Goal: Information Seeking & Learning: Find specific page/section

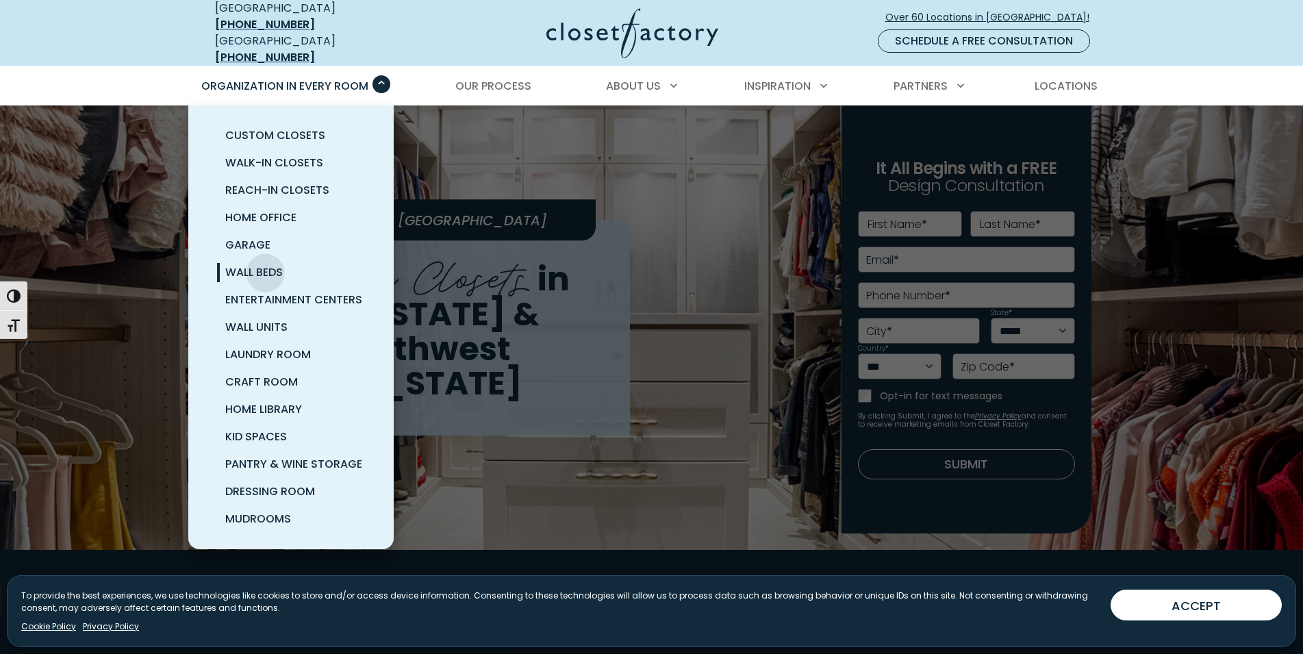
click at [266, 264] on span "Wall Beds" at bounding box center [254, 272] width 58 height 16
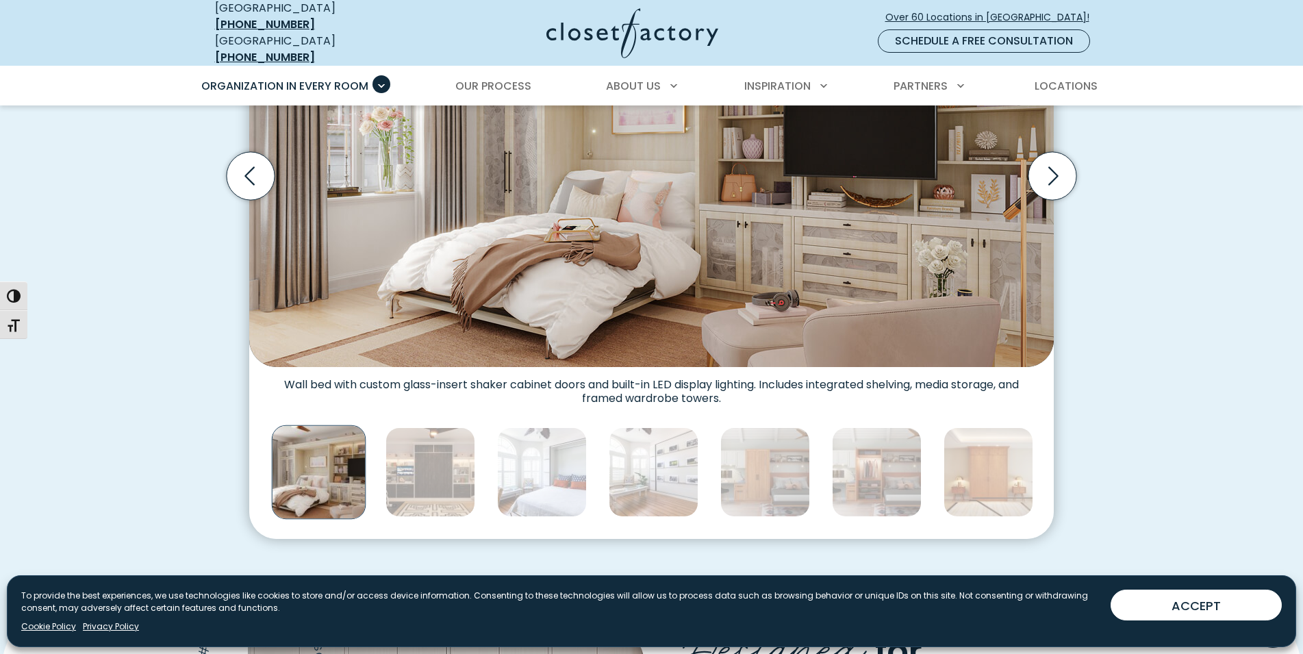
scroll to position [489, 0]
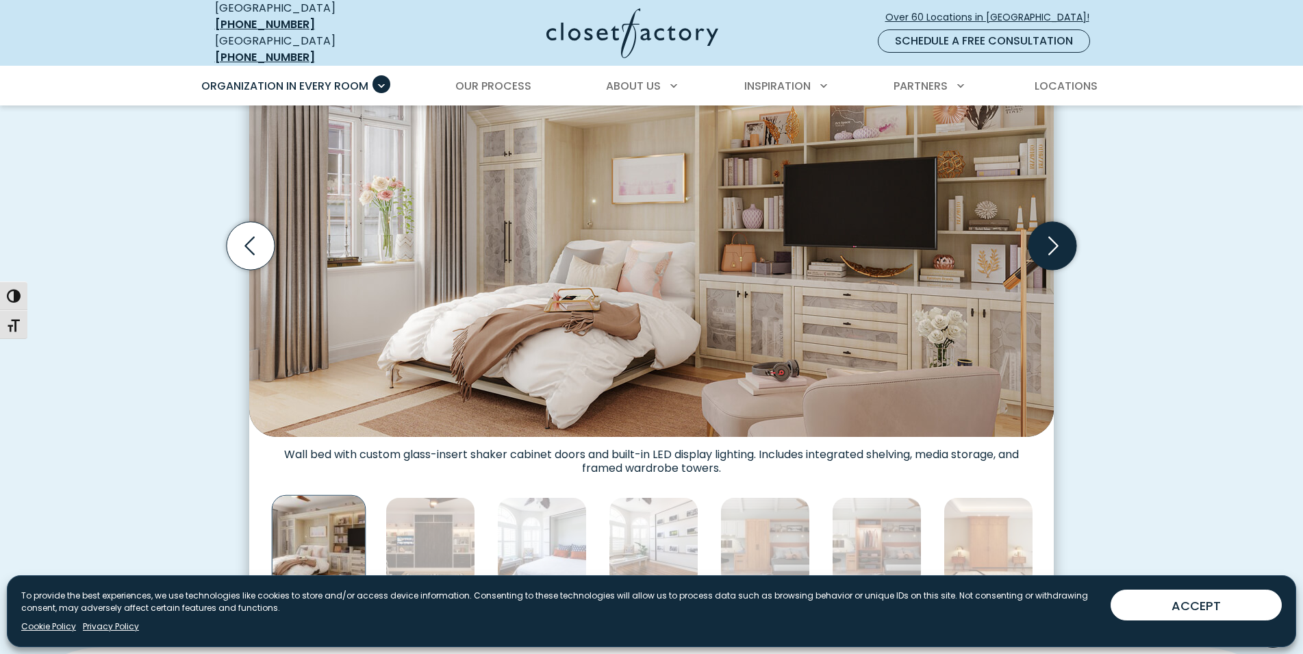
click at [1047, 221] on icon "Next slide" at bounding box center [1052, 245] width 48 height 48
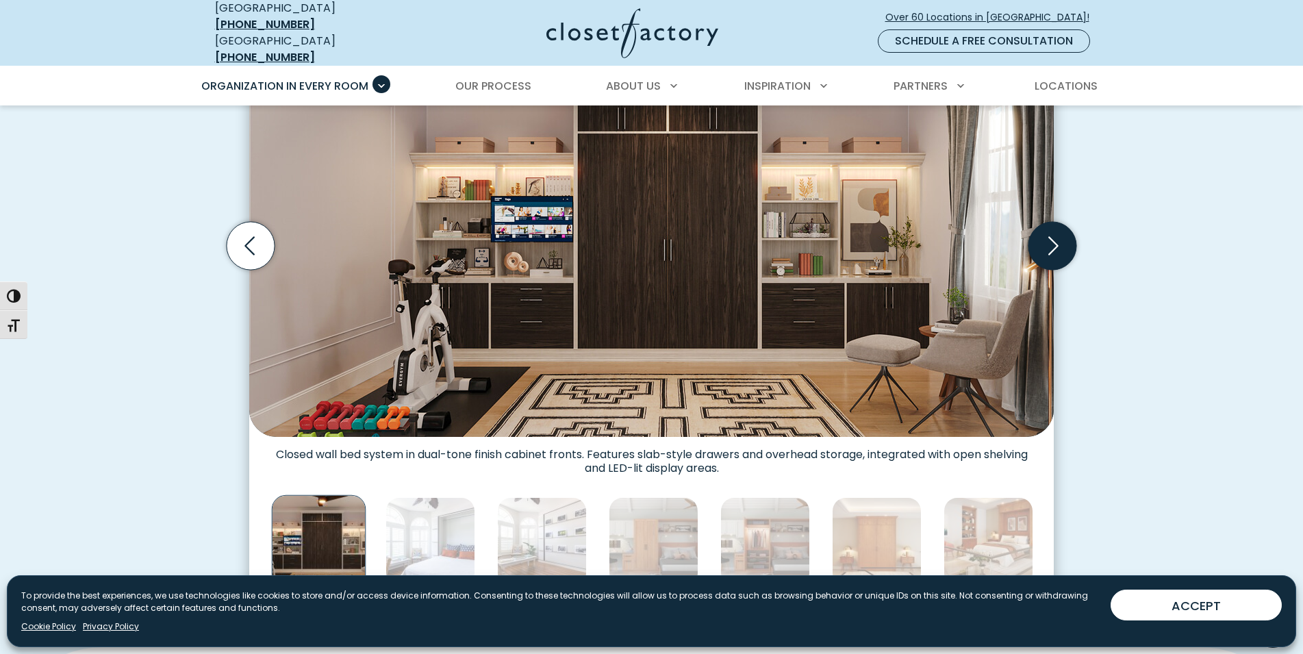
click at [1049, 225] on icon "Next slide" at bounding box center [1052, 245] width 48 height 48
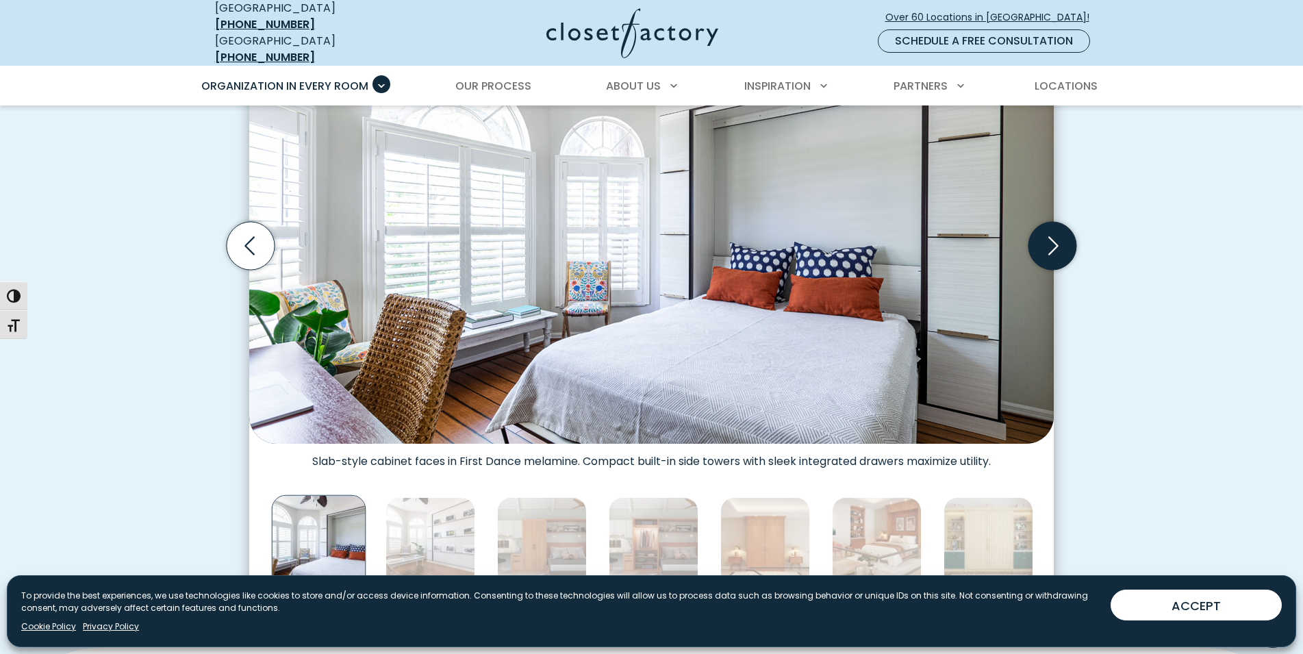
click at [1049, 225] on icon "Next slide" at bounding box center [1052, 245] width 48 height 48
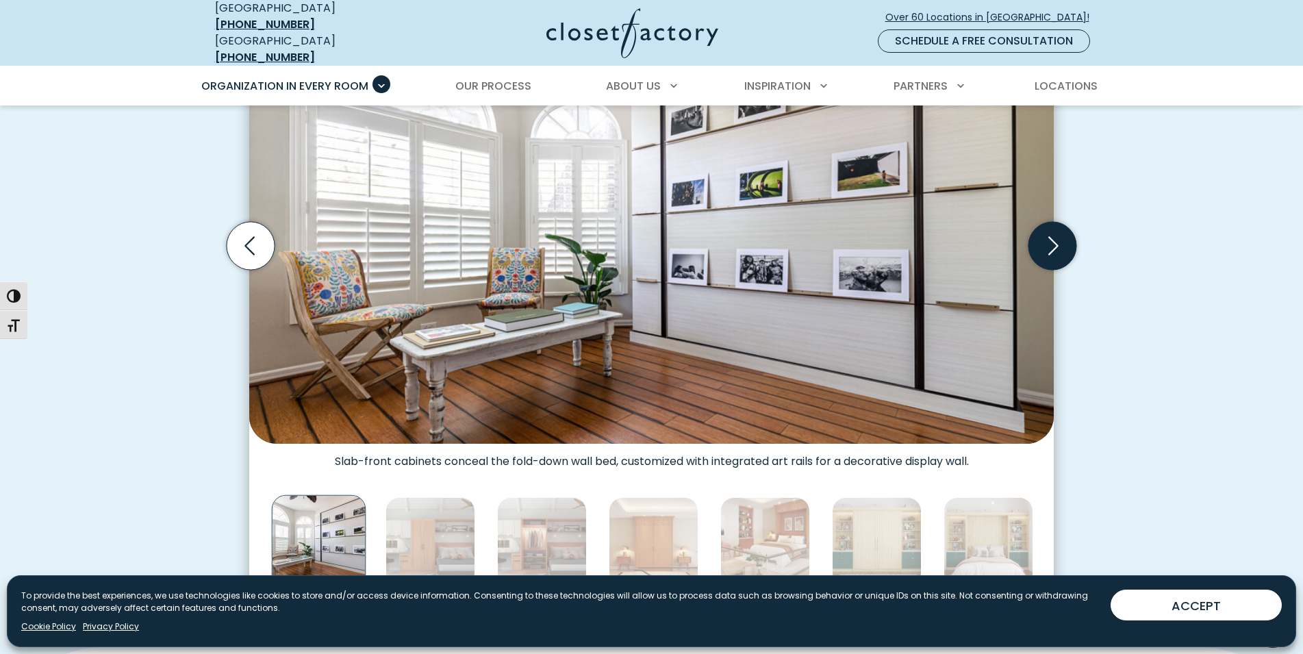
click at [1049, 225] on icon "Next slide" at bounding box center [1052, 245] width 48 height 48
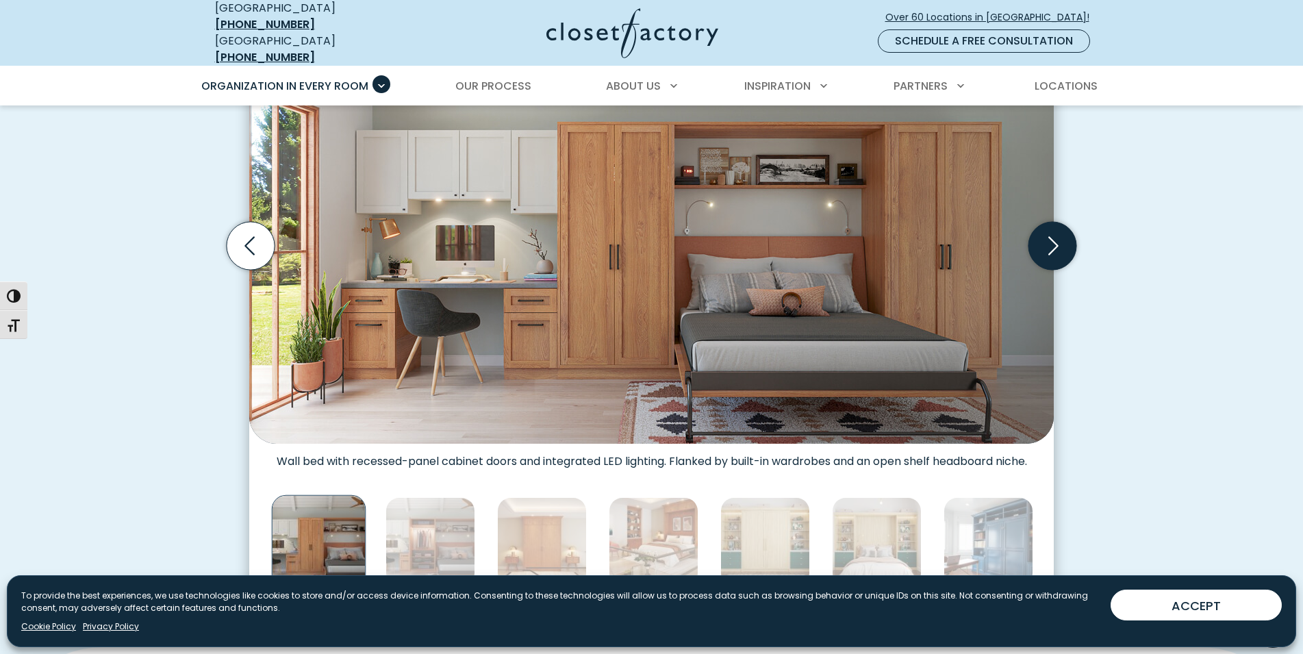
click at [1049, 225] on icon "Next slide" at bounding box center [1052, 245] width 48 height 48
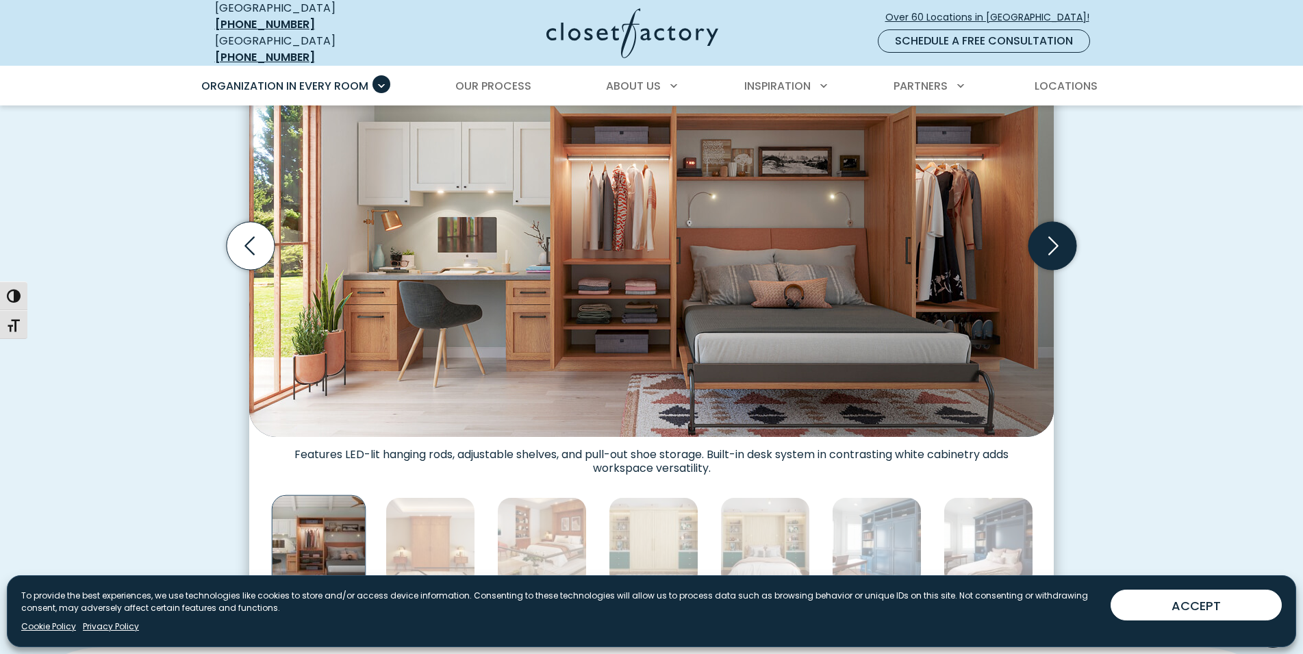
click at [1049, 225] on icon "Next slide" at bounding box center [1052, 245] width 48 height 48
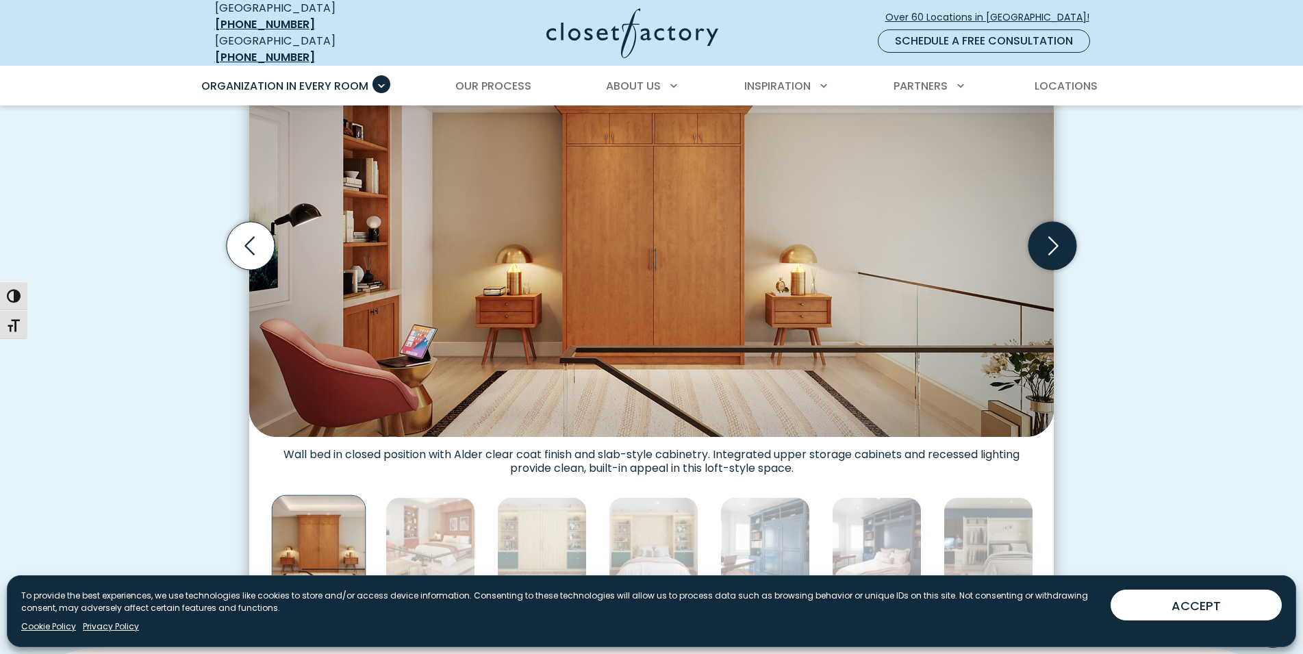
click at [1049, 225] on icon "Next slide" at bounding box center [1052, 245] width 48 height 48
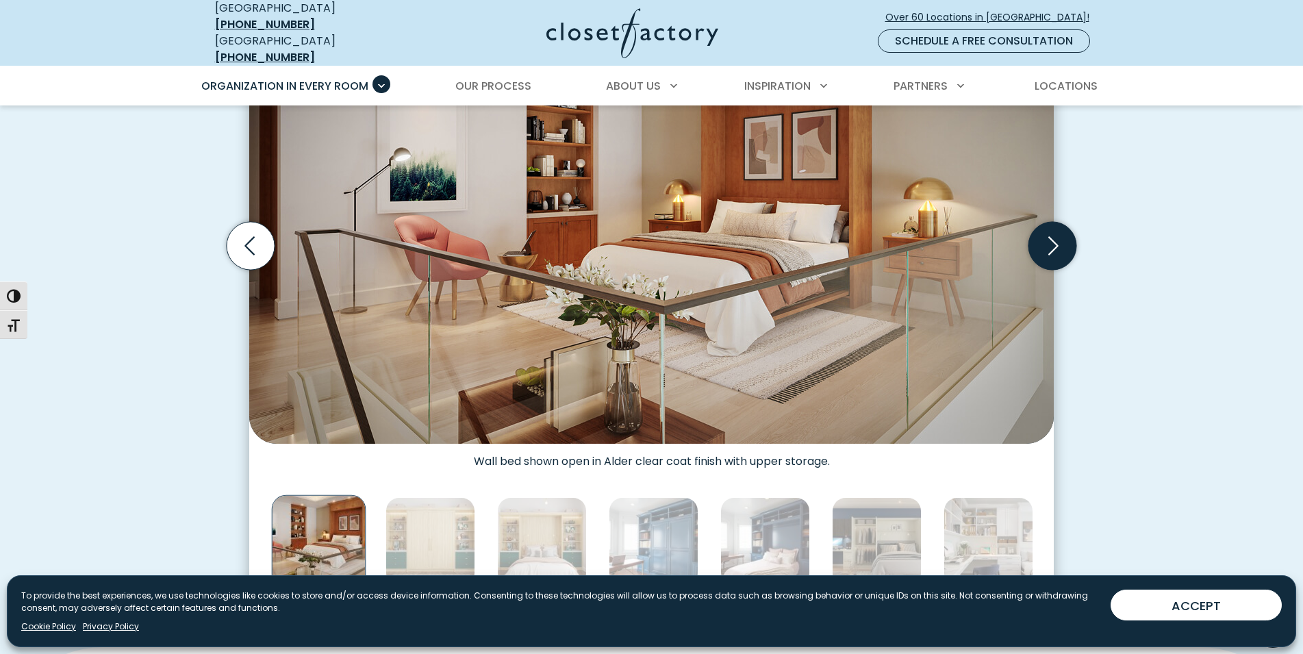
click at [1049, 225] on icon "Next slide" at bounding box center [1052, 245] width 48 height 48
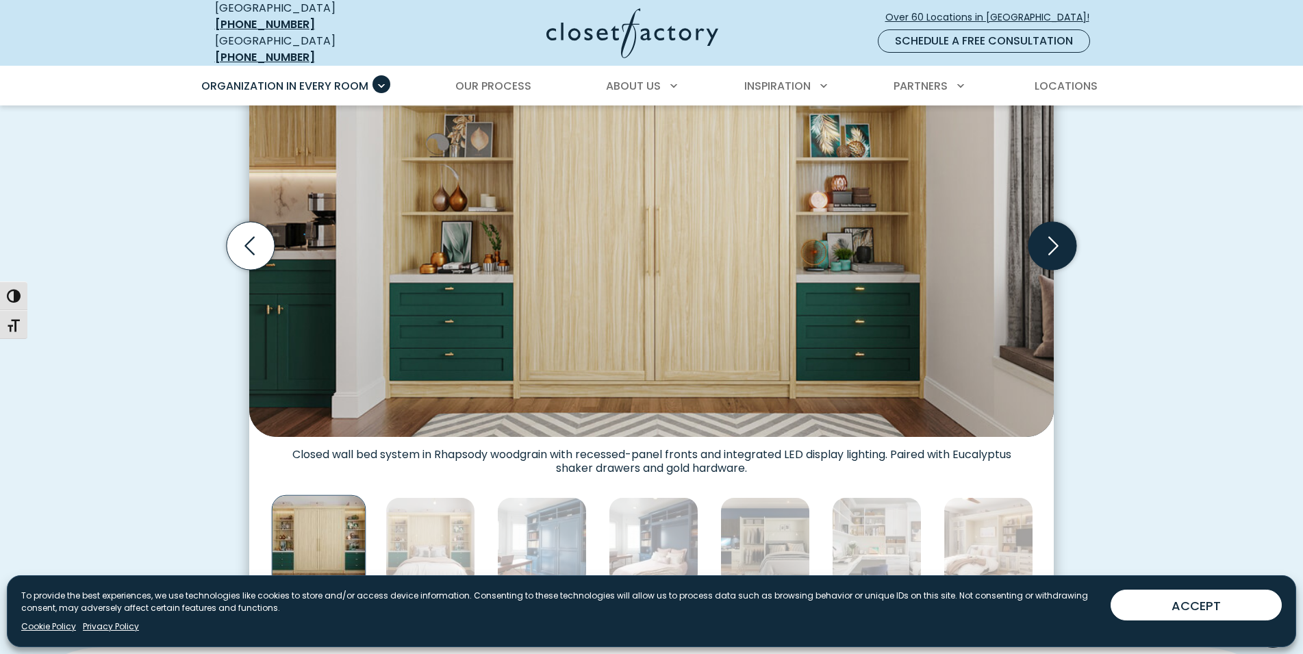
click at [1049, 225] on icon "Next slide" at bounding box center [1052, 245] width 48 height 48
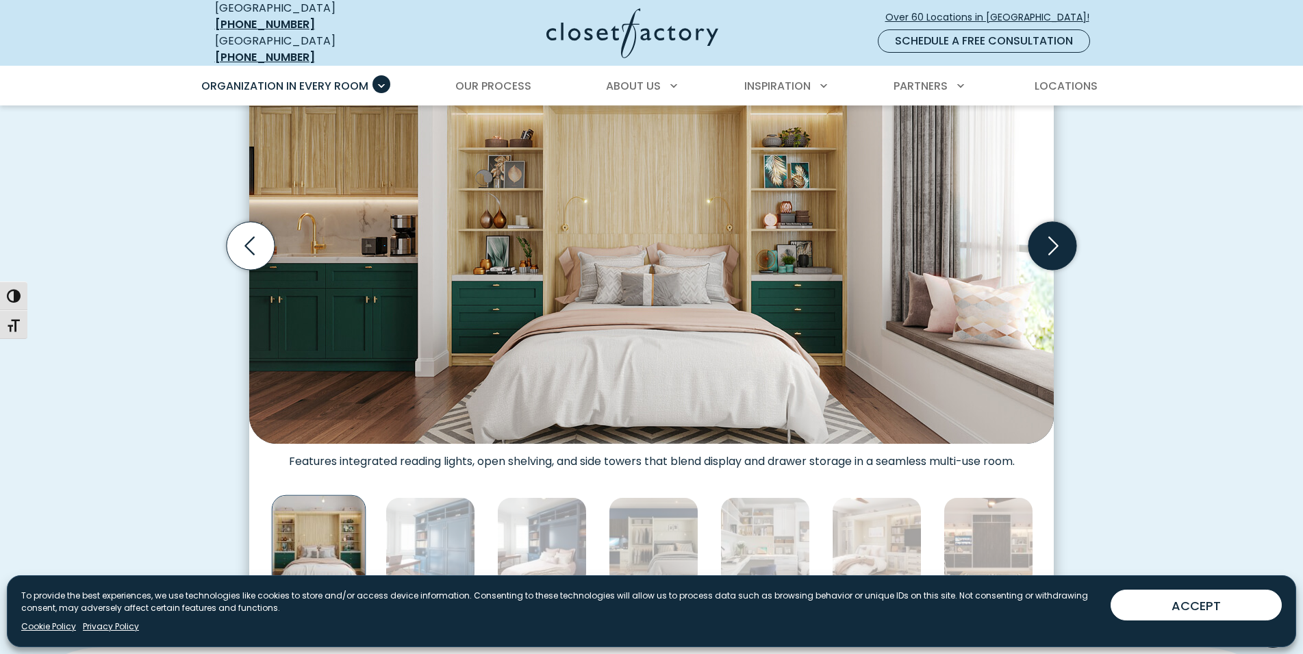
click at [1052, 250] on icon "Next slide" at bounding box center [1052, 245] width 48 height 48
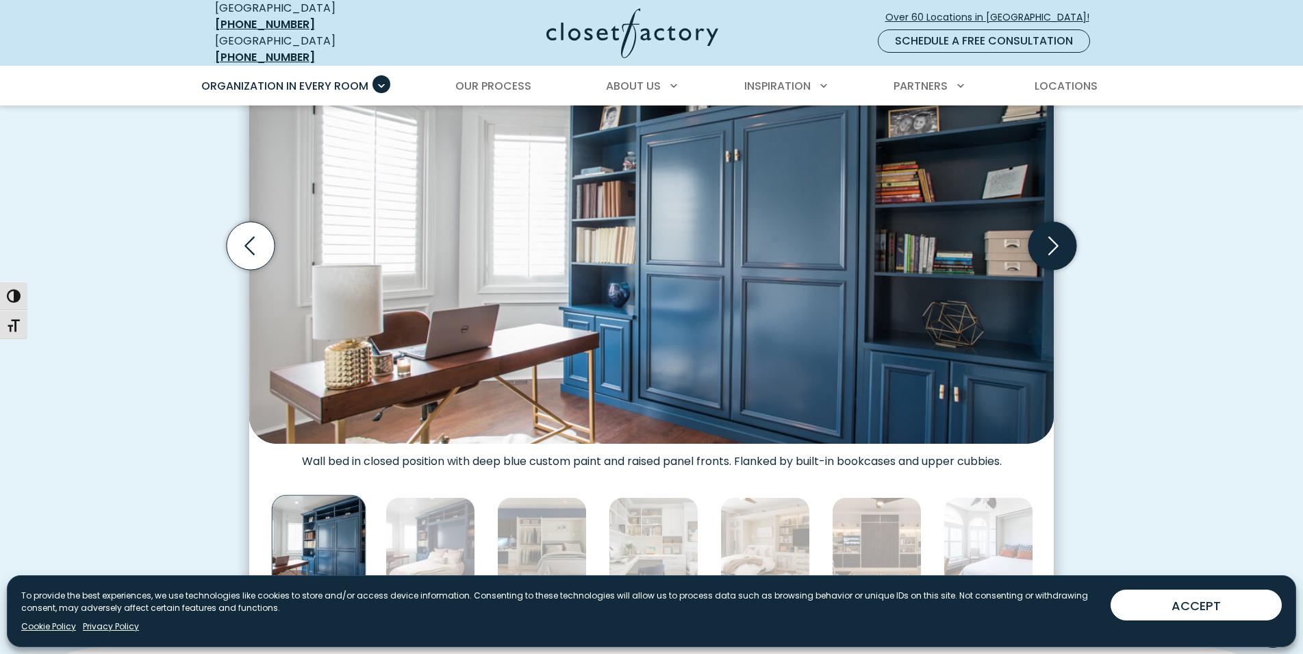
click at [1052, 250] on icon "Next slide" at bounding box center [1052, 245] width 48 height 48
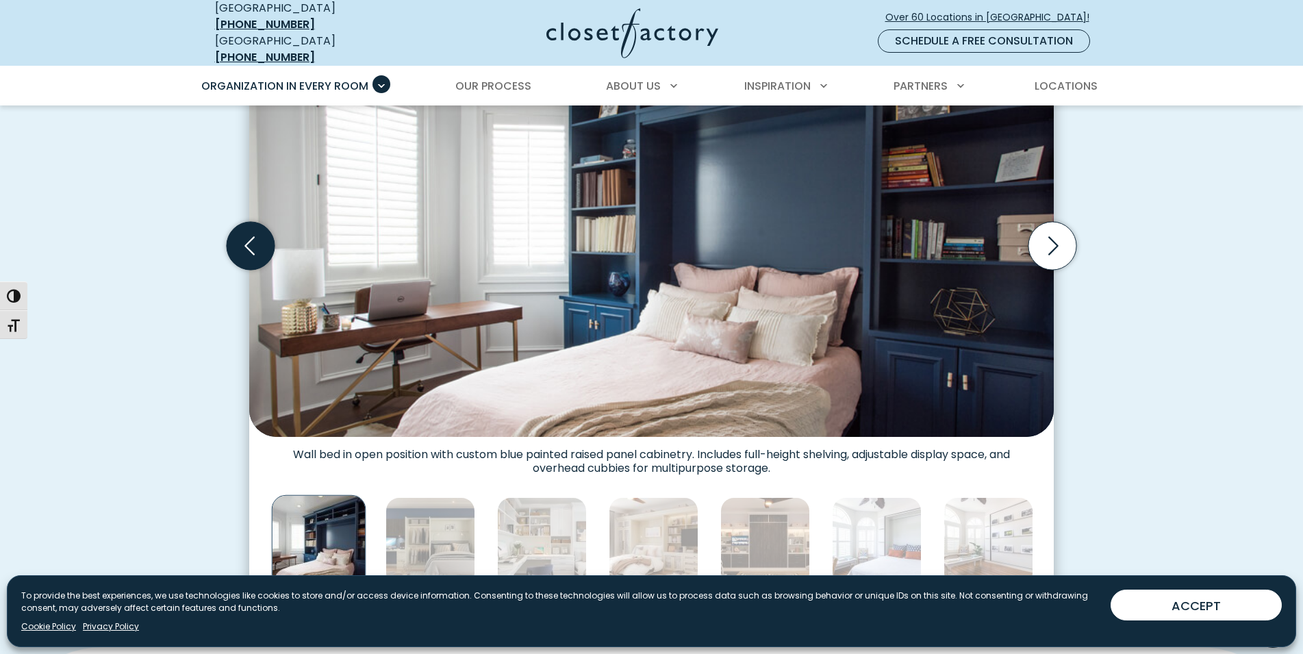
click at [242, 225] on icon "Previous slide" at bounding box center [251, 245] width 48 height 48
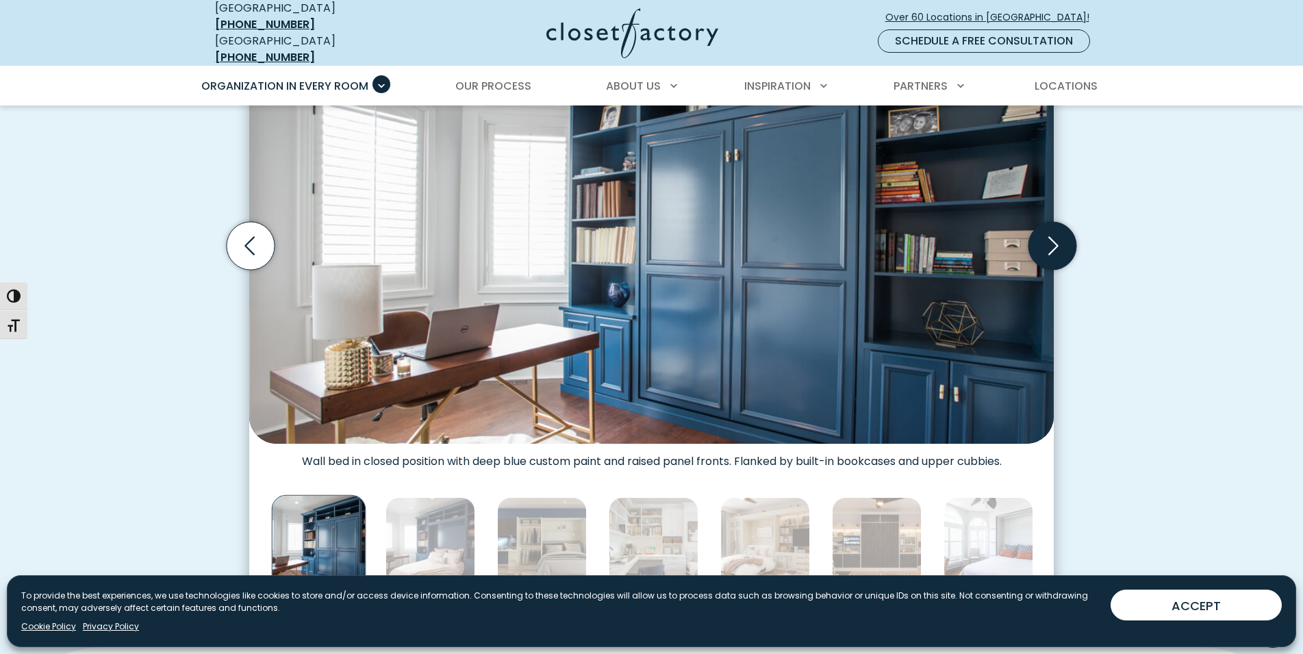
click at [1047, 242] on icon "Next slide" at bounding box center [1052, 245] width 48 height 48
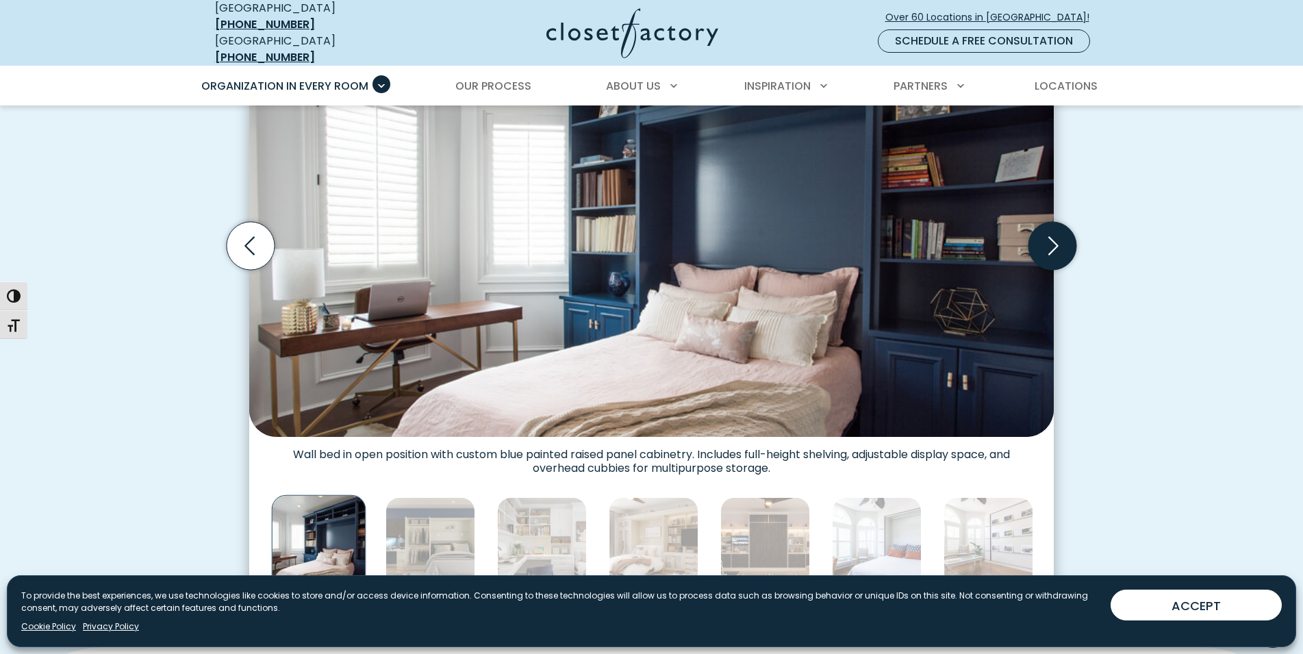
click at [1047, 242] on icon "Next slide" at bounding box center [1052, 245] width 48 height 48
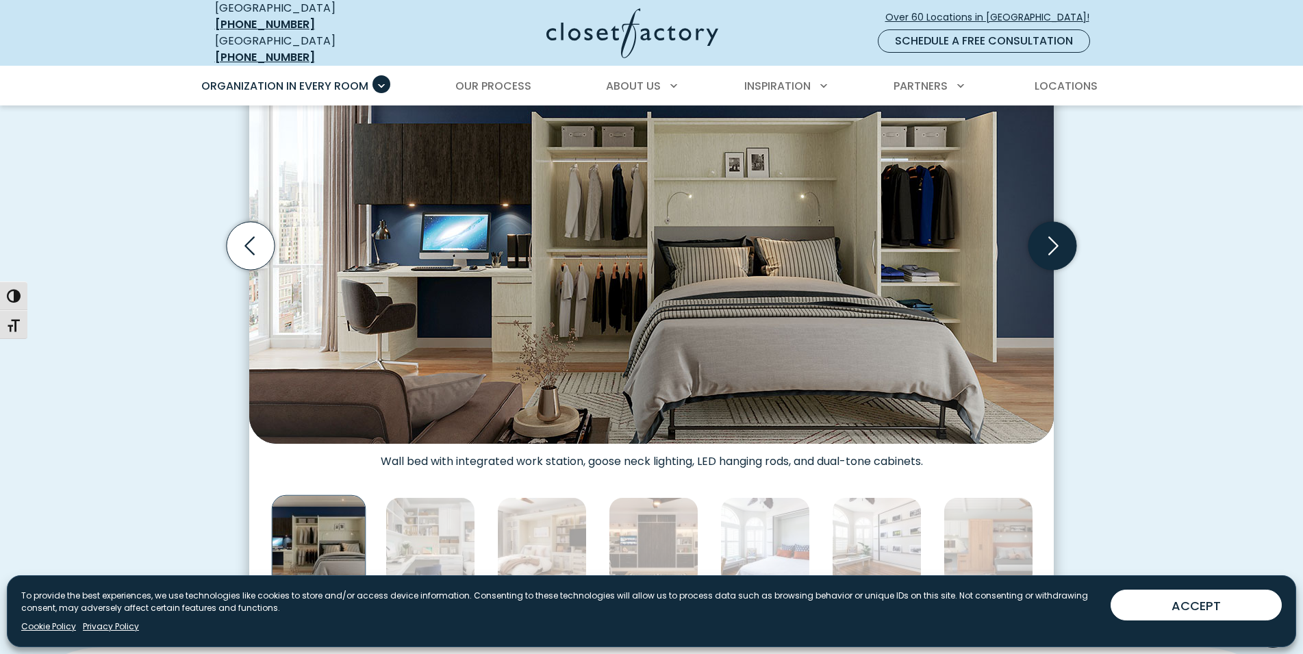
click at [1047, 242] on icon "Next slide" at bounding box center [1052, 245] width 48 height 48
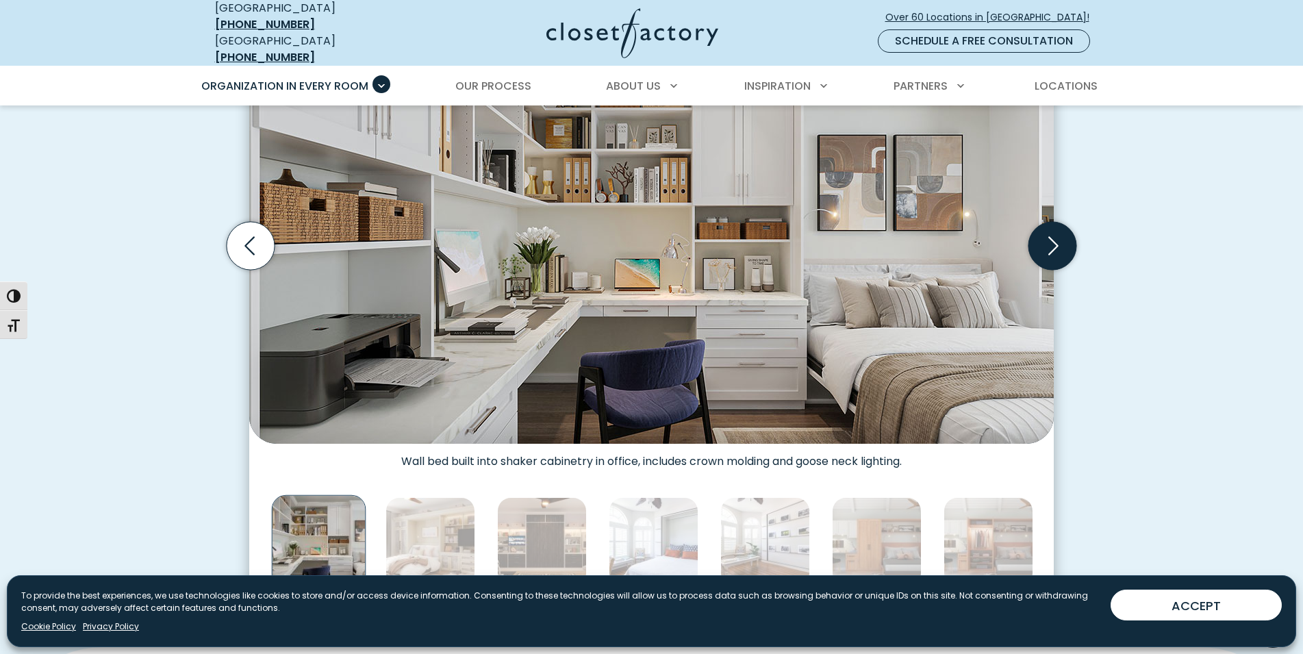
click at [1047, 242] on icon "Next slide" at bounding box center [1052, 245] width 48 height 48
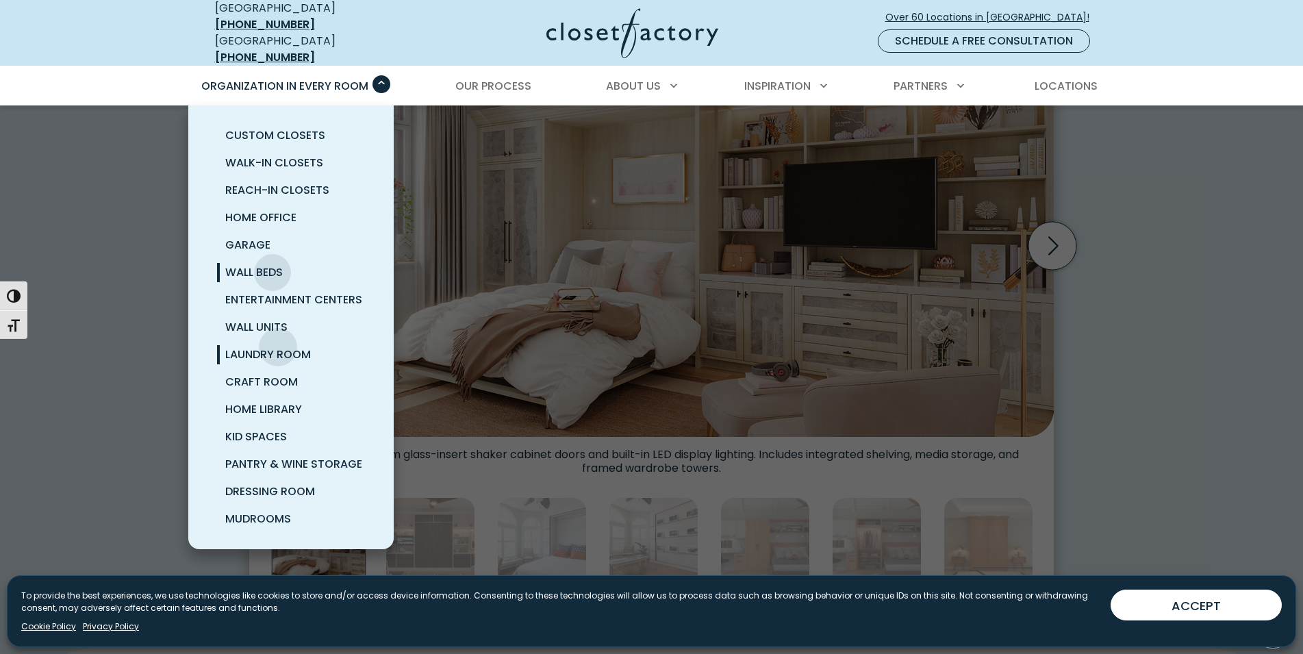
click at [278, 346] on span "Laundry Room" at bounding box center [268, 354] width 86 height 16
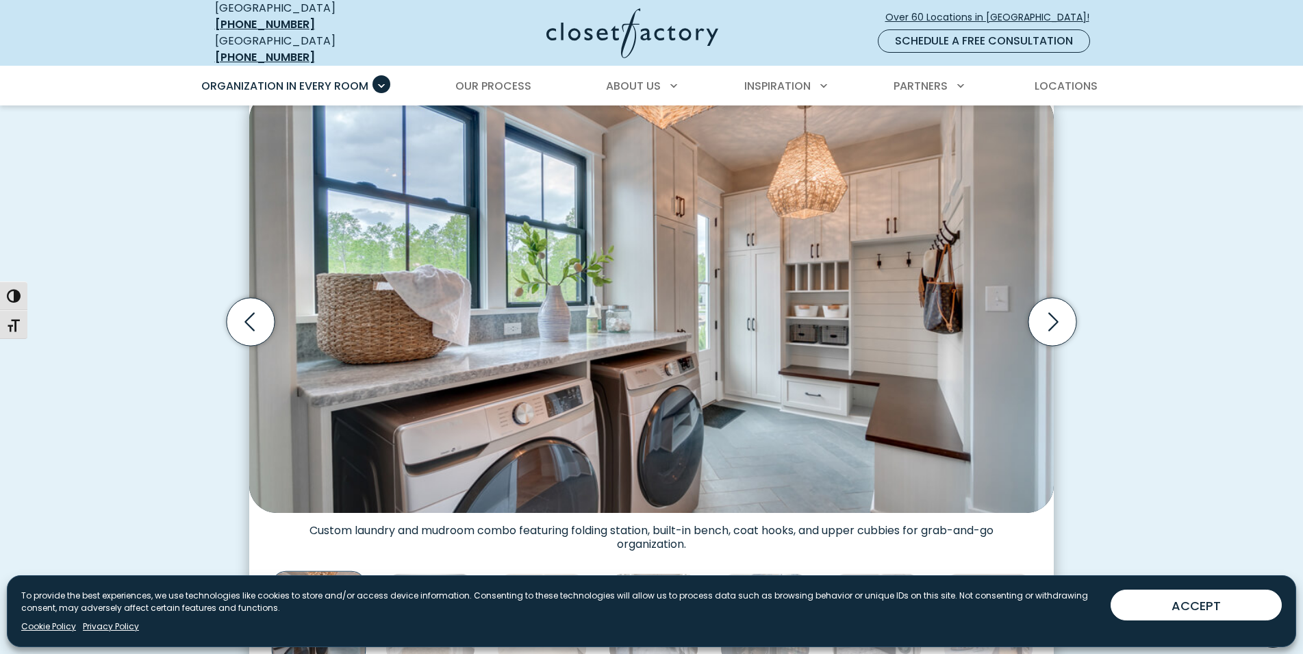
scroll to position [349, 0]
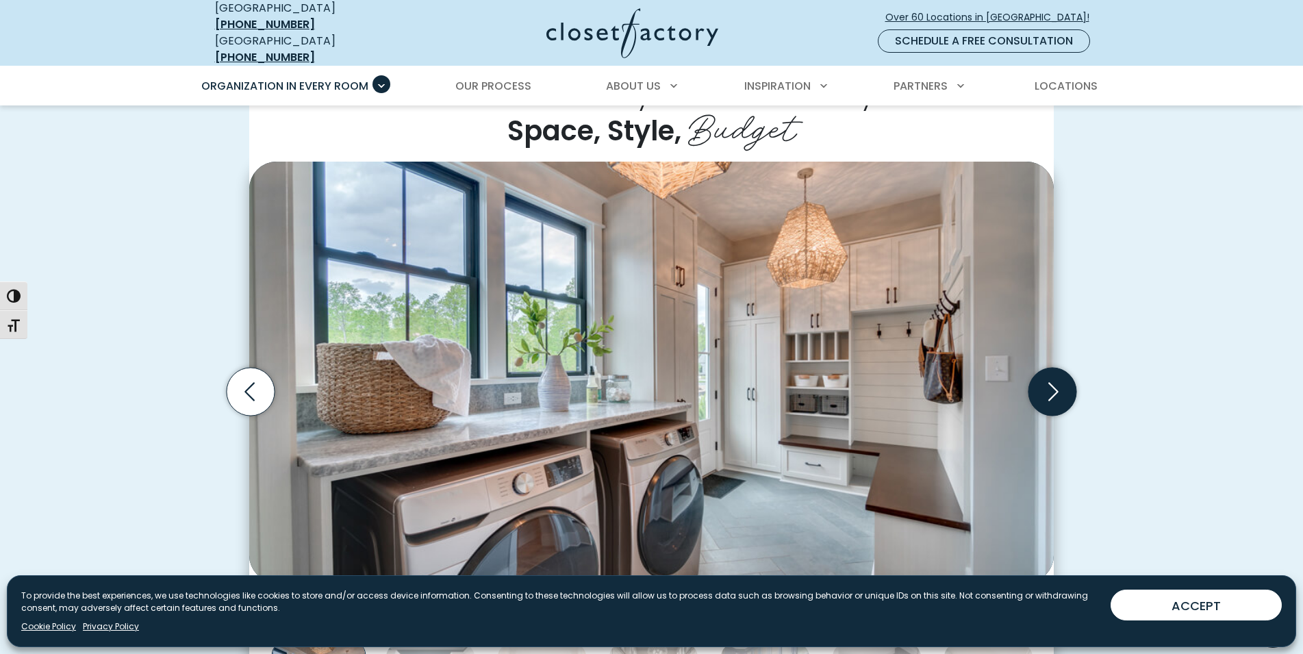
click at [1046, 377] on icon "Next slide" at bounding box center [1052, 391] width 48 height 48
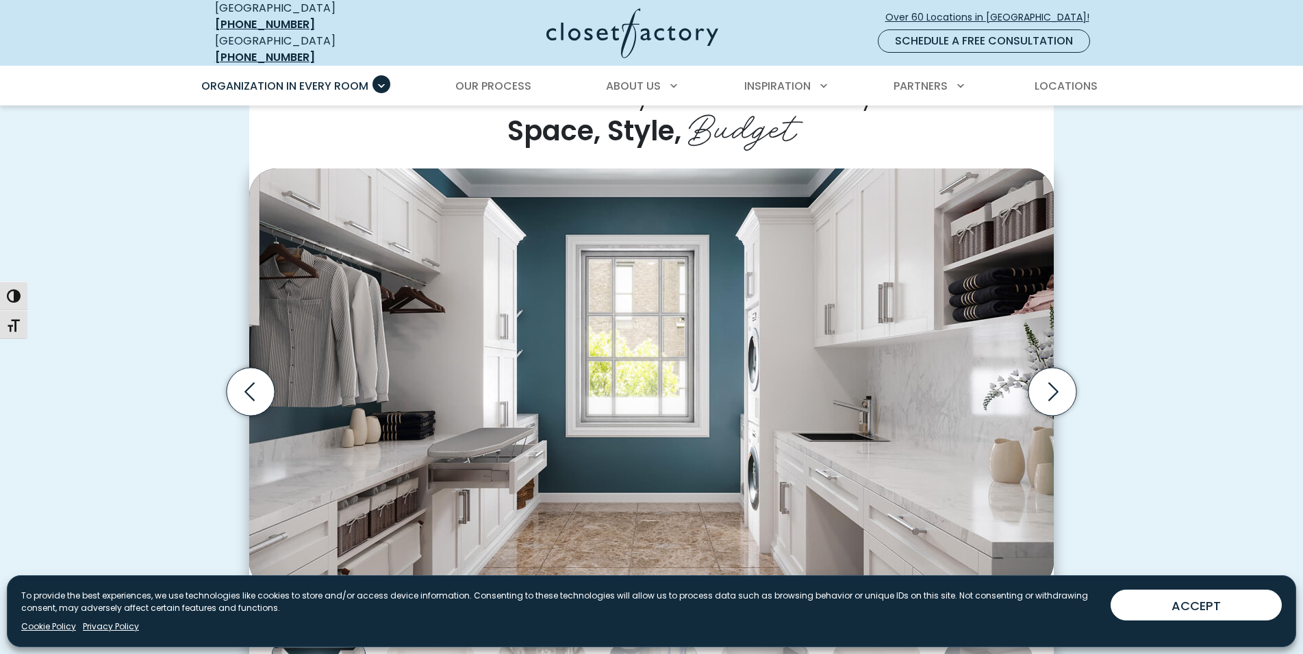
scroll to position [419, 0]
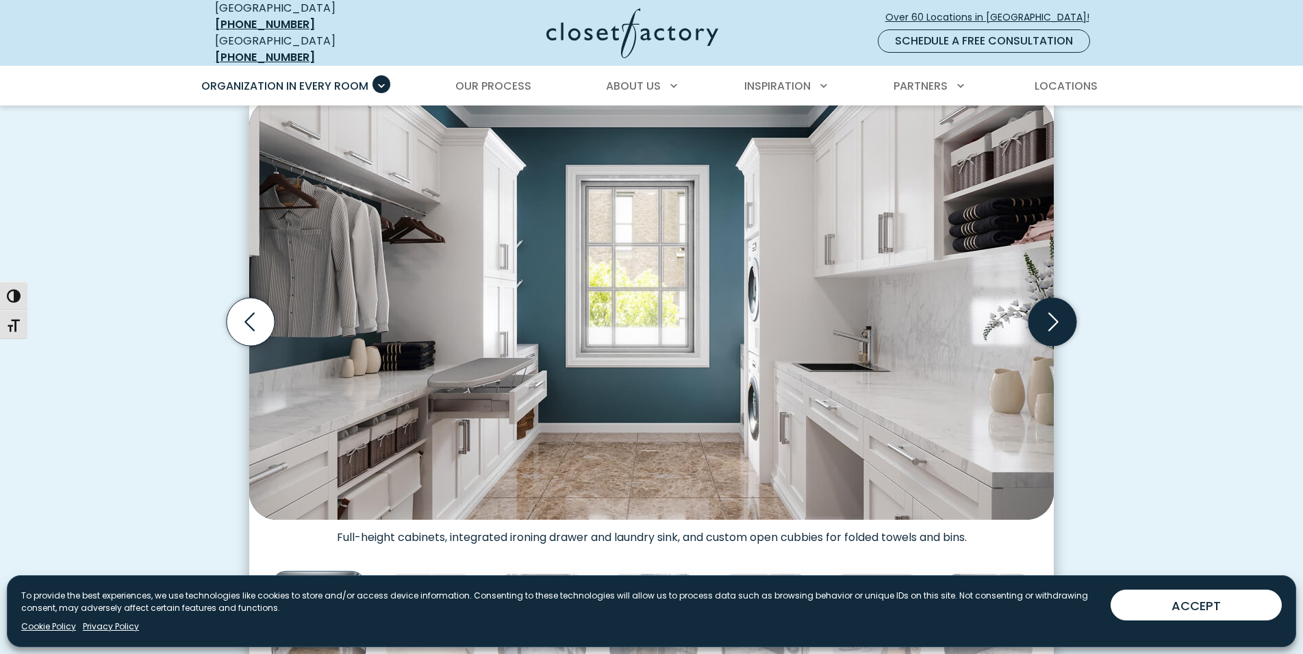
click at [1041, 309] on icon "Next slide" at bounding box center [1052, 321] width 48 height 48
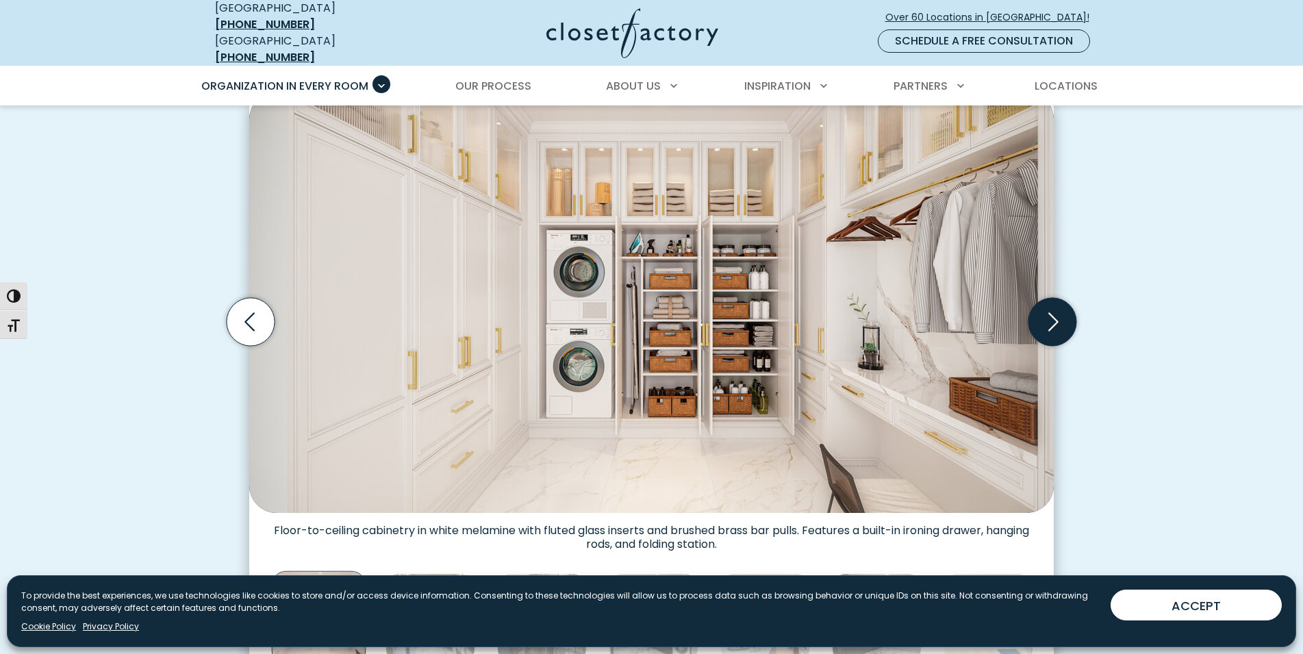
click at [1048, 309] on icon "Next slide" at bounding box center [1052, 321] width 48 height 48
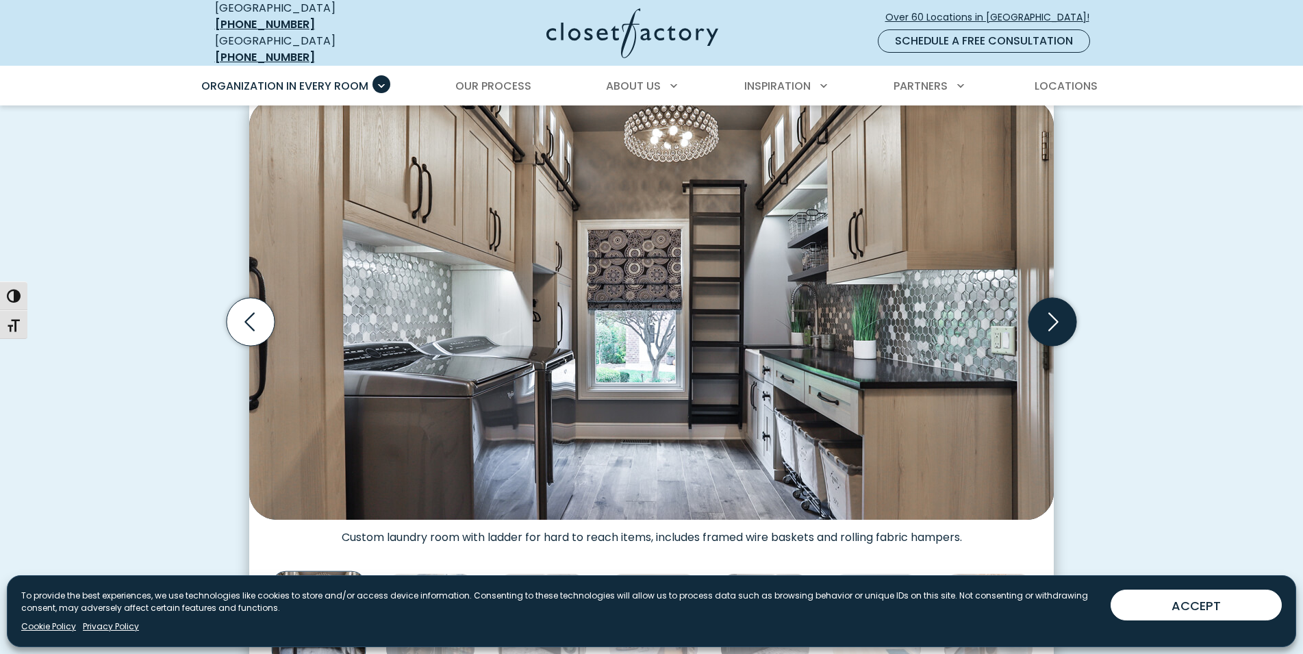
click at [1048, 309] on icon "Next slide" at bounding box center [1052, 321] width 48 height 48
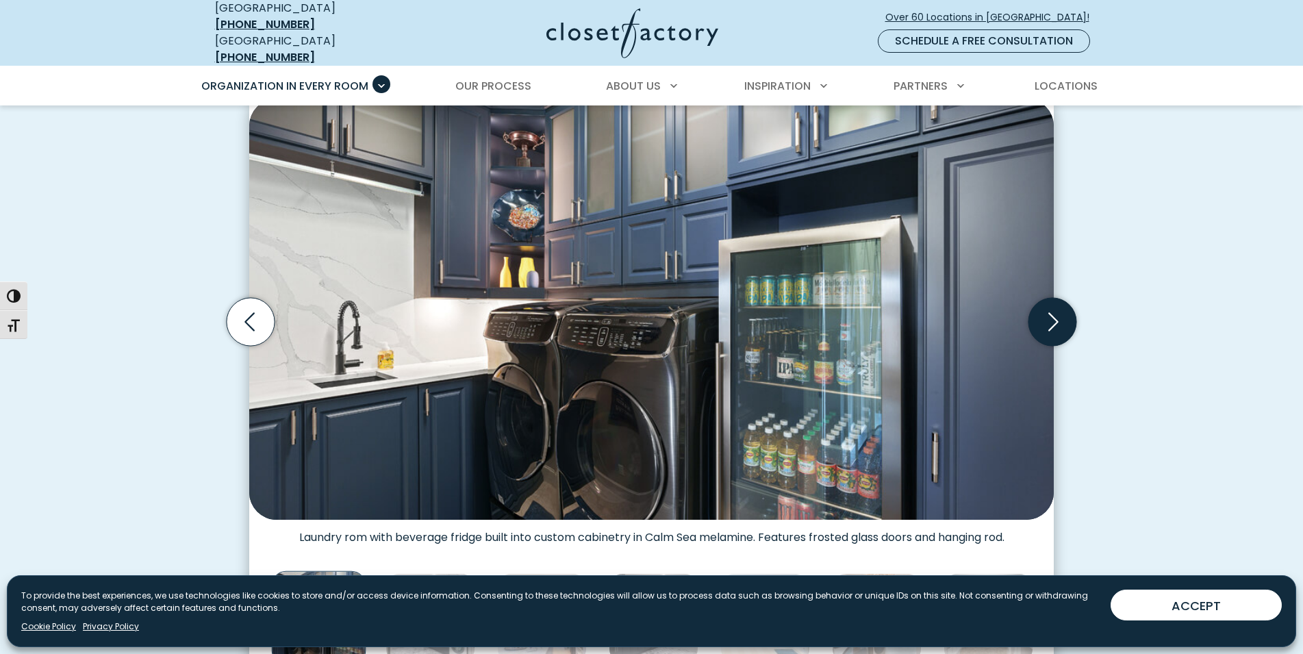
click at [1048, 309] on icon "Next slide" at bounding box center [1052, 321] width 48 height 48
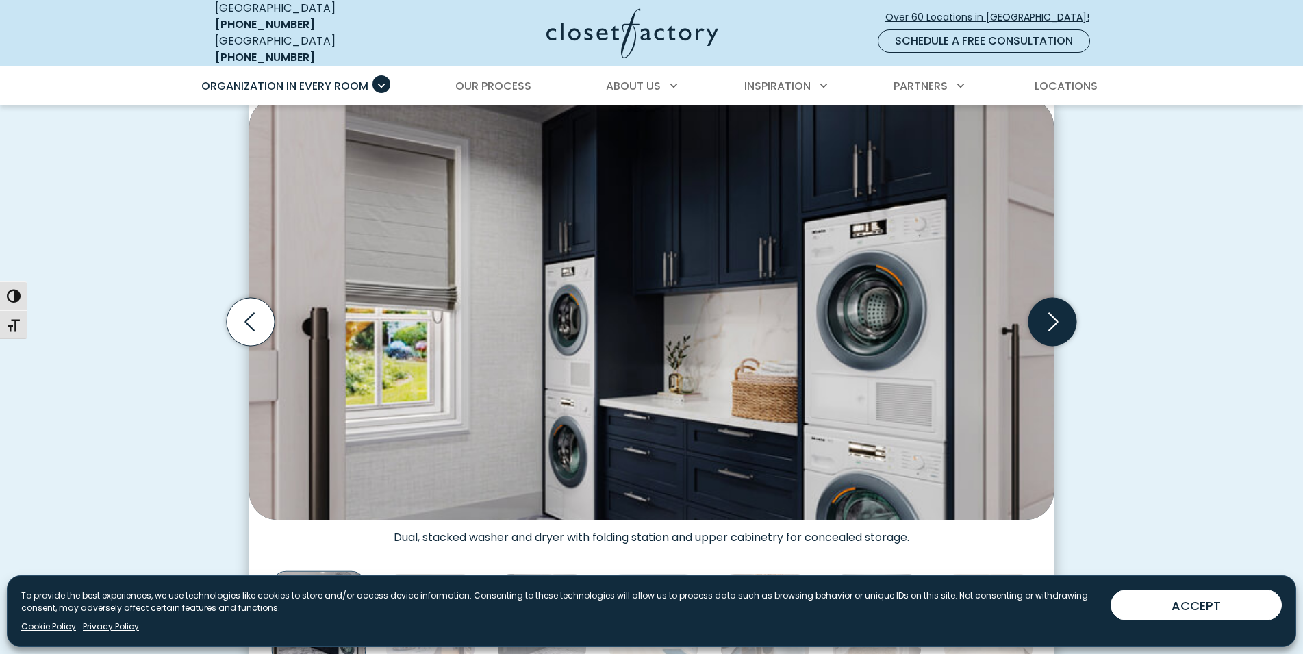
click at [1048, 309] on icon "Next slide" at bounding box center [1052, 321] width 48 height 48
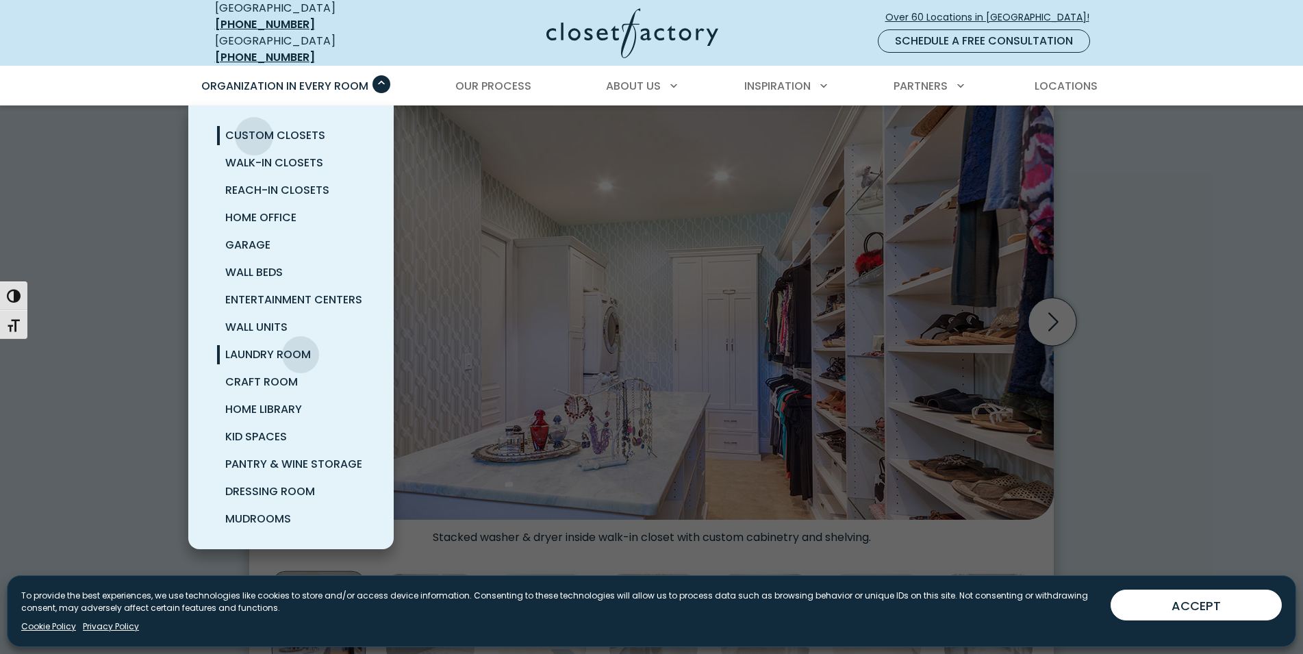
click at [254, 127] on span "Custom Closets" at bounding box center [275, 135] width 100 height 16
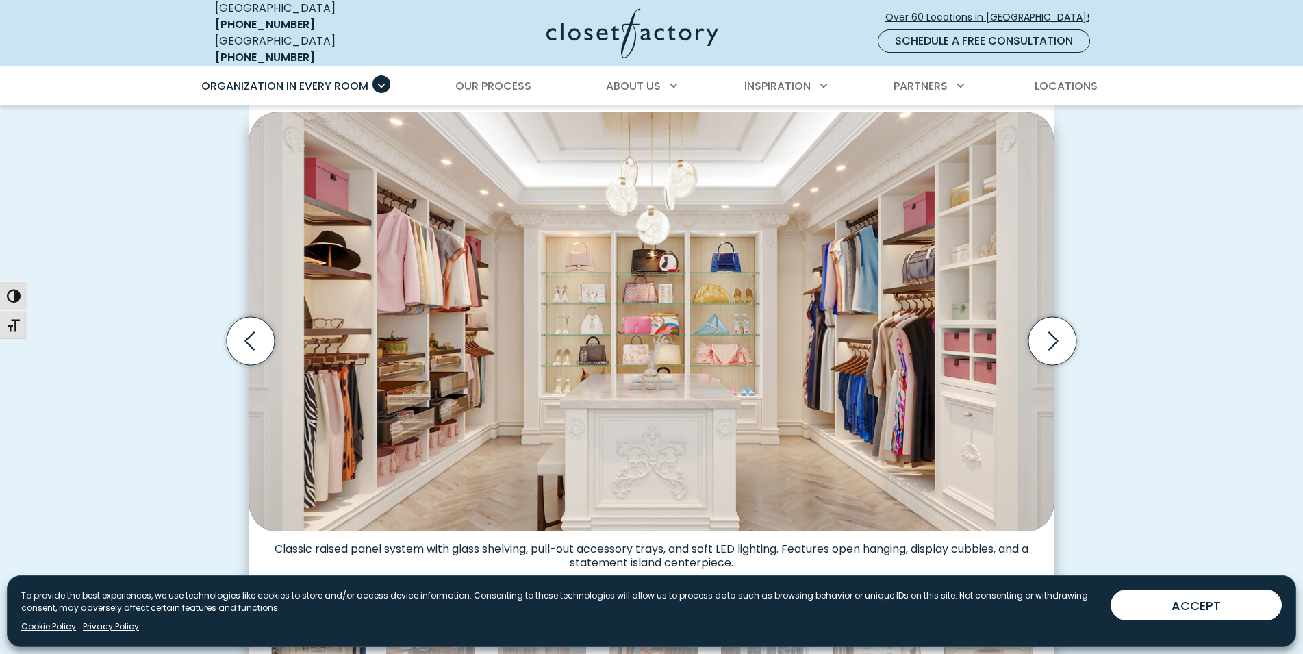
scroll to position [489, 0]
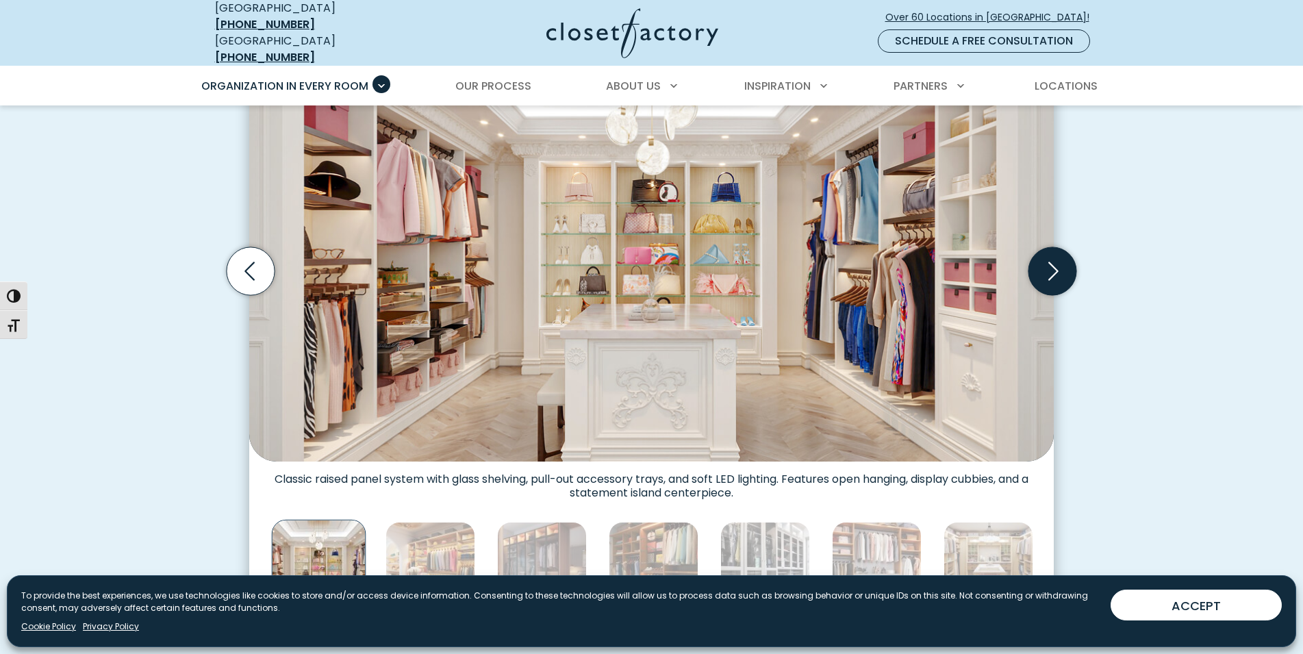
click at [1054, 278] on icon "Next slide" at bounding box center [1052, 271] width 48 height 48
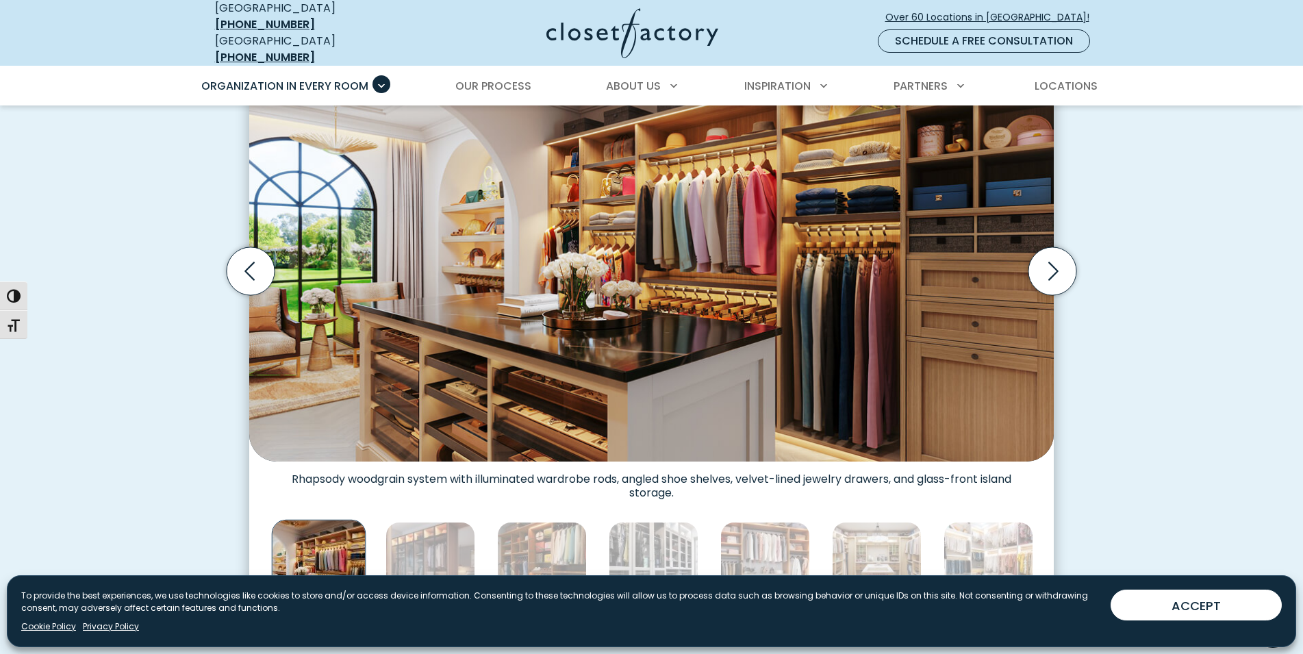
scroll to position [419, 0]
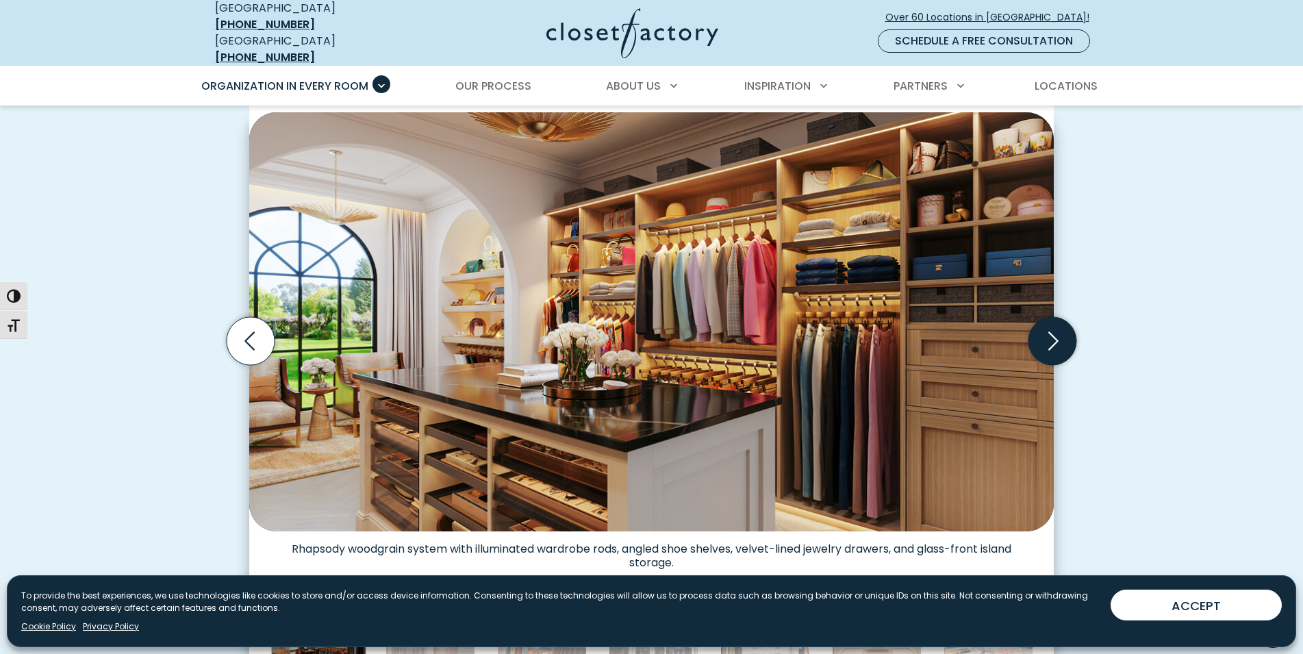
drag, startPoint x: 1052, startPoint y: 335, endPoint x: 1061, endPoint y: 335, distance: 8.9
click at [1059, 335] on icon "Next slide" at bounding box center [1052, 341] width 48 height 48
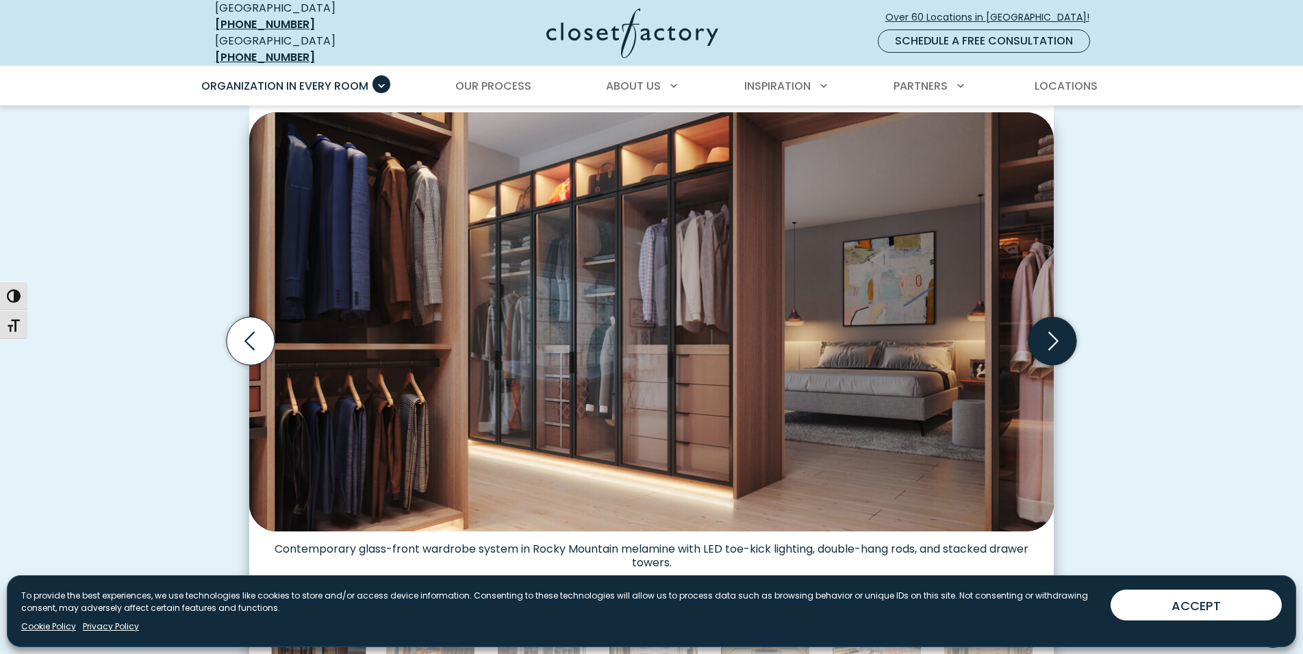
click at [1061, 335] on icon "Next slide" at bounding box center [1052, 341] width 48 height 48
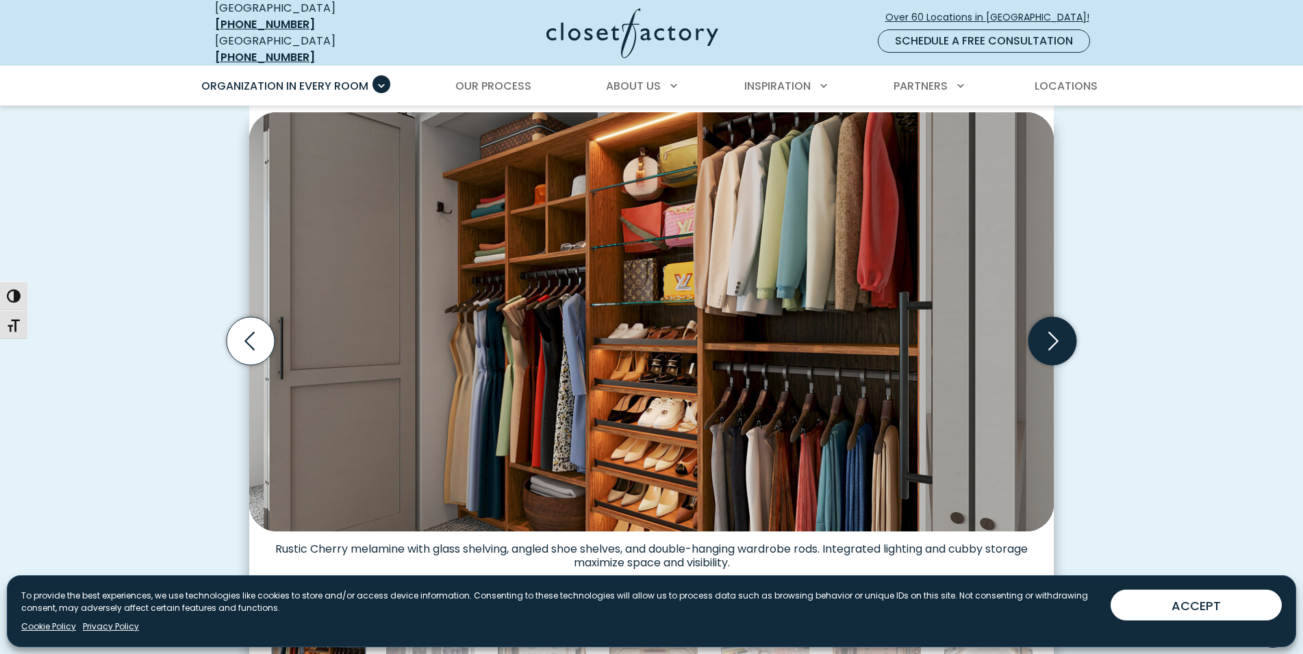
click at [1061, 335] on icon "Next slide" at bounding box center [1052, 341] width 48 height 48
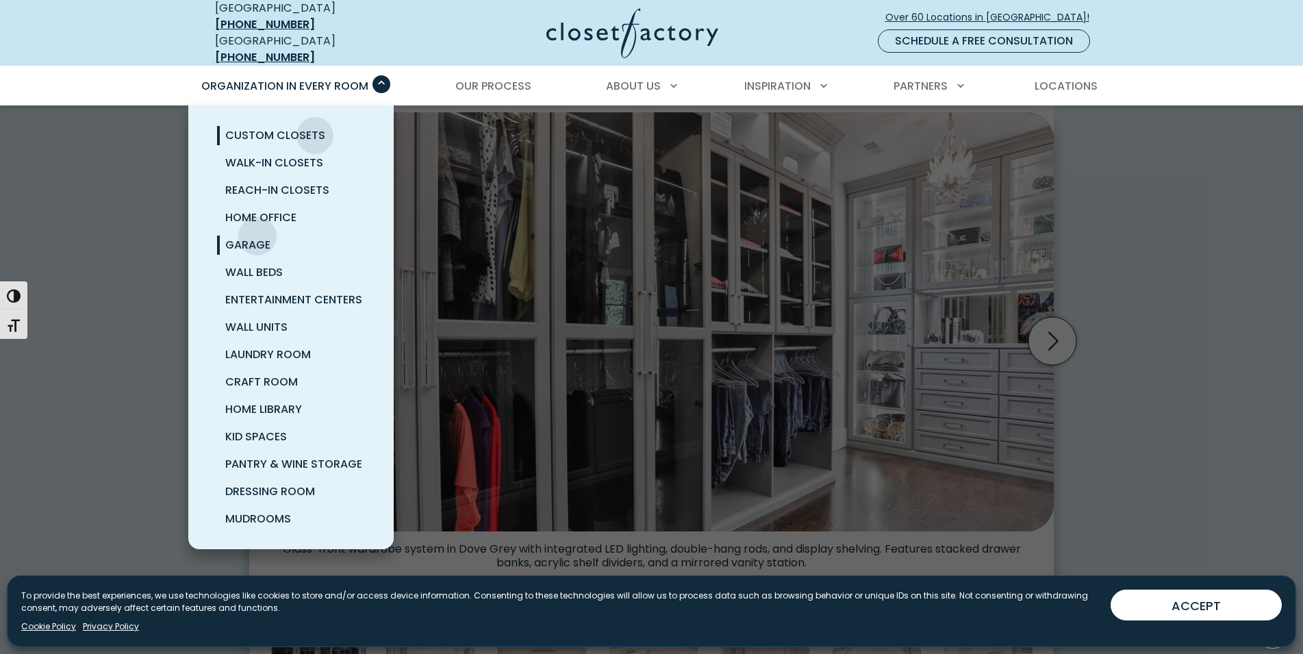
click at [257, 231] on link "Garage" at bounding box center [307, 244] width 205 height 27
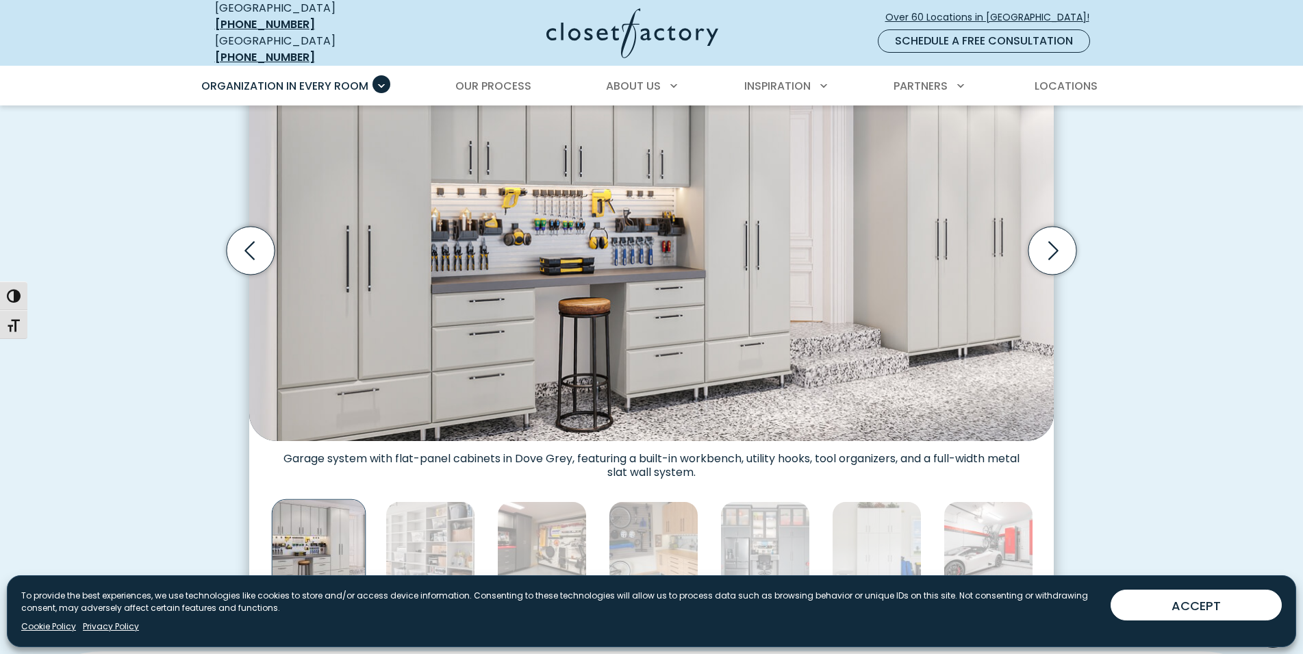
scroll to position [419, 0]
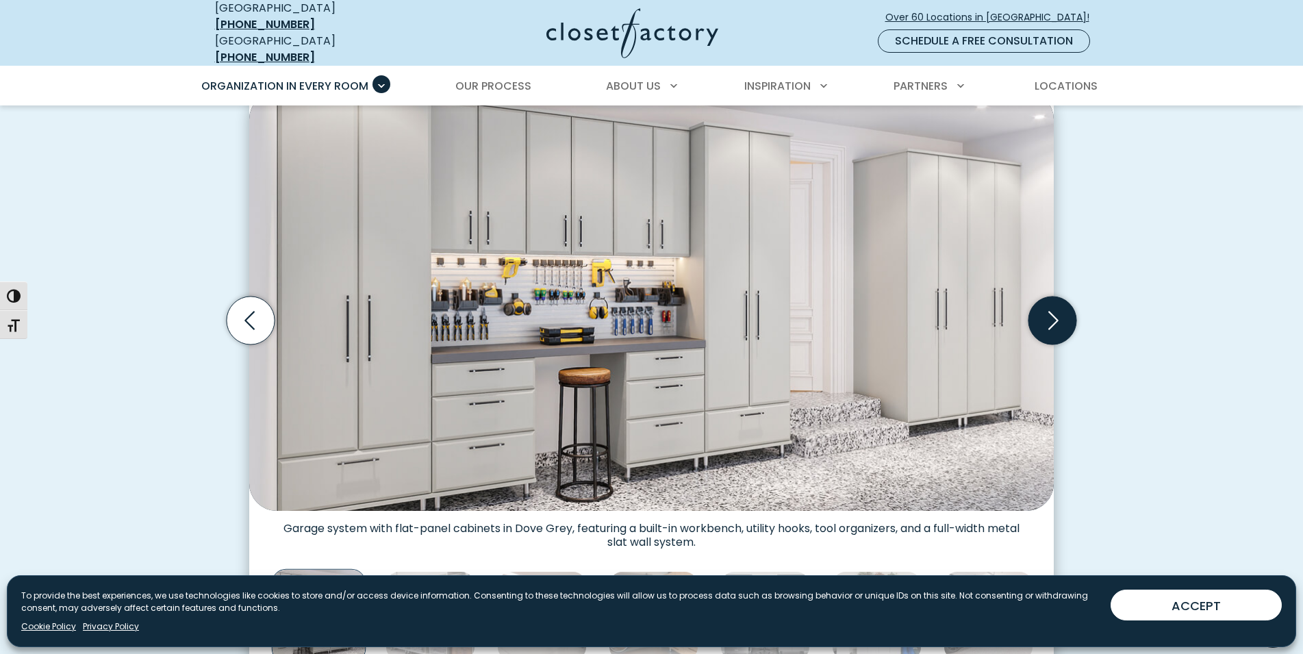
click at [1046, 296] on icon "Next slide" at bounding box center [1052, 320] width 48 height 48
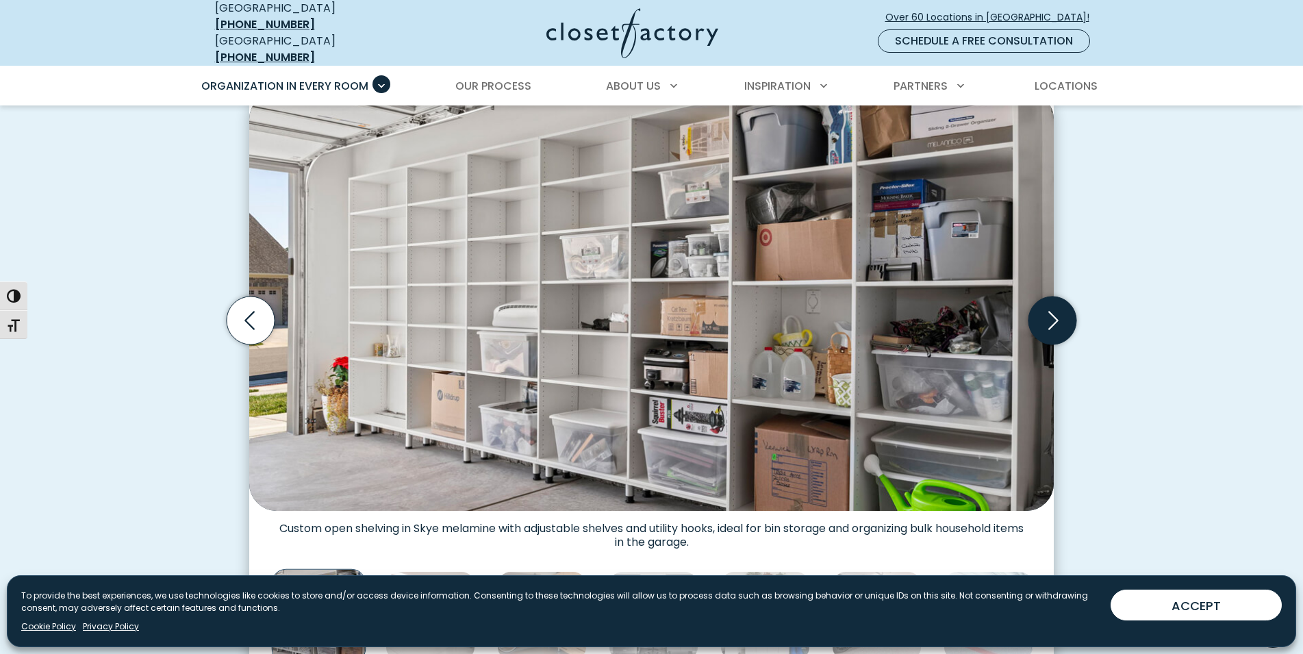
click at [1046, 296] on icon "Next slide" at bounding box center [1052, 320] width 48 height 48
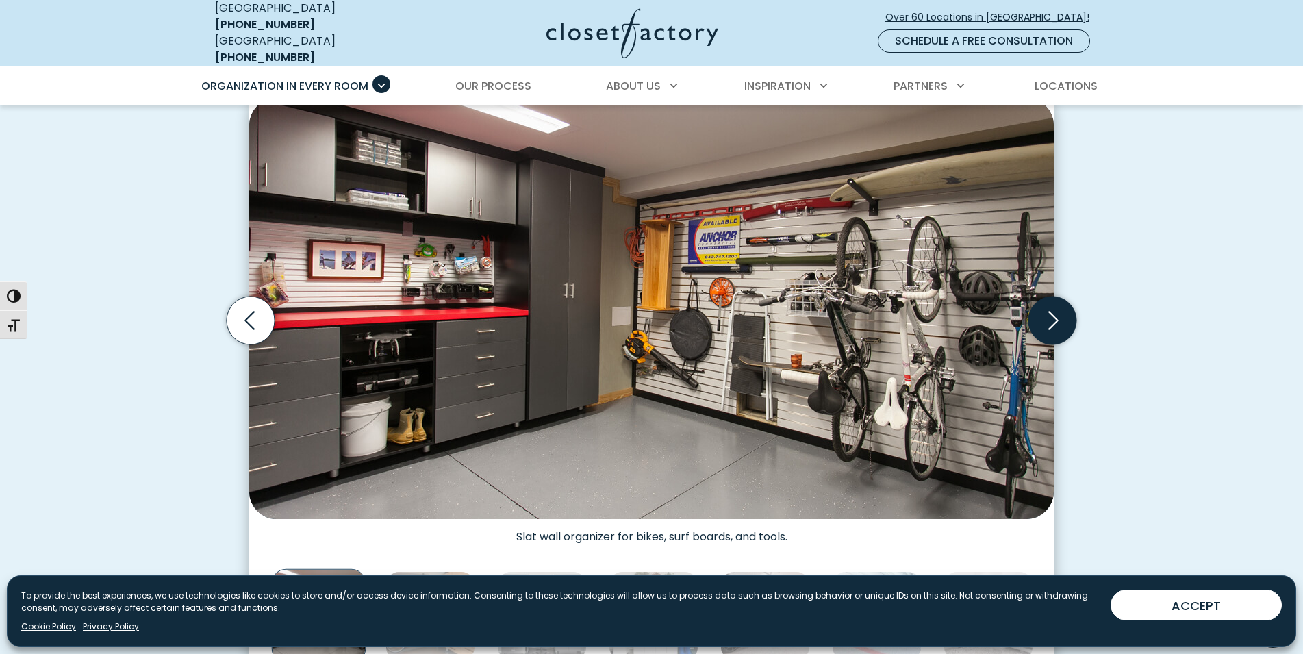
click at [1046, 296] on icon "Next slide" at bounding box center [1052, 320] width 48 height 48
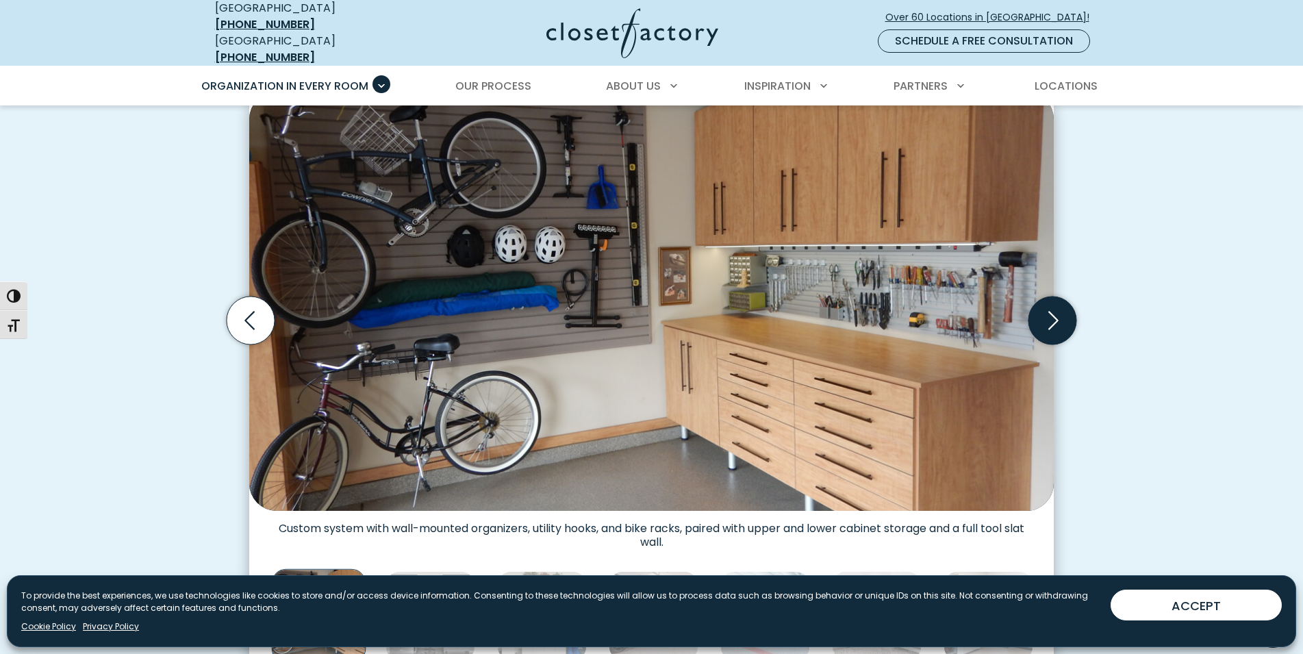
click at [1046, 296] on icon "Next slide" at bounding box center [1052, 320] width 48 height 48
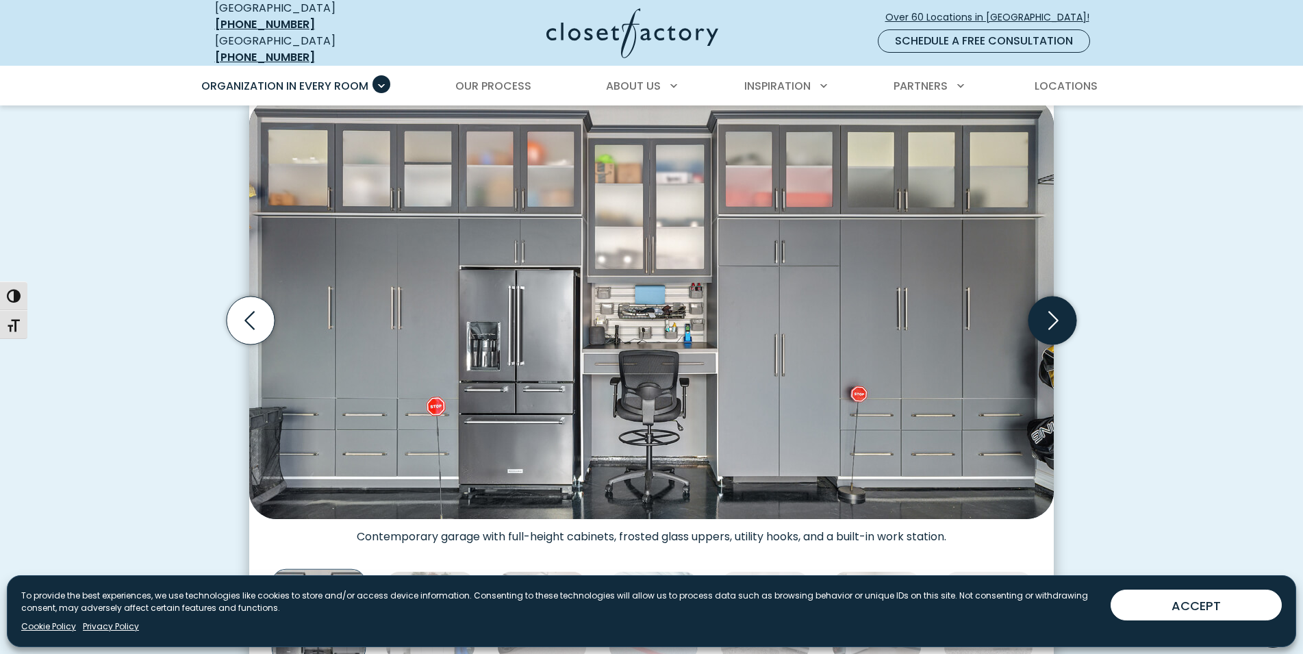
click at [1046, 296] on icon "Next slide" at bounding box center [1052, 320] width 48 height 48
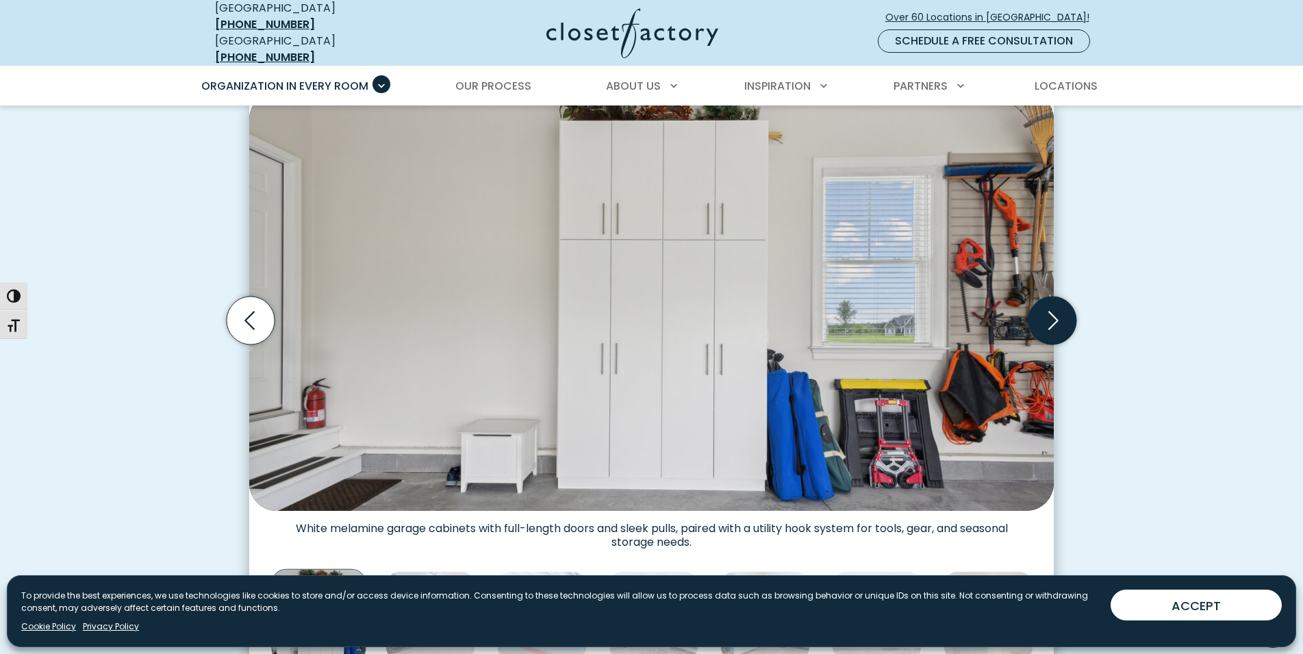
click at [1046, 296] on icon "Next slide" at bounding box center [1052, 320] width 48 height 48
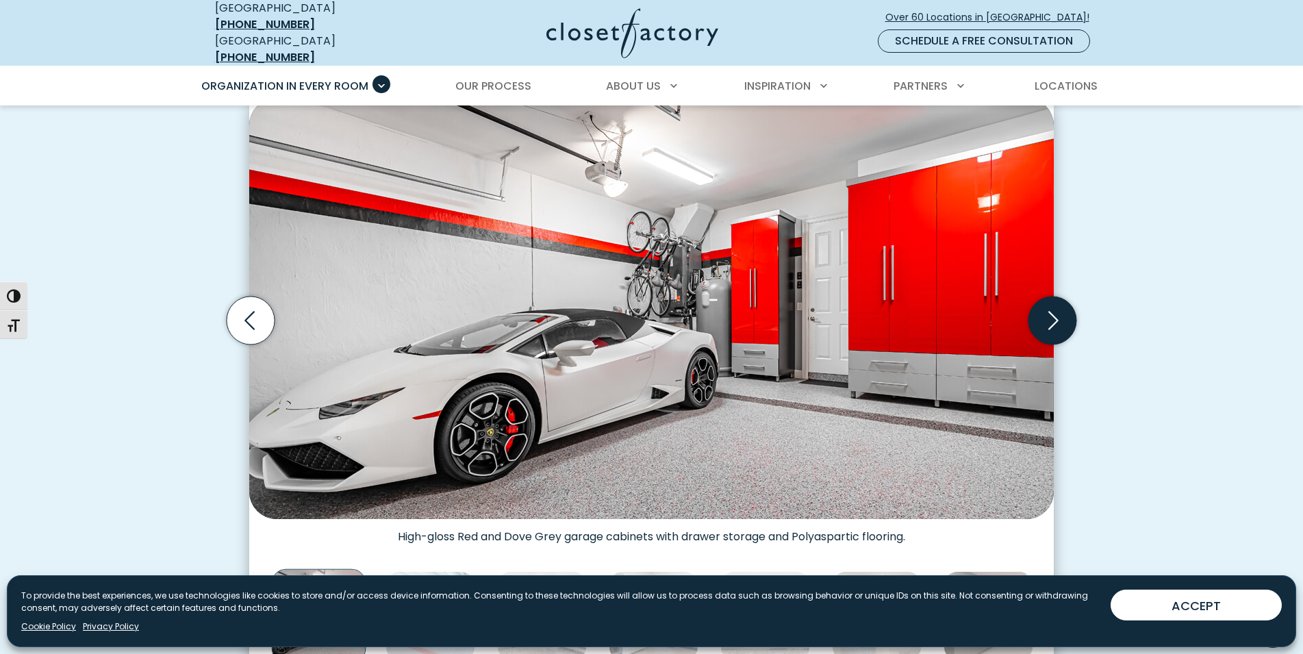
click at [1046, 296] on icon "Next slide" at bounding box center [1052, 320] width 48 height 48
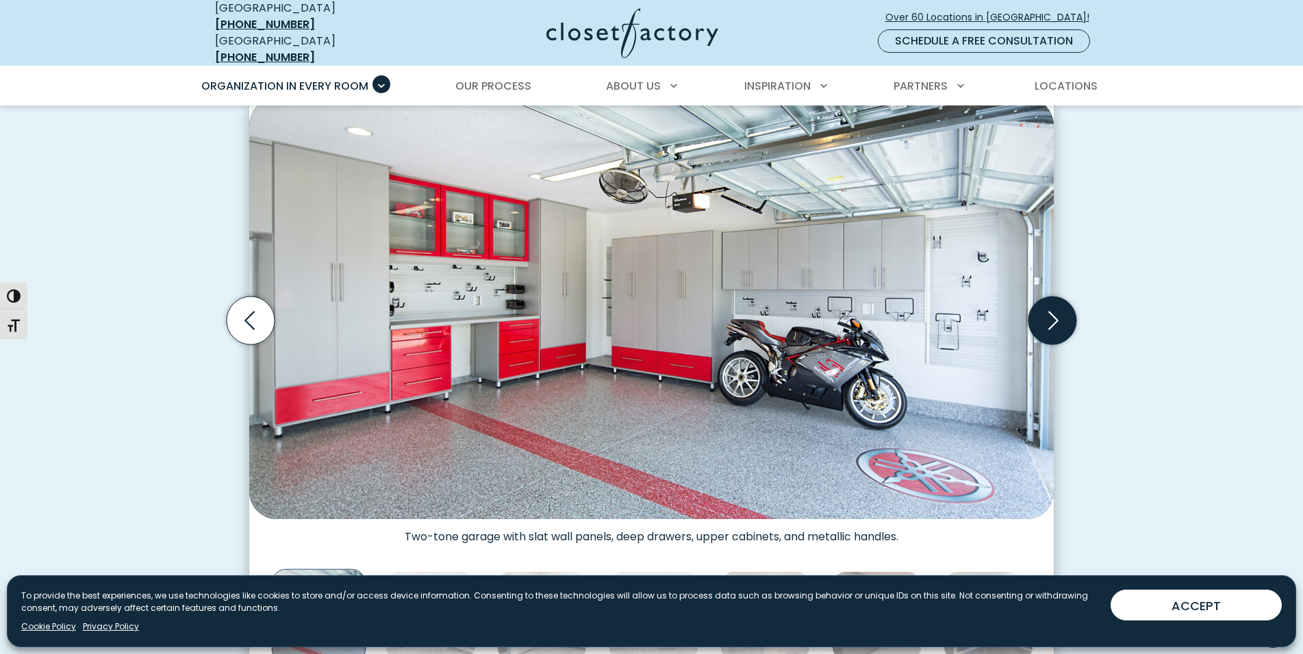
click at [1046, 296] on icon "Next slide" at bounding box center [1052, 320] width 48 height 48
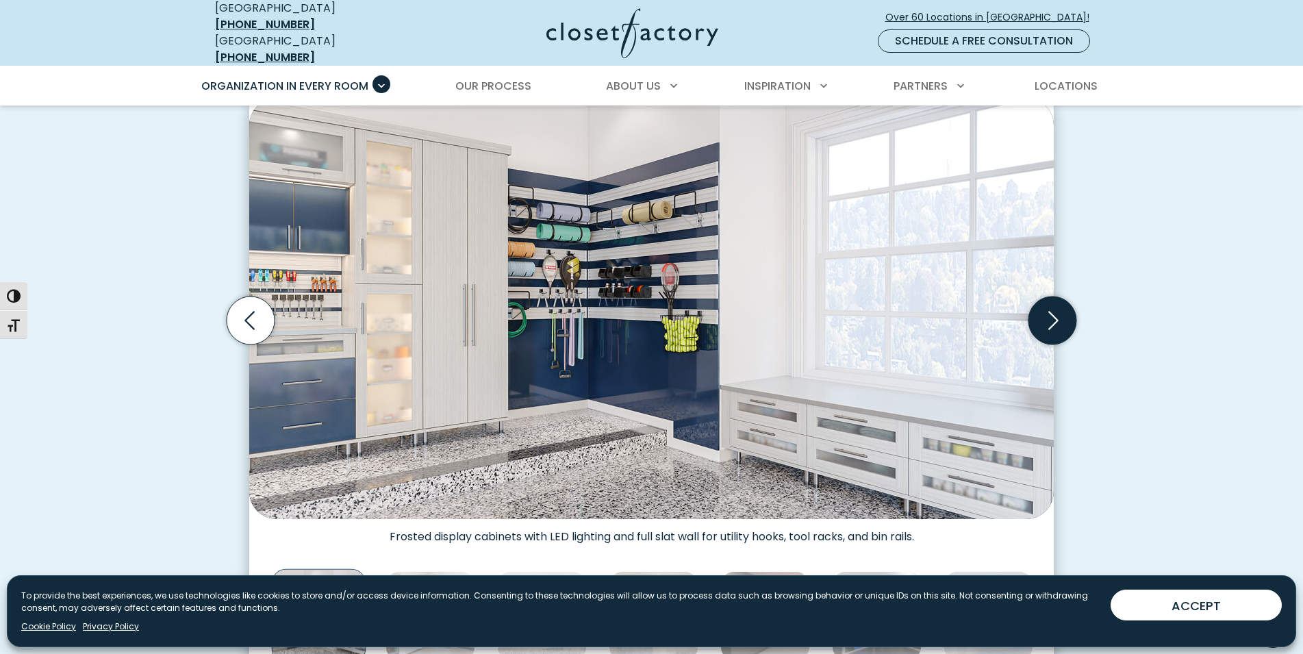
click at [1046, 296] on icon "Next slide" at bounding box center [1052, 320] width 48 height 48
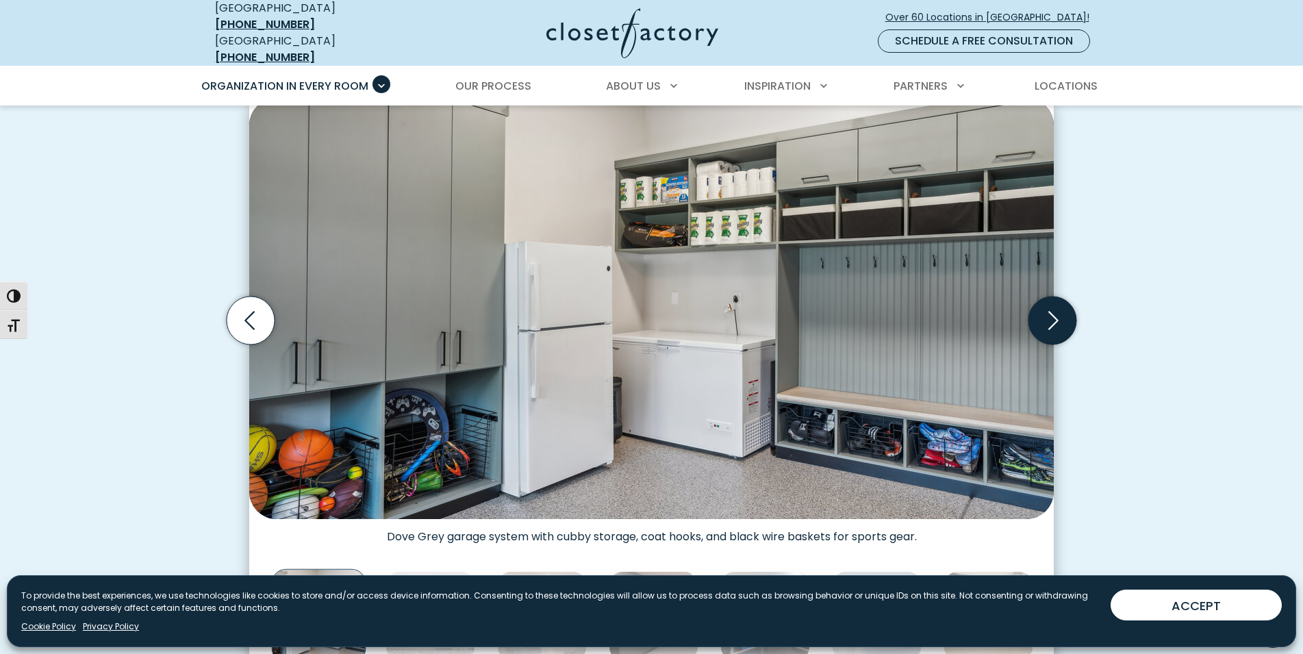
click at [1046, 296] on icon "Next slide" at bounding box center [1052, 320] width 48 height 48
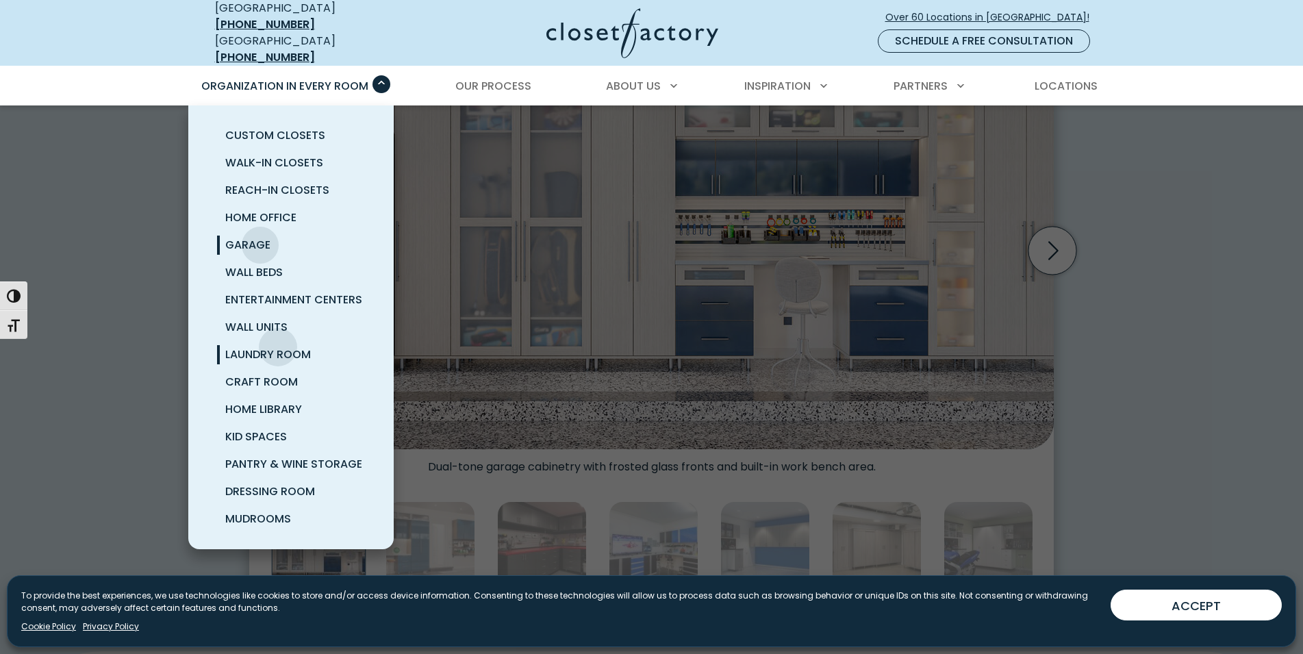
scroll to position [559, 0]
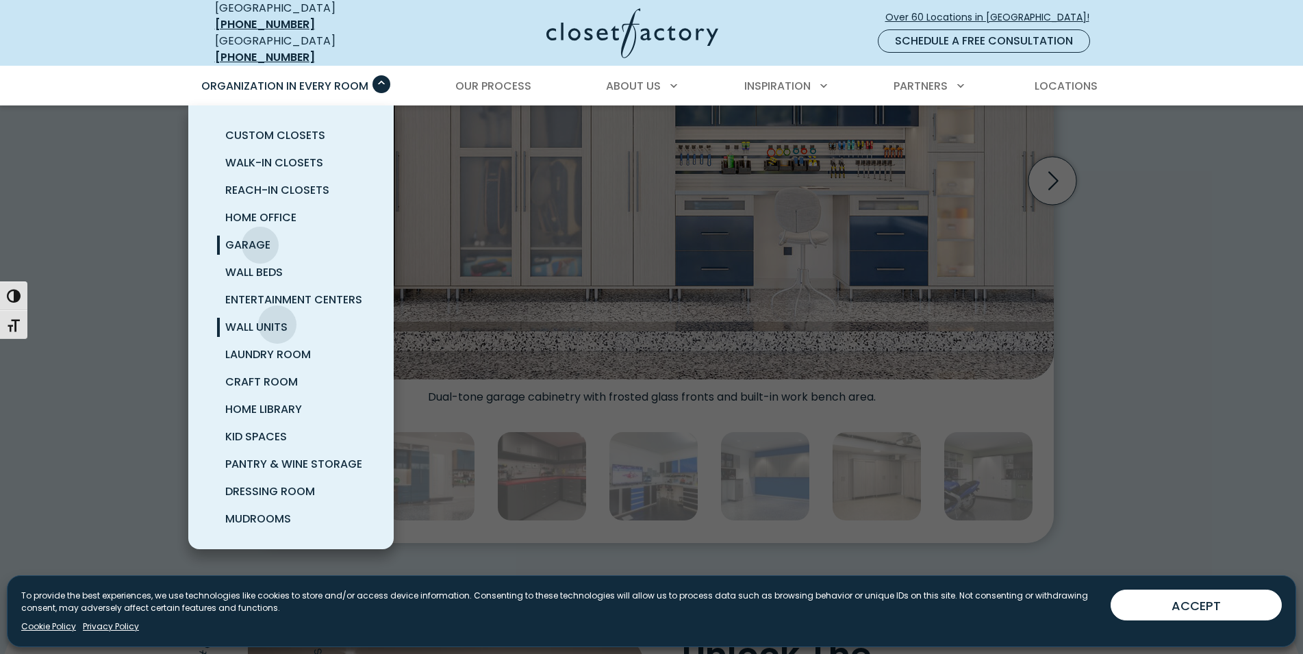
click at [277, 319] on span "Wall Units" at bounding box center [256, 327] width 62 height 16
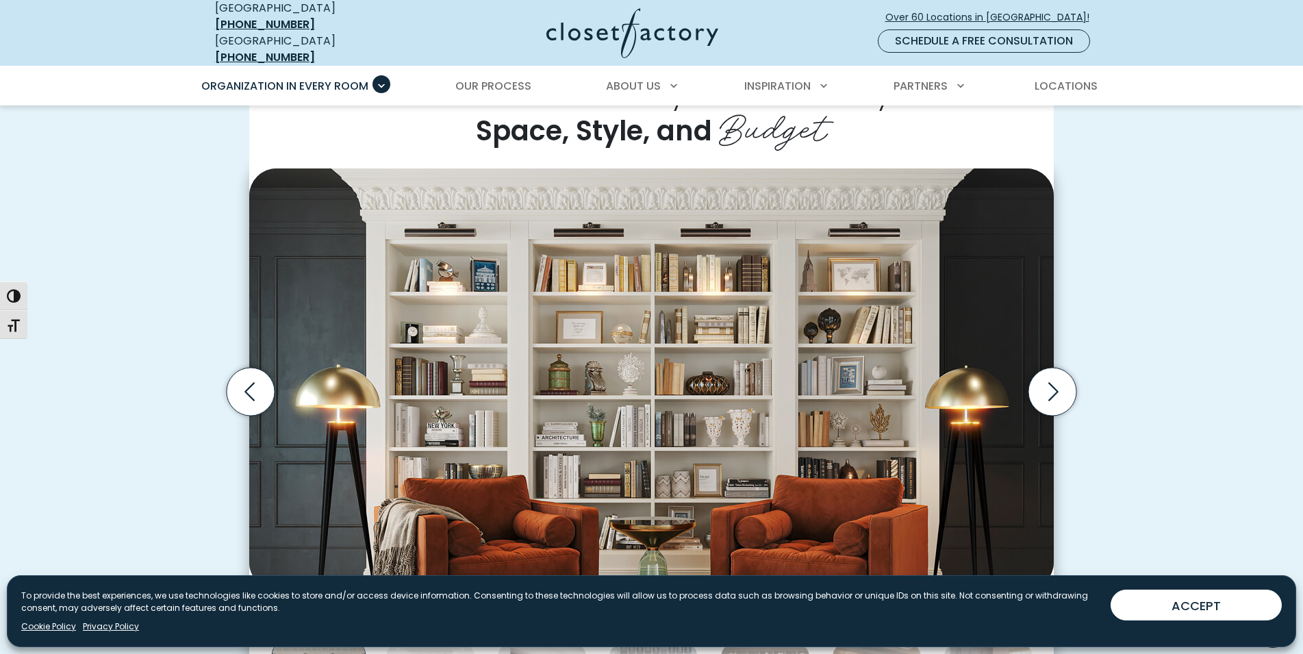
scroll to position [140, 0]
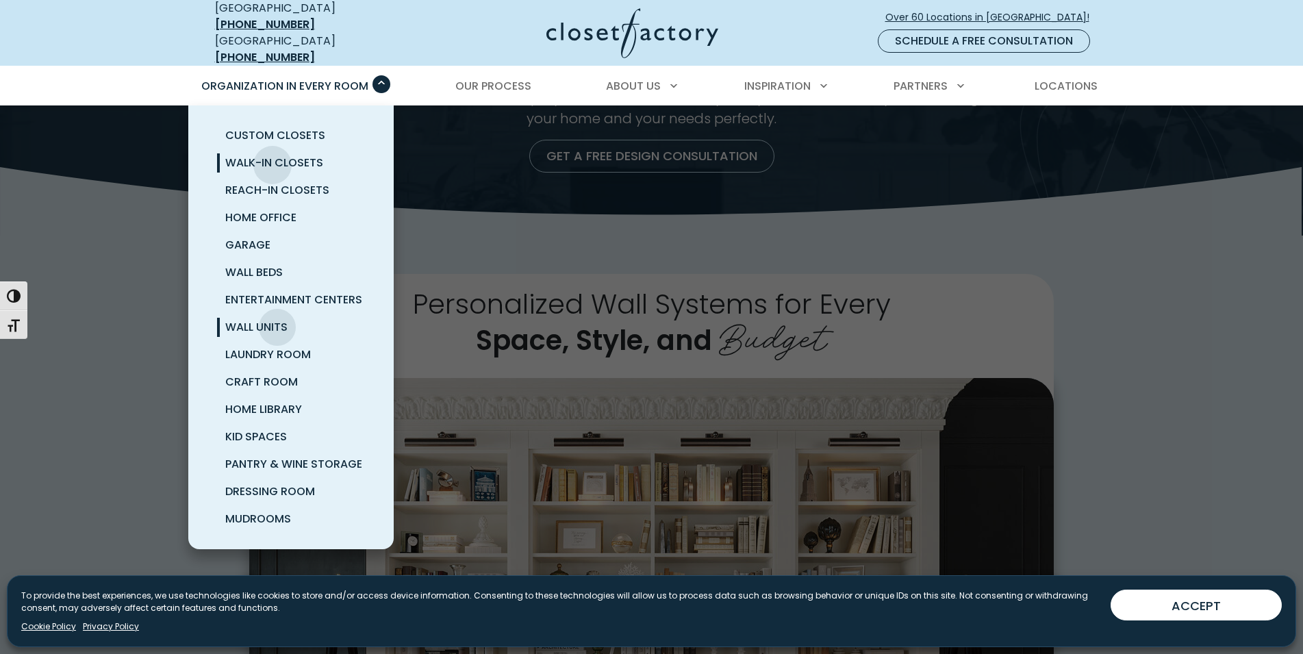
click at [273, 155] on span "Walk-In Closets" at bounding box center [274, 163] width 98 height 16
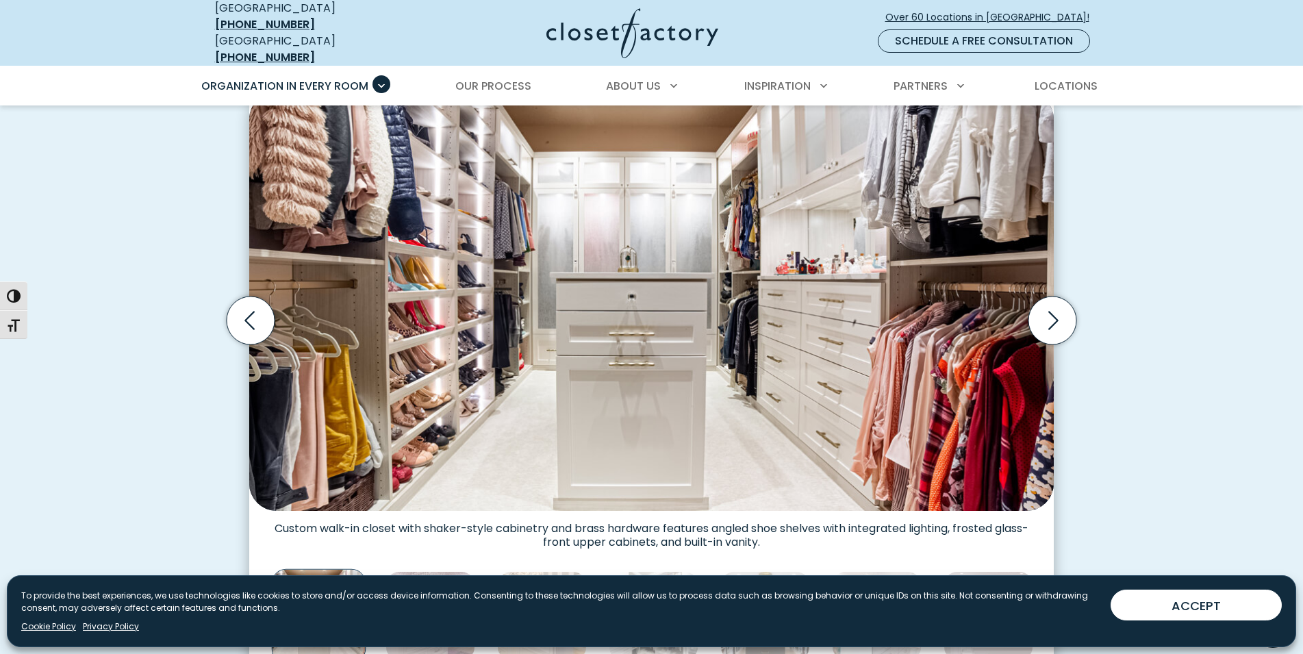
scroll to position [349, 0]
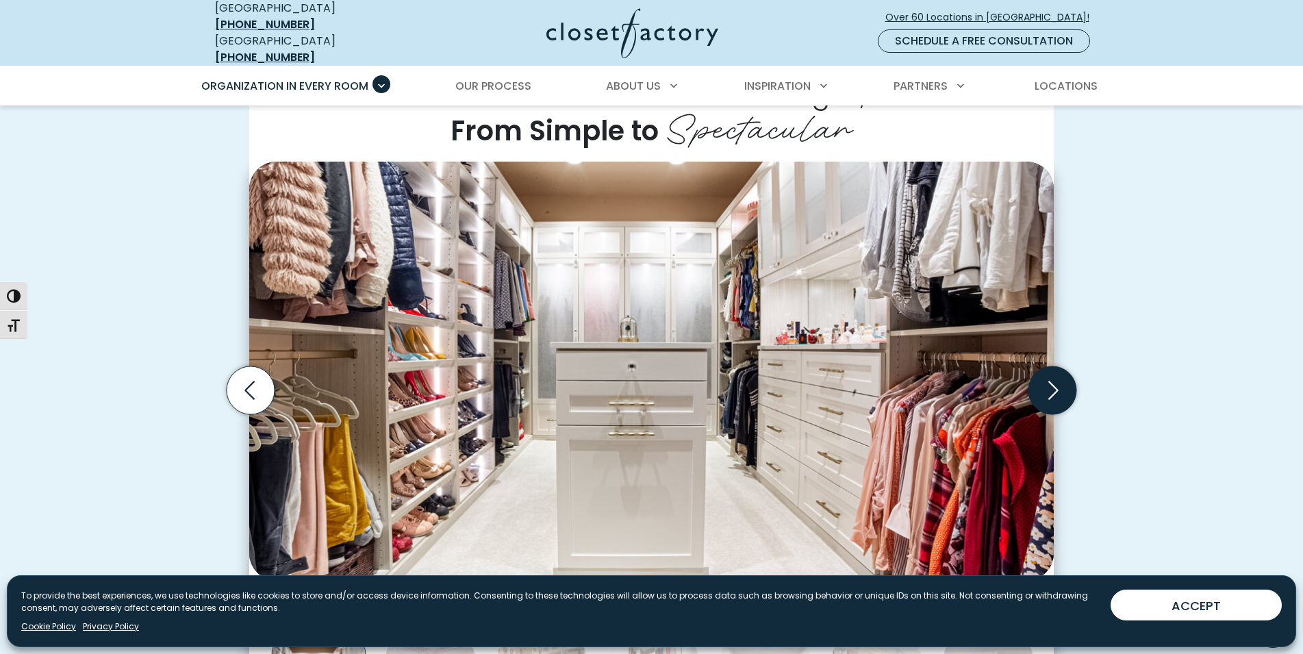
click at [1065, 377] on icon "Next slide" at bounding box center [1052, 390] width 48 height 48
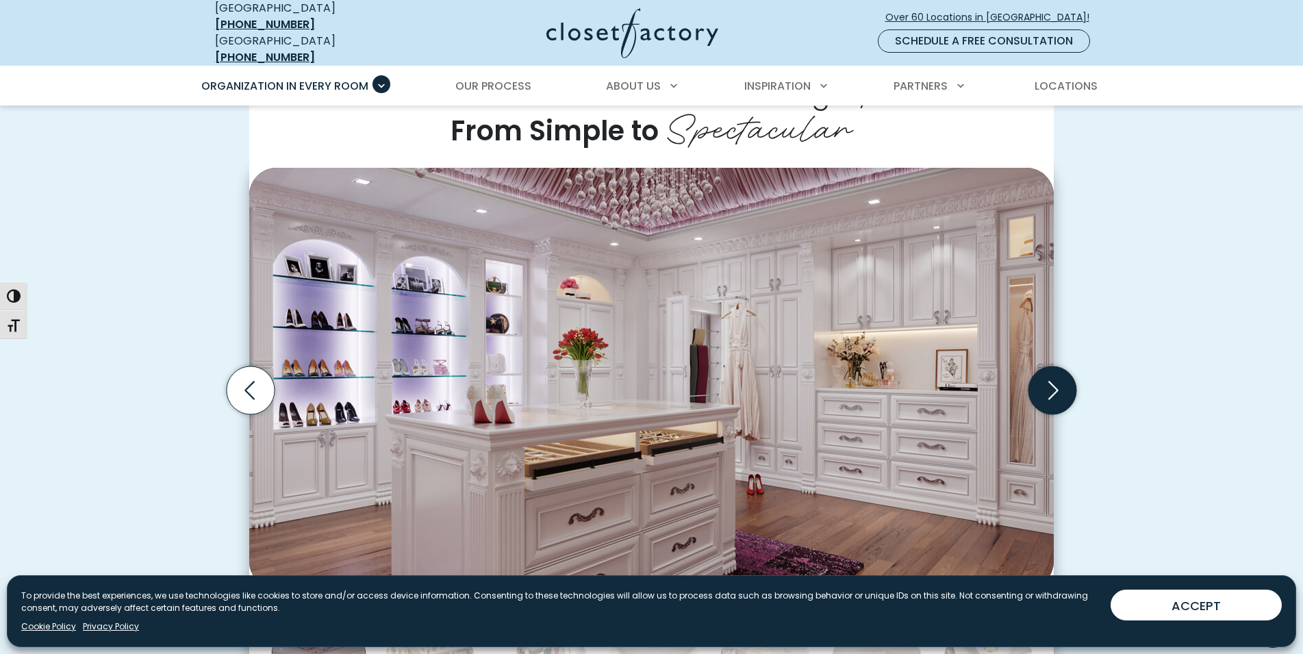
click at [1065, 377] on icon "Next slide" at bounding box center [1052, 390] width 48 height 48
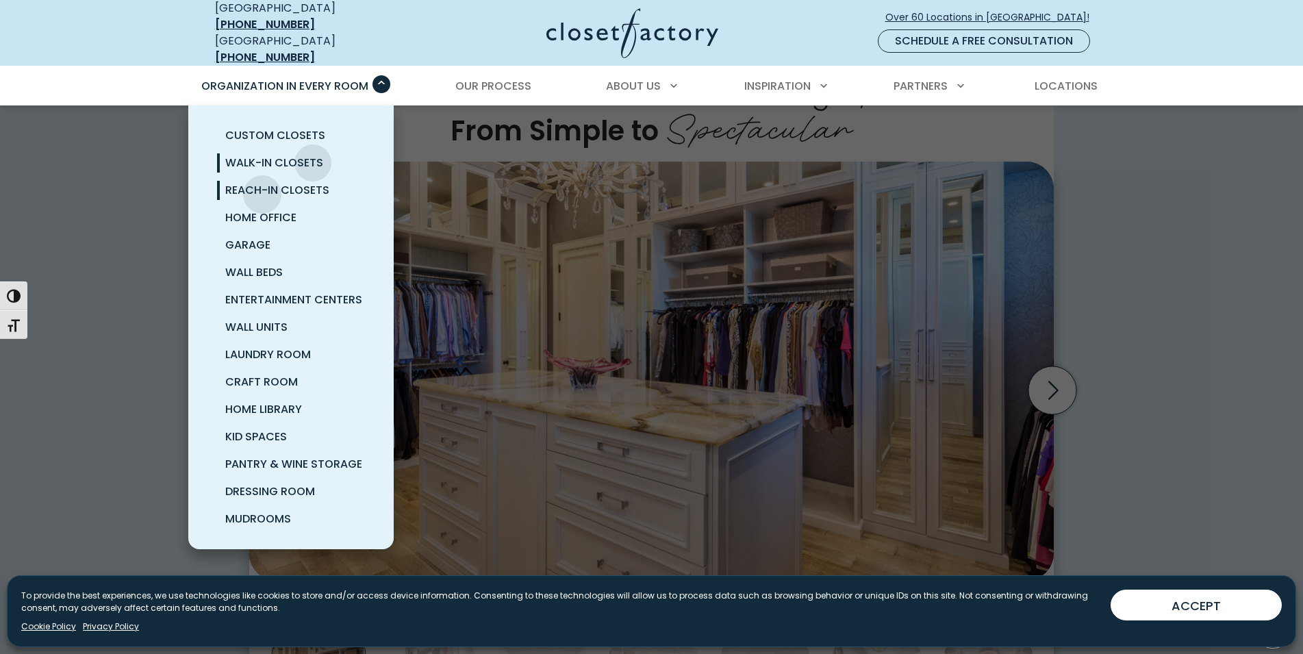
click at [262, 184] on span "Reach-In Closets" at bounding box center [277, 190] width 104 height 16
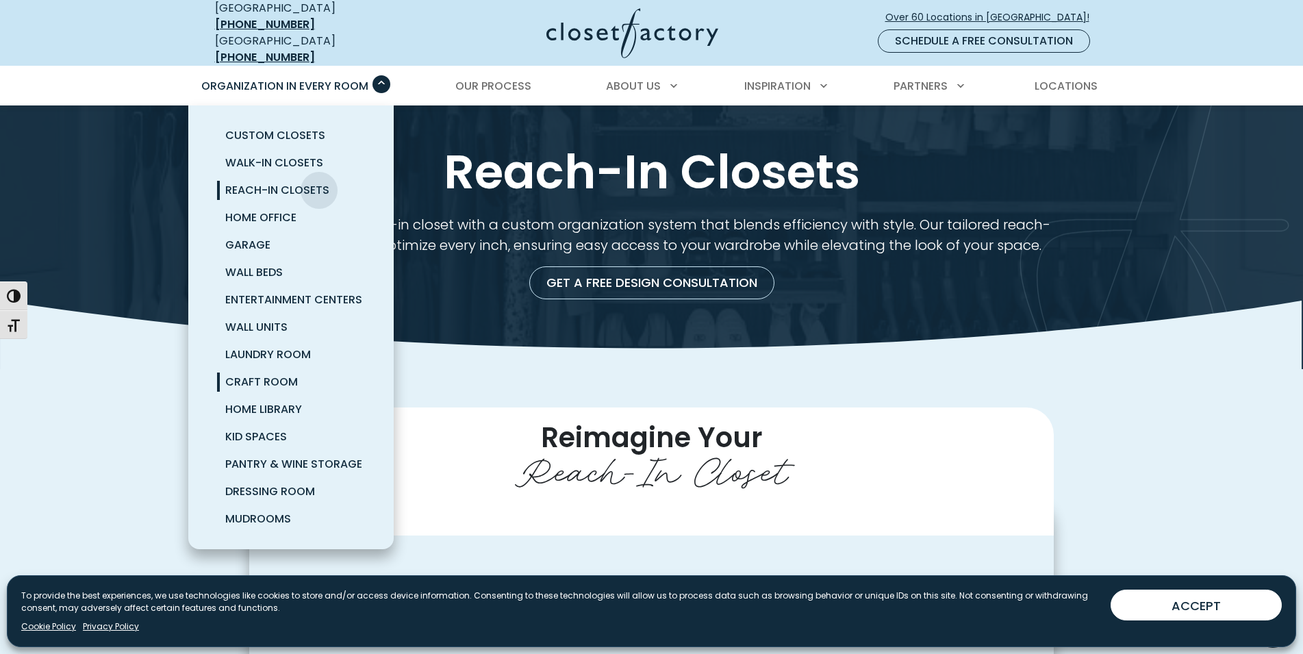
click at [251, 374] on span "Craft Room" at bounding box center [261, 382] width 73 height 16
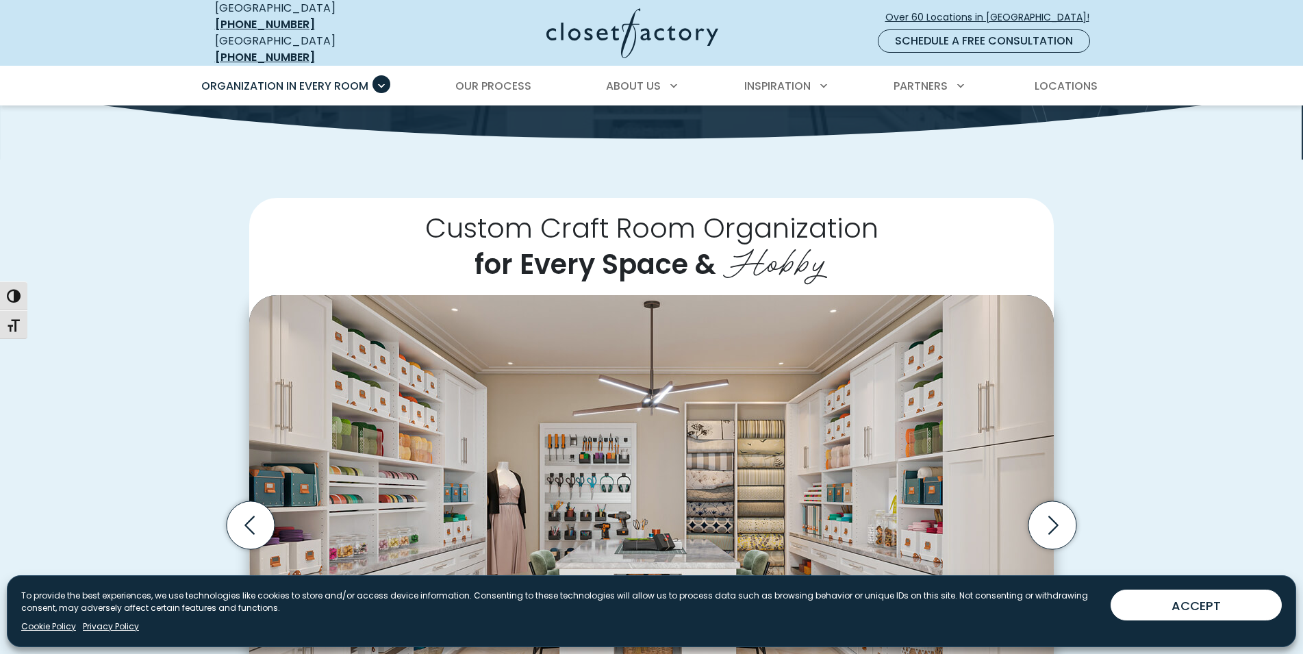
scroll to position [70, 0]
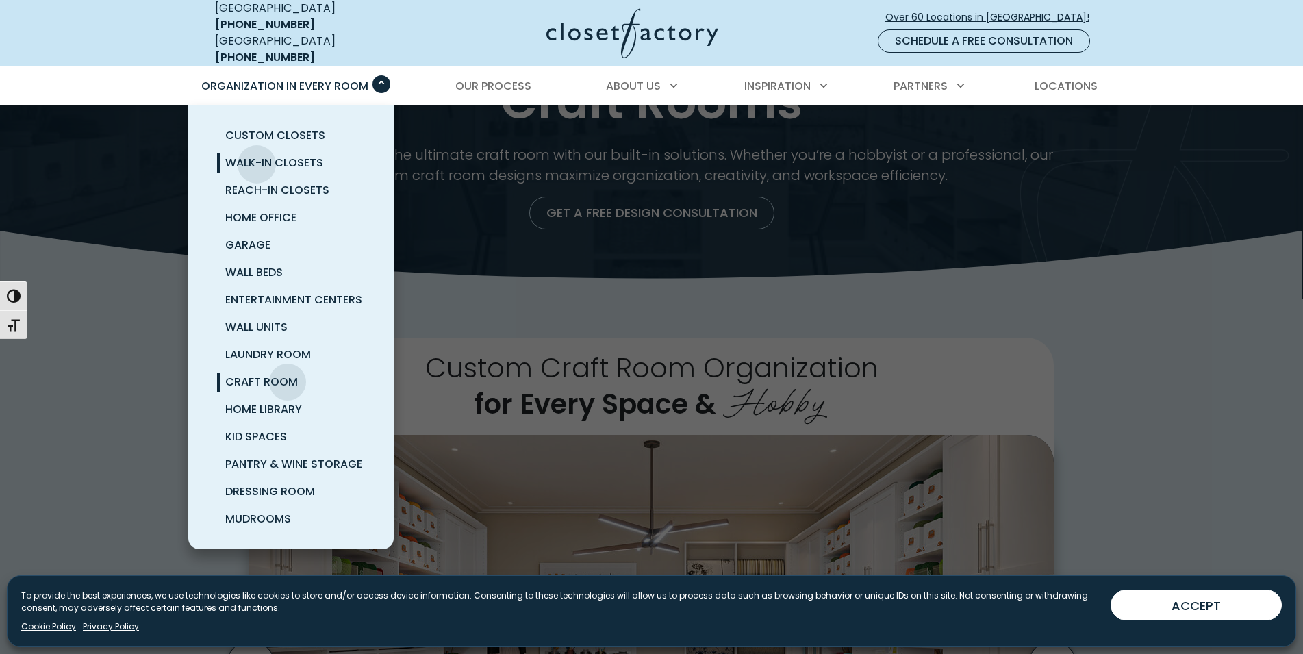
click at [257, 155] on span "Walk-In Closets" at bounding box center [274, 163] width 98 height 16
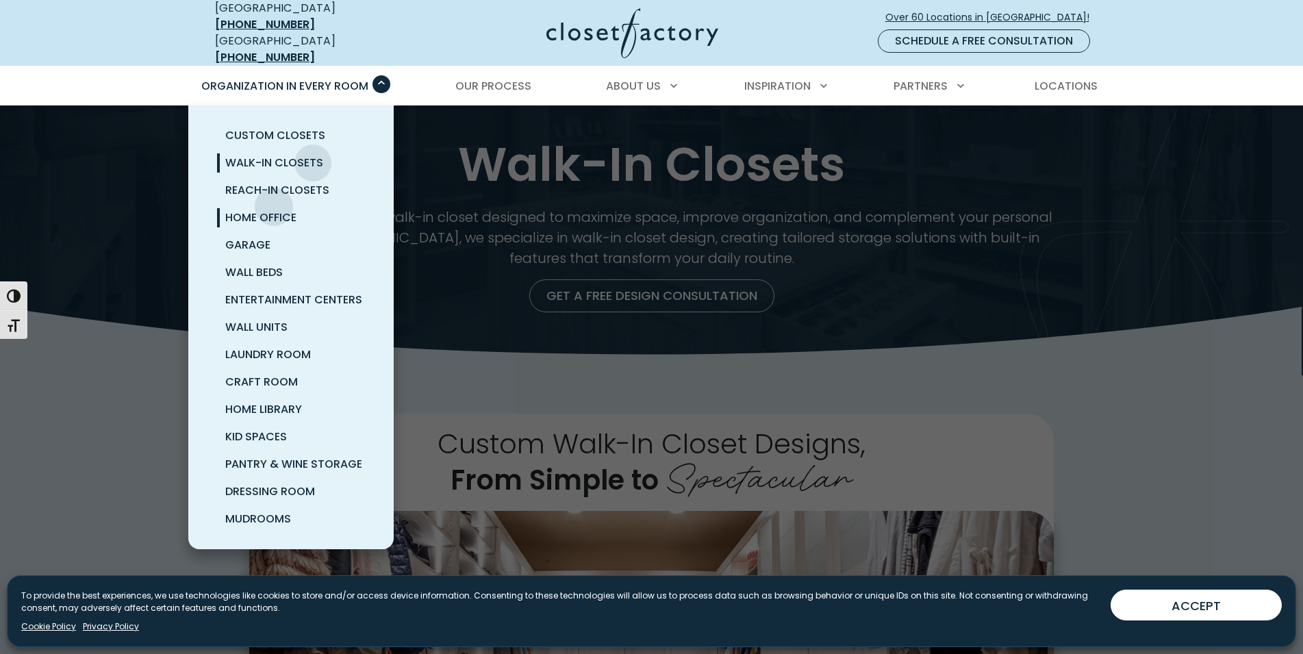
click at [274, 204] on link "Home Office" at bounding box center [307, 217] width 205 height 27
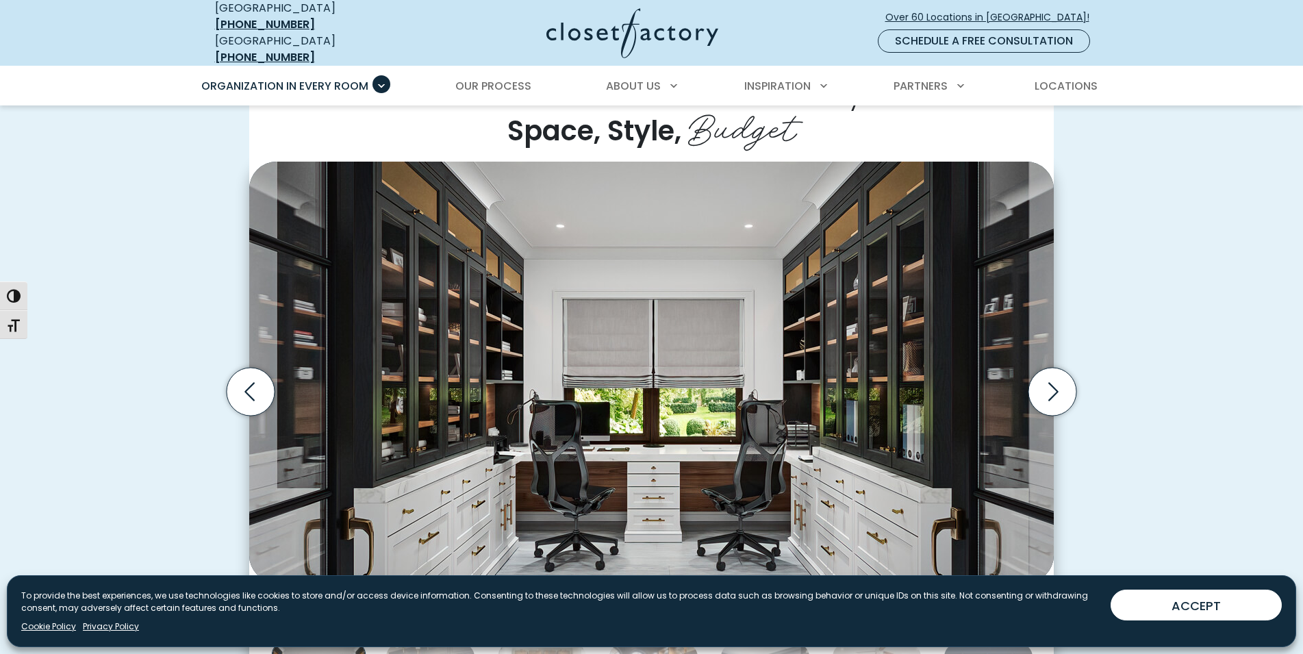
scroll to position [419, 0]
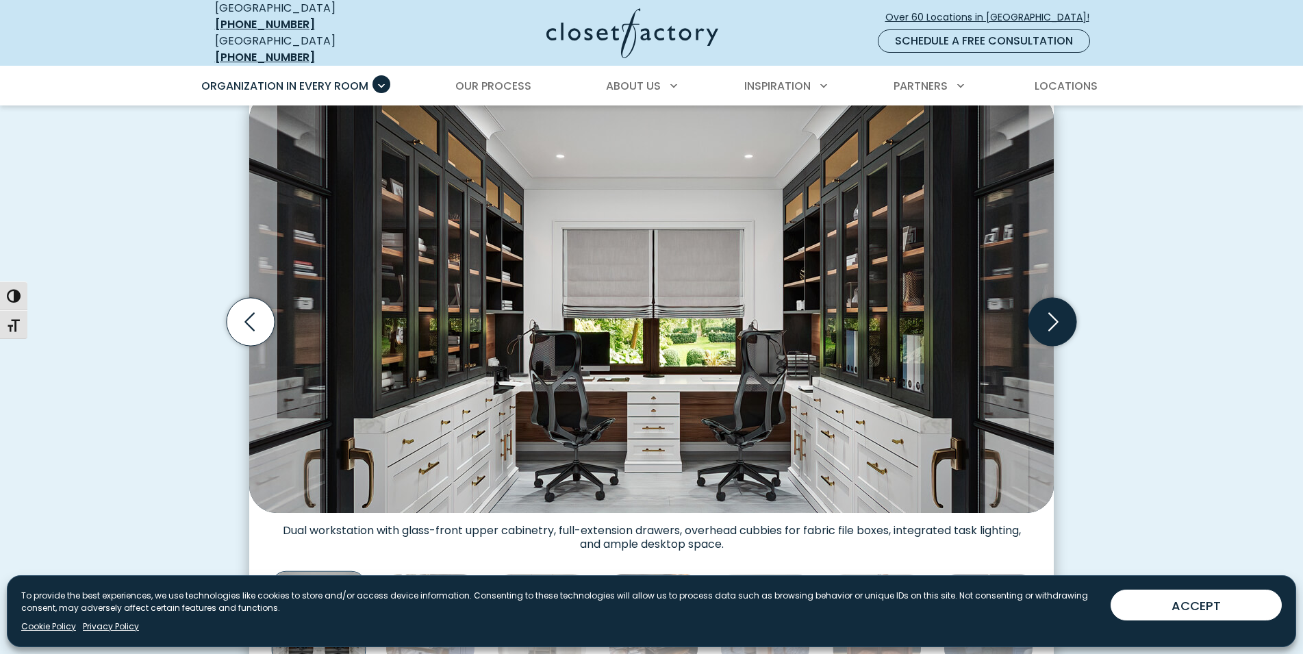
click at [1067, 323] on icon "Next slide" at bounding box center [1052, 321] width 48 height 48
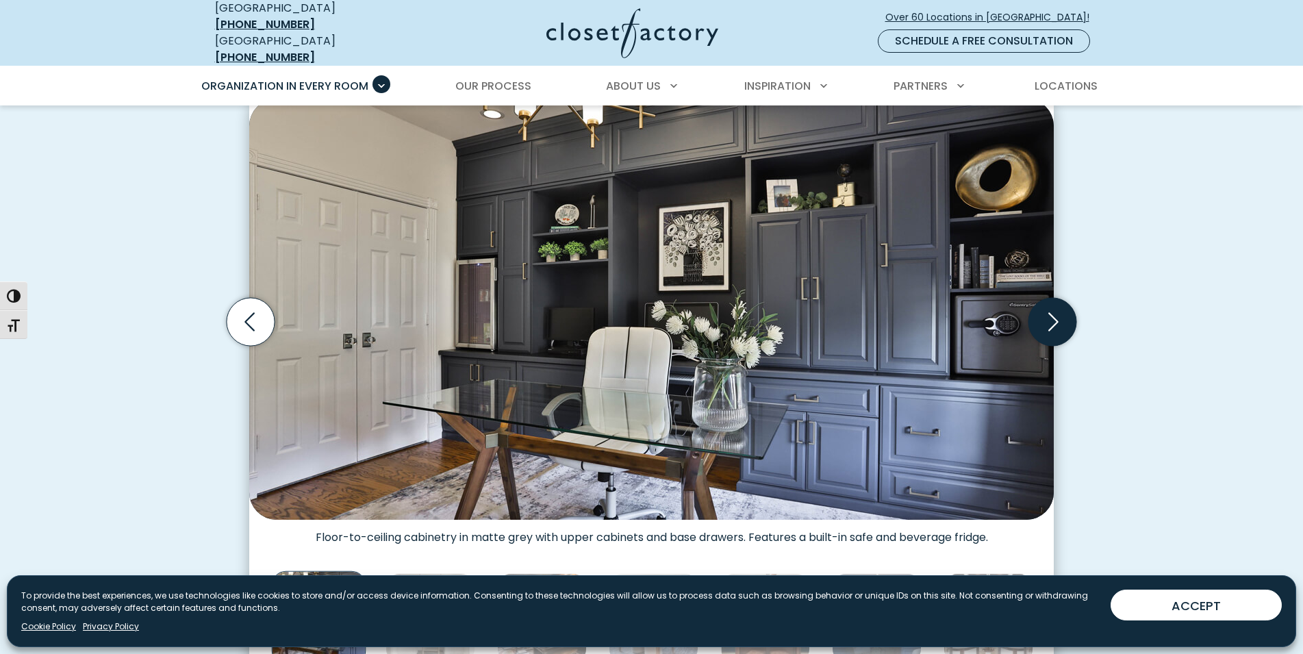
click at [1067, 316] on icon "Next slide" at bounding box center [1052, 321] width 48 height 48
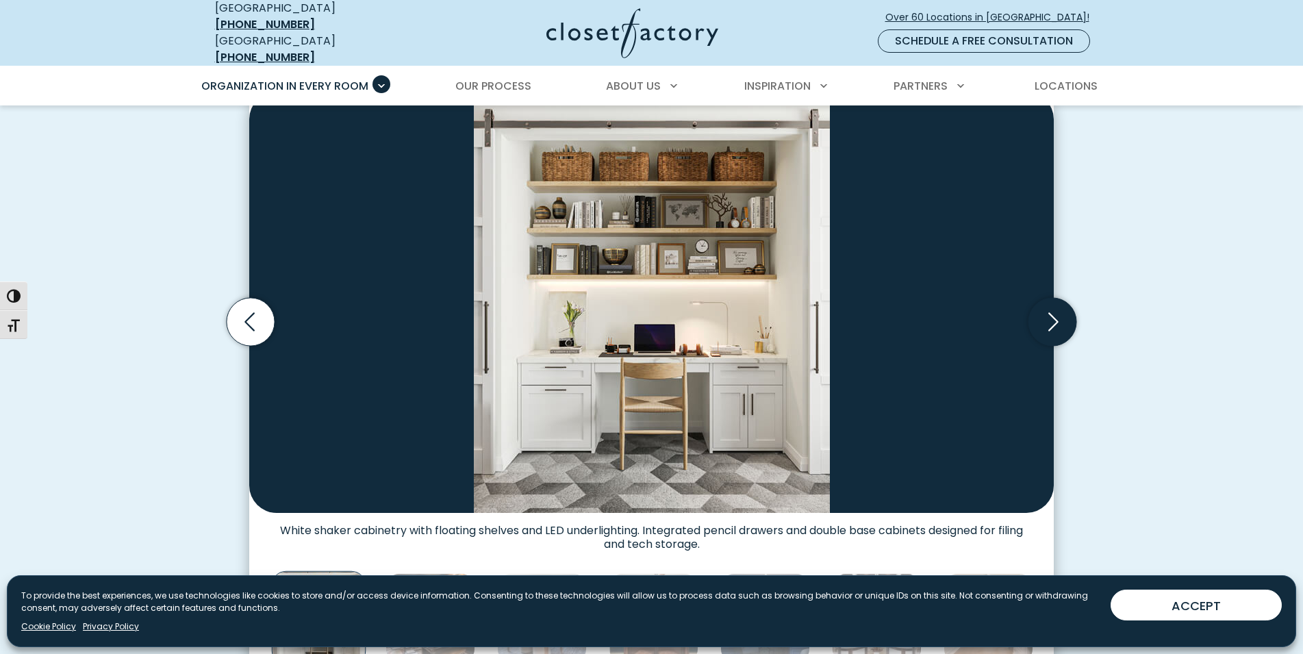
click at [1067, 316] on icon "Next slide" at bounding box center [1052, 321] width 48 height 48
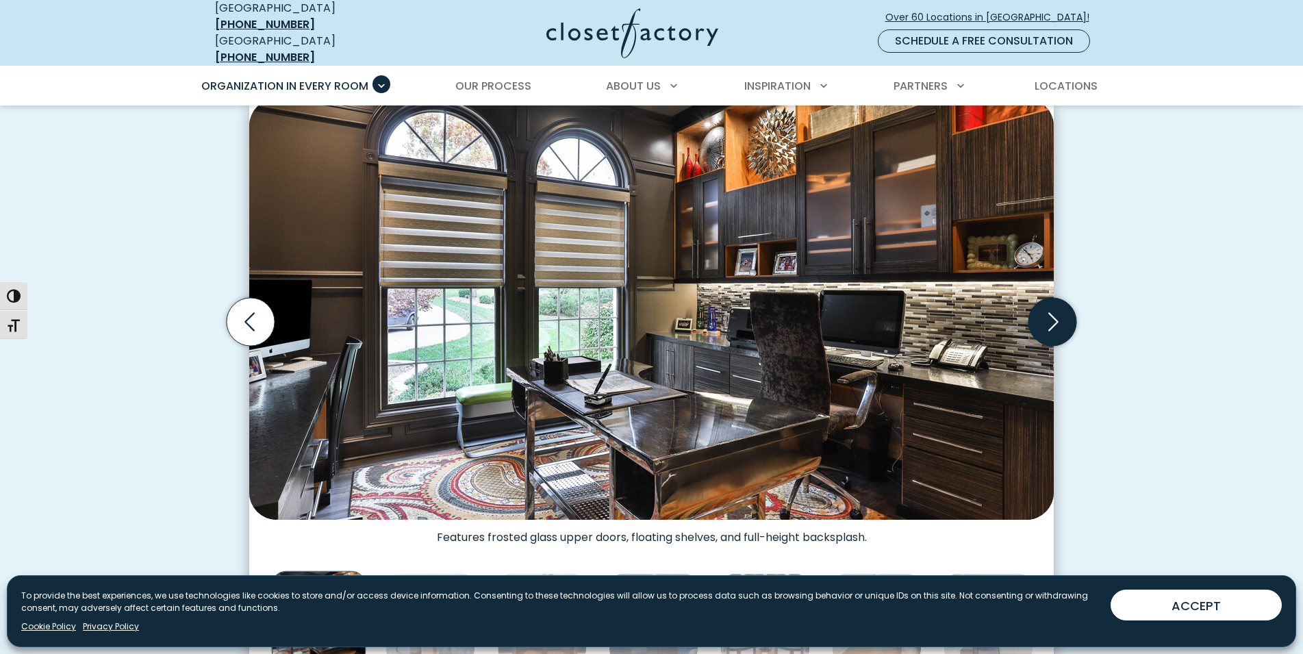
click at [1067, 316] on icon "Next slide" at bounding box center [1052, 321] width 48 height 48
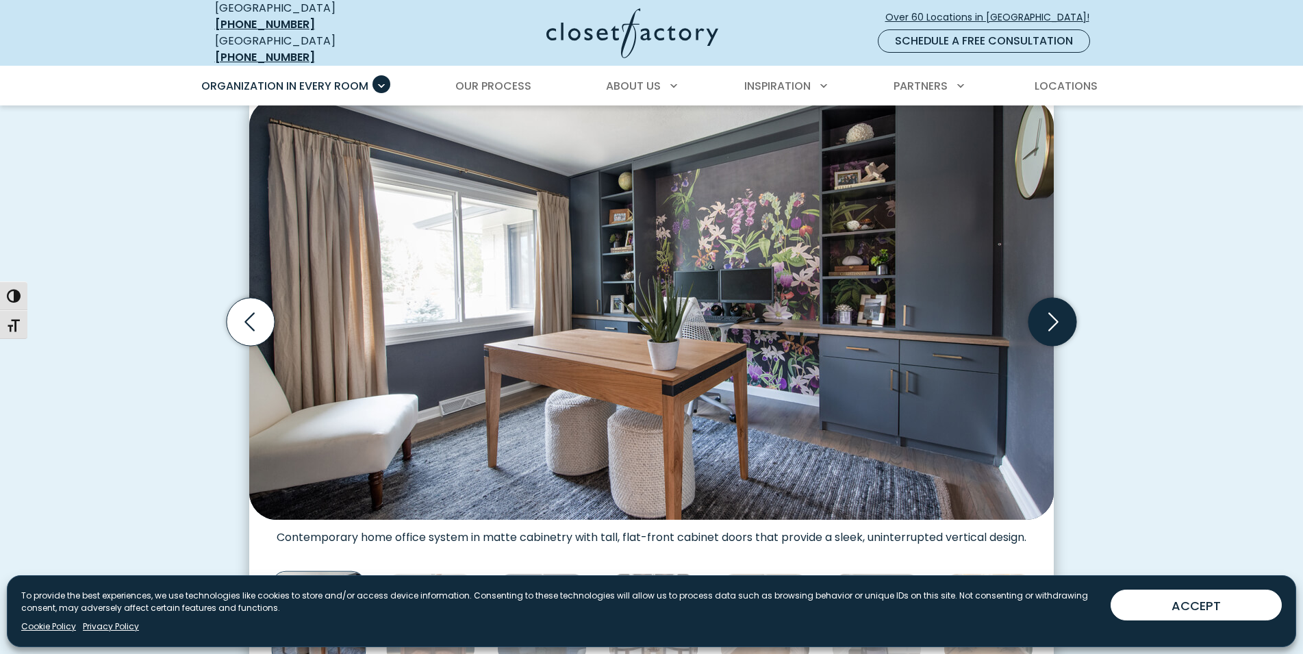
click at [1068, 307] on icon "Next slide" at bounding box center [1052, 321] width 48 height 48
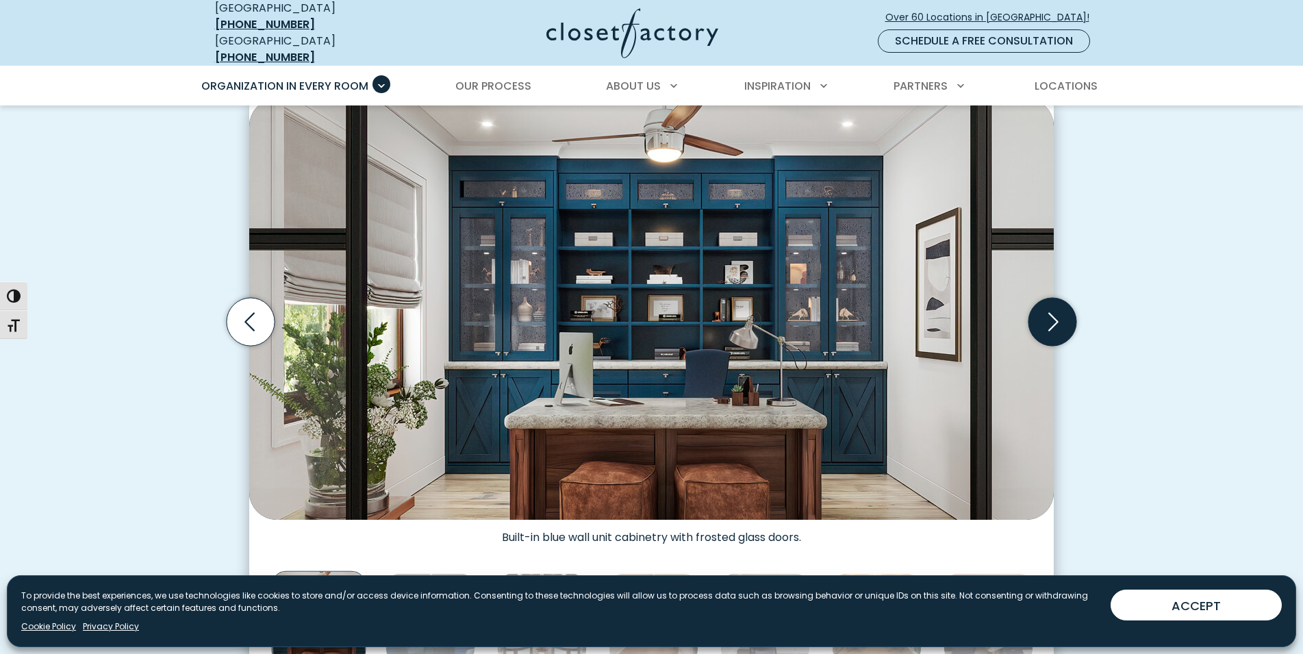
click at [1068, 307] on icon "Next slide" at bounding box center [1052, 321] width 48 height 48
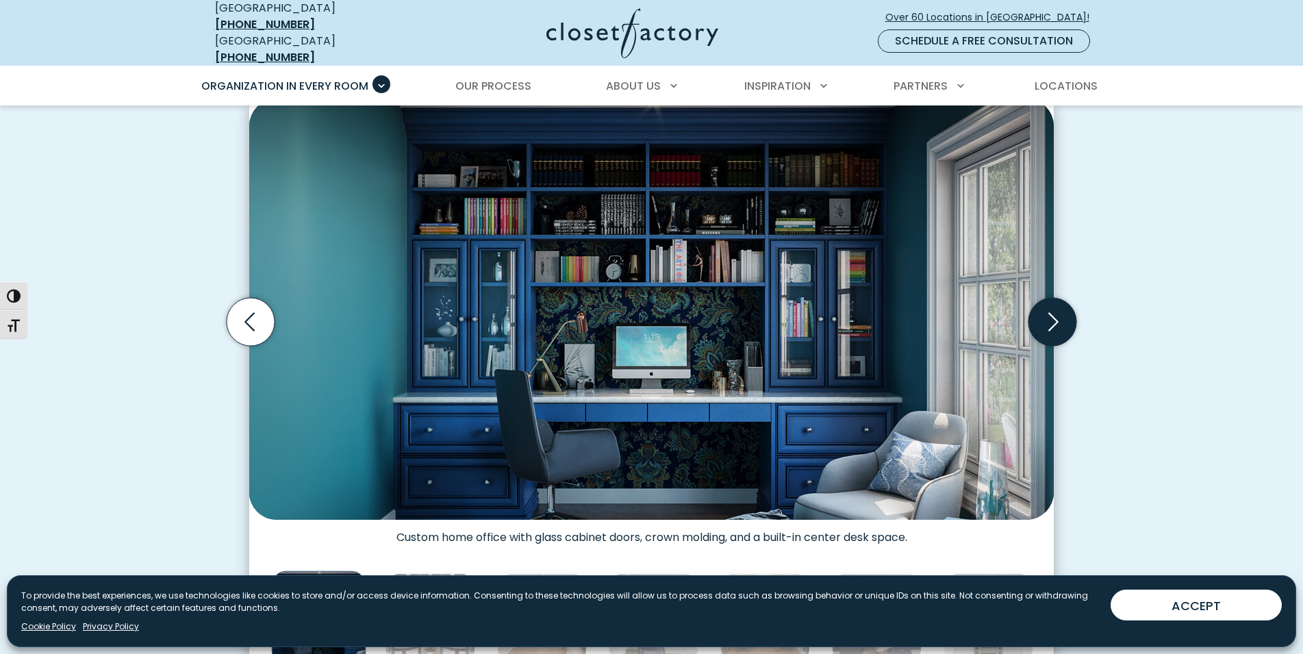
click at [1068, 307] on icon "Next slide" at bounding box center [1052, 321] width 48 height 48
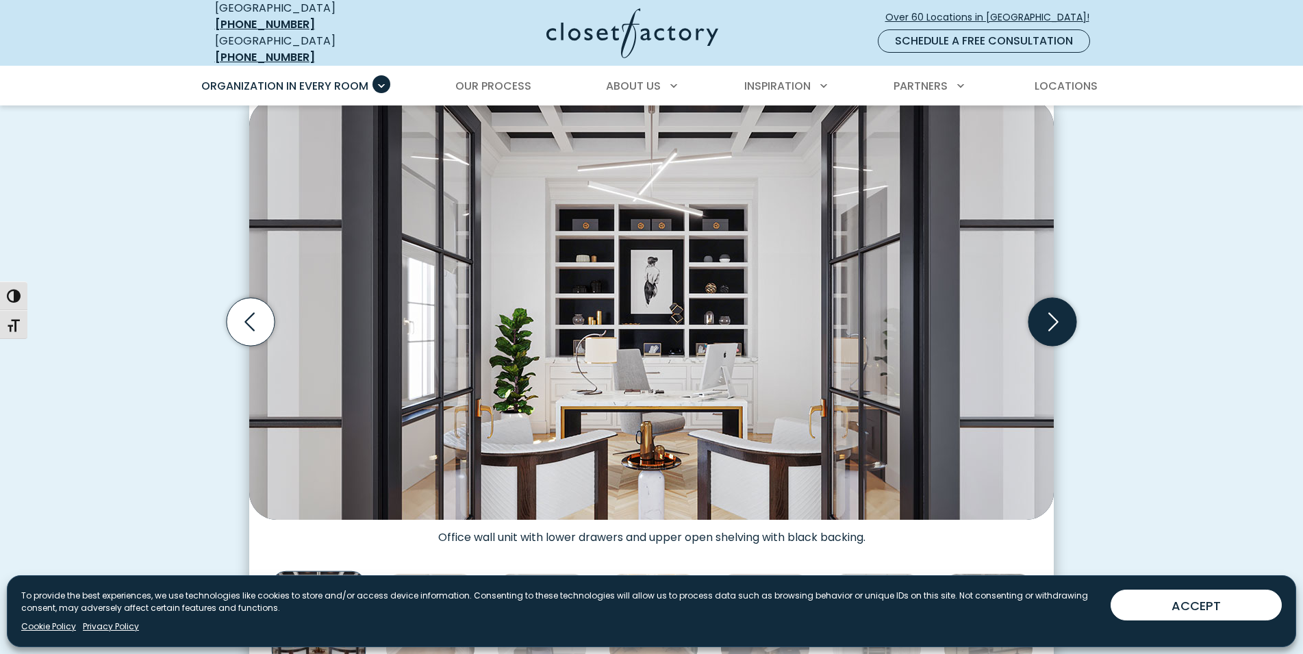
click at [1068, 307] on icon "Next slide" at bounding box center [1052, 321] width 48 height 48
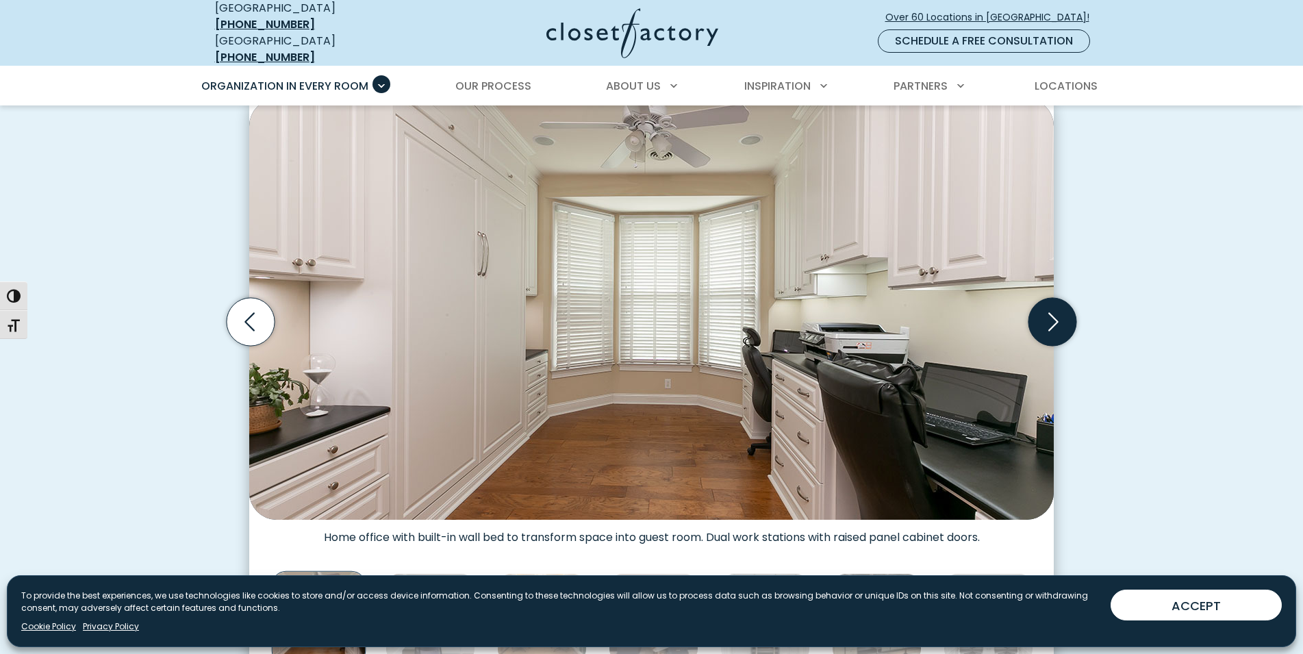
click at [1068, 307] on icon "Next slide" at bounding box center [1052, 321] width 48 height 48
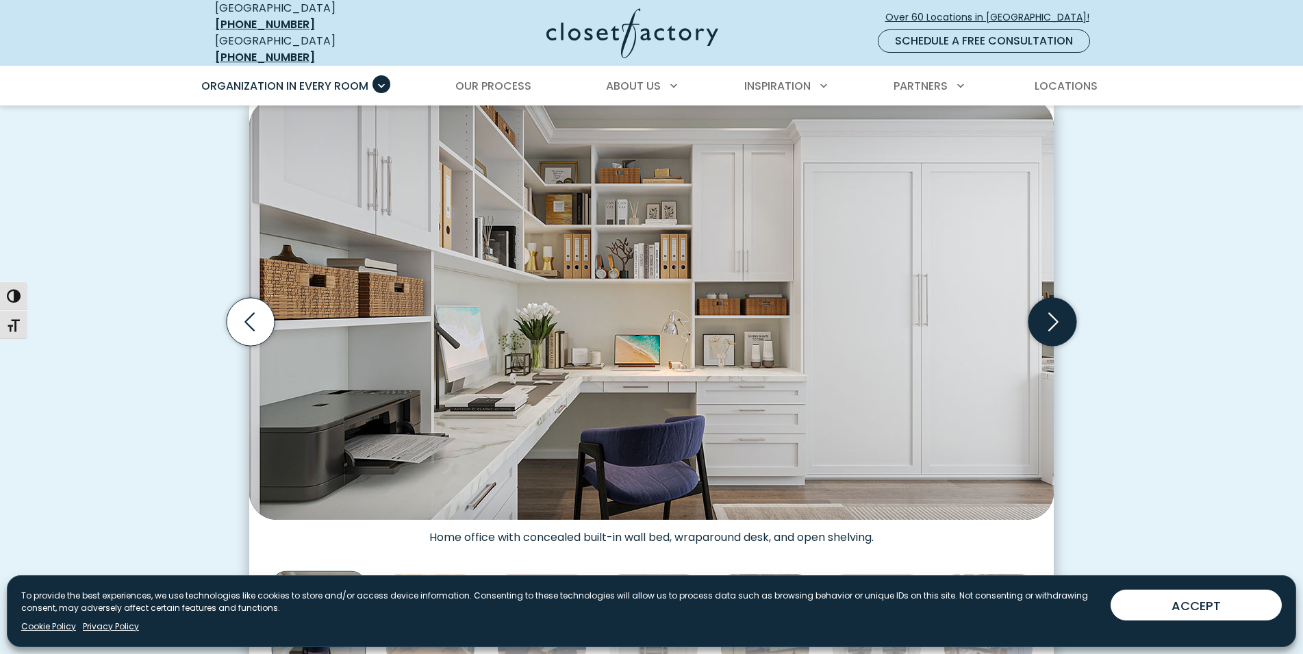
click at [1070, 320] on icon "Next slide" at bounding box center [1052, 321] width 48 height 48
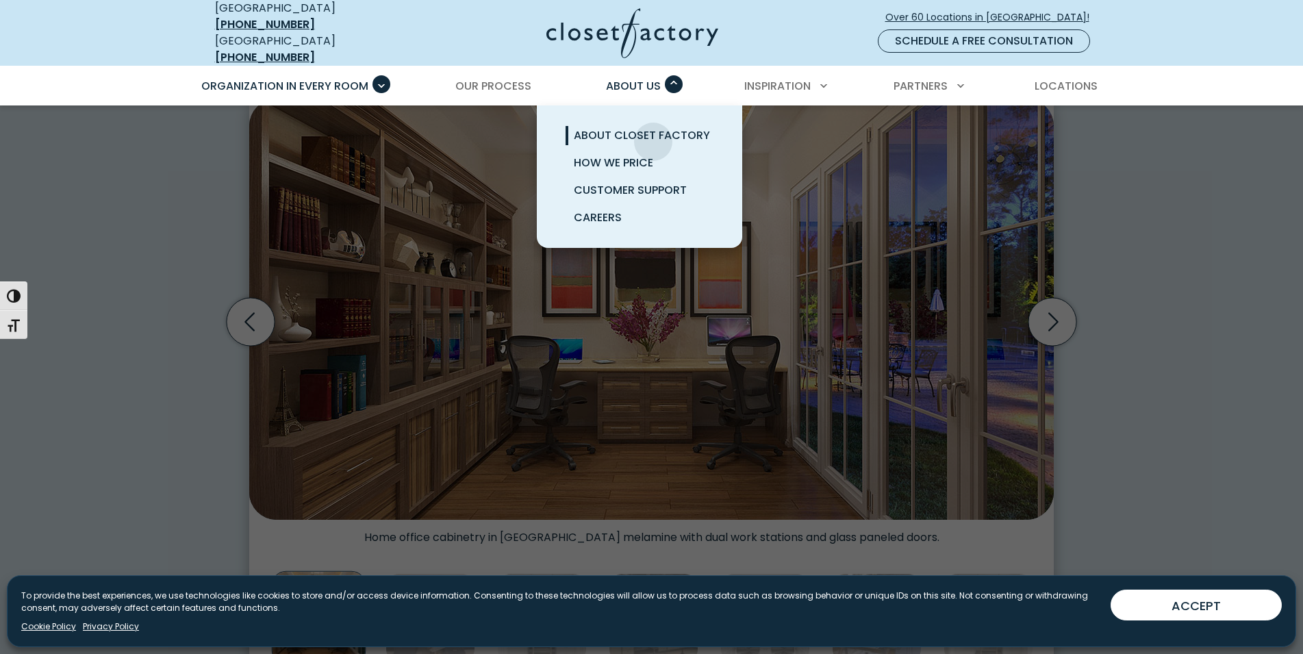
click at [653, 131] on span "About Closet Factory" at bounding box center [642, 135] width 136 height 16
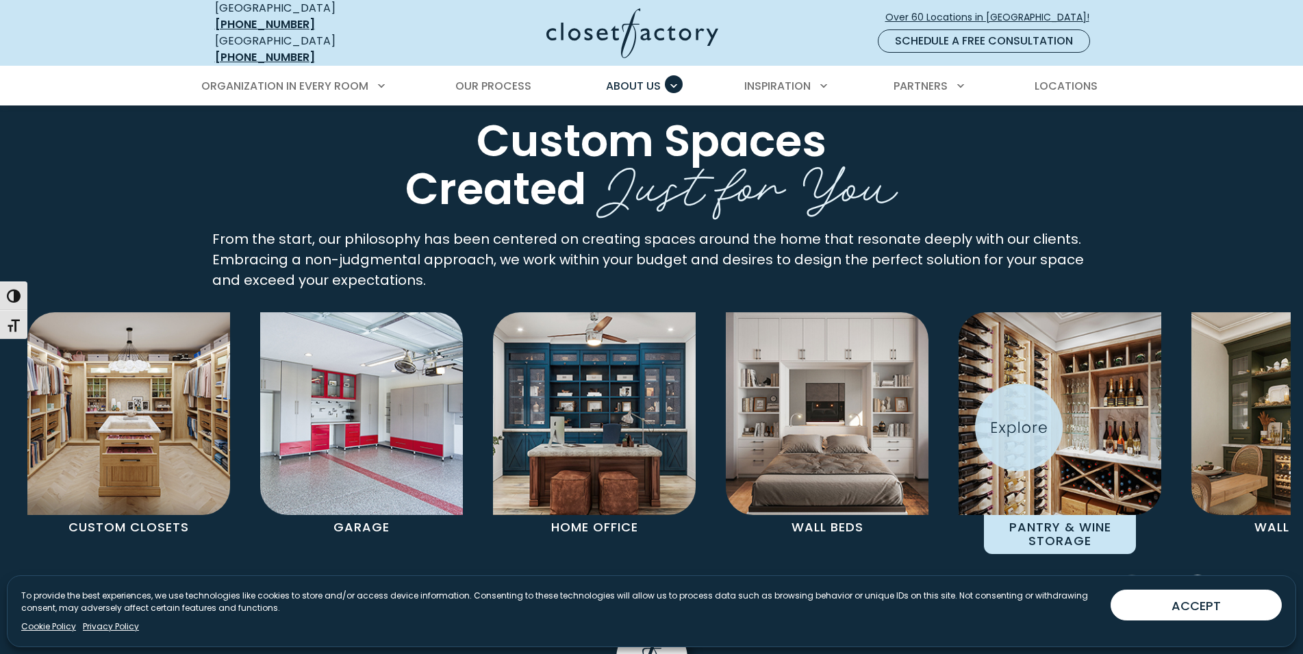
scroll to position [2584, 0]
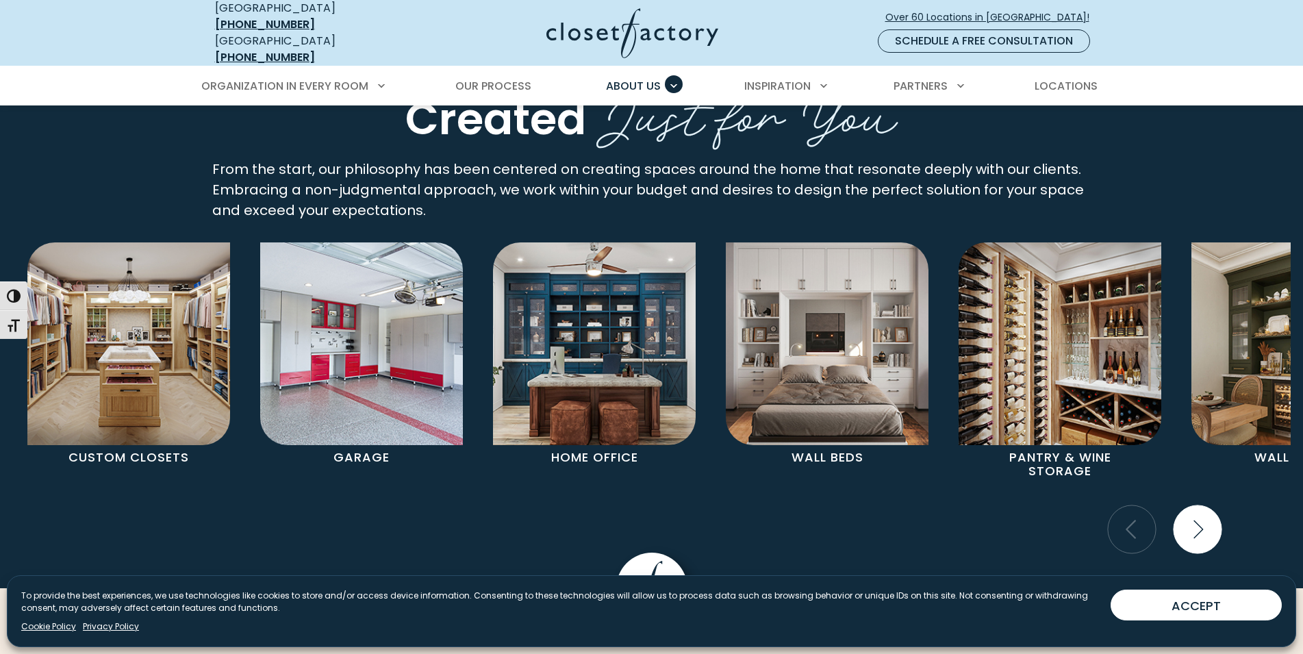
click at [1198, 520] on icon "Next slide" at bounding box center [1199, 529] width 10 height 18
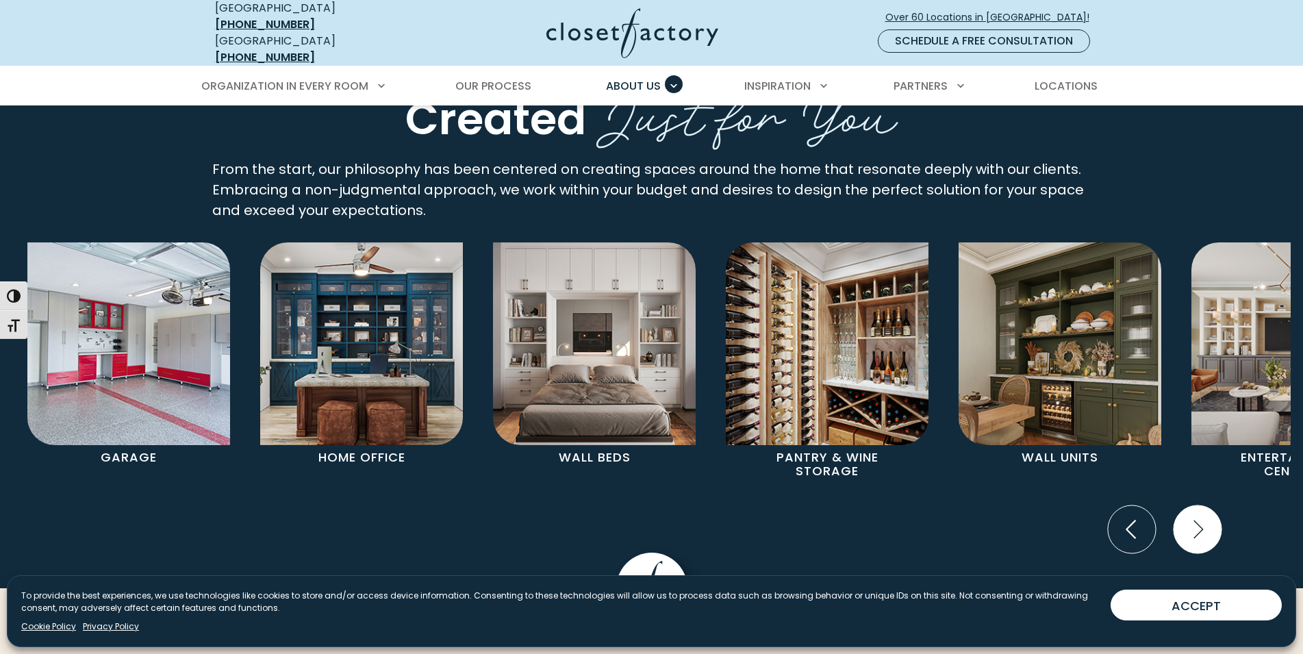
click at [1189, 507] on icon "Next slide" at bounding box center [1198, 529] width 48 height 48
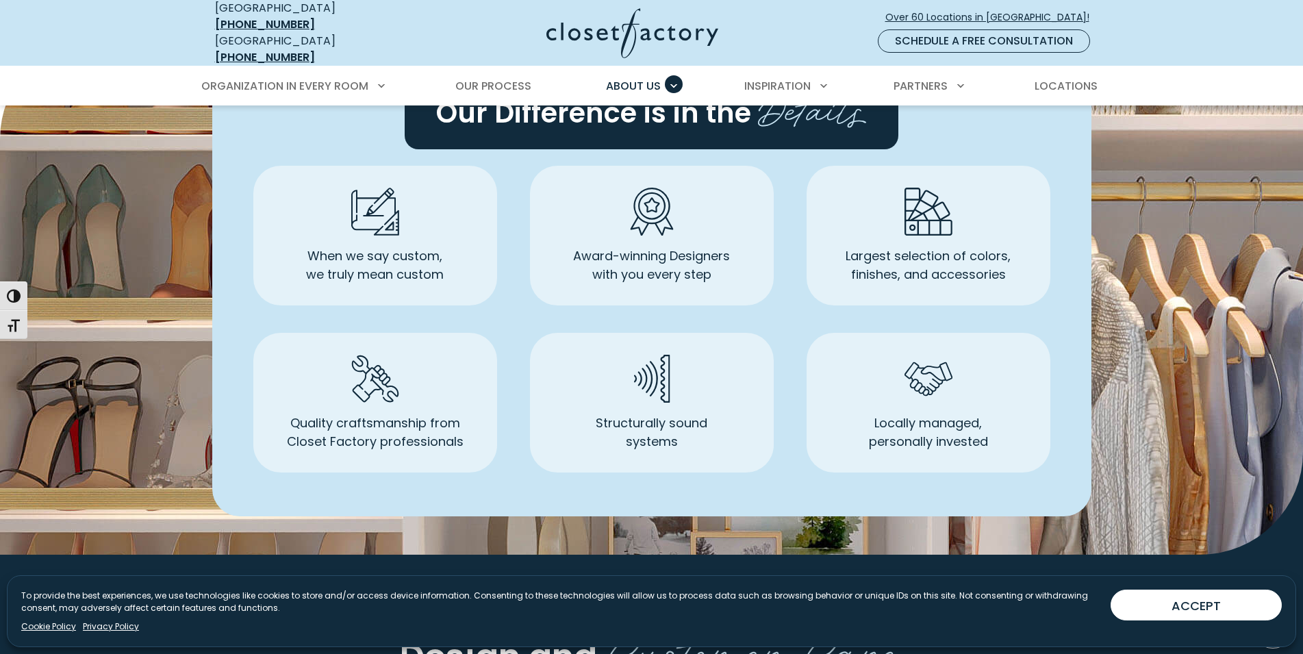
scroll to position [489, 0]
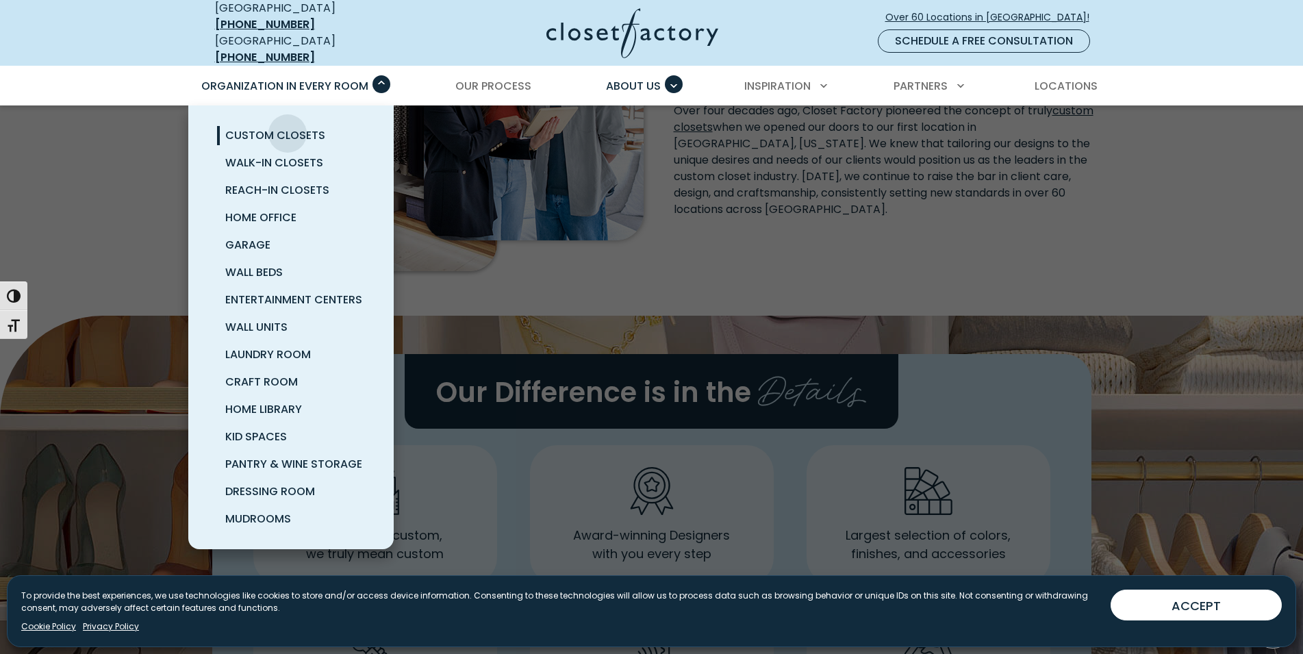
click at [288, 127] on span "Custom Closets" at bounding box center [275, 135] width 100 height 16
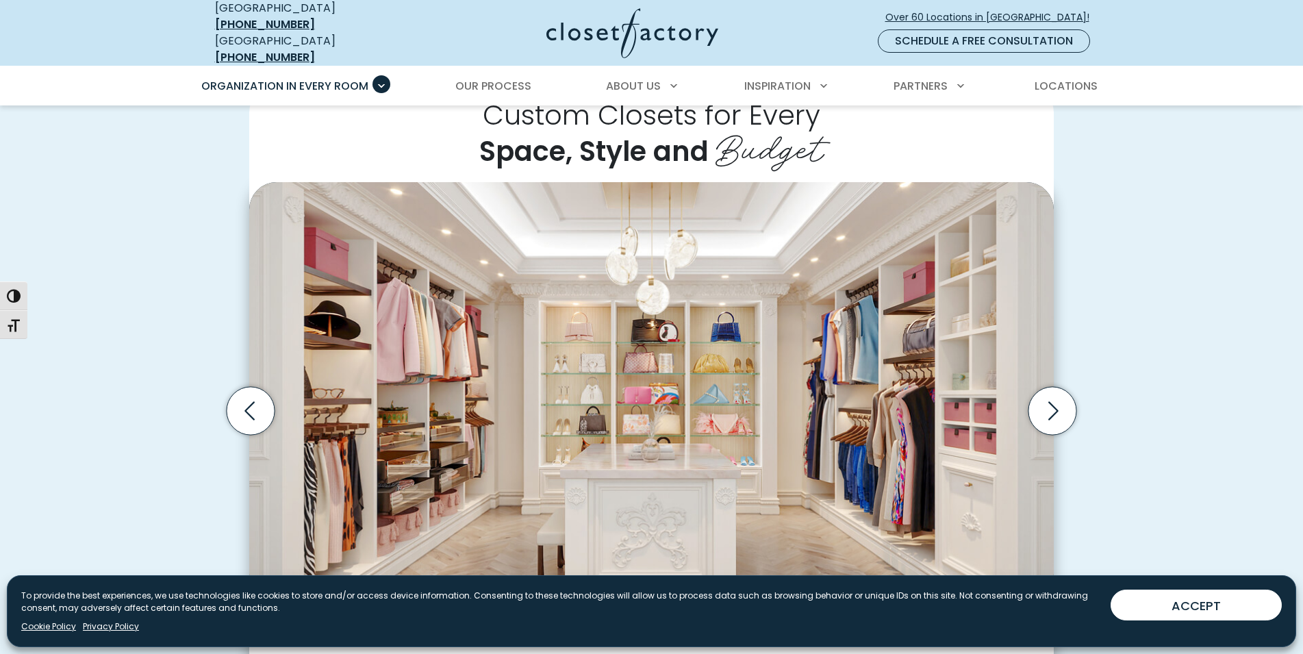
scroll to position [419, 0]
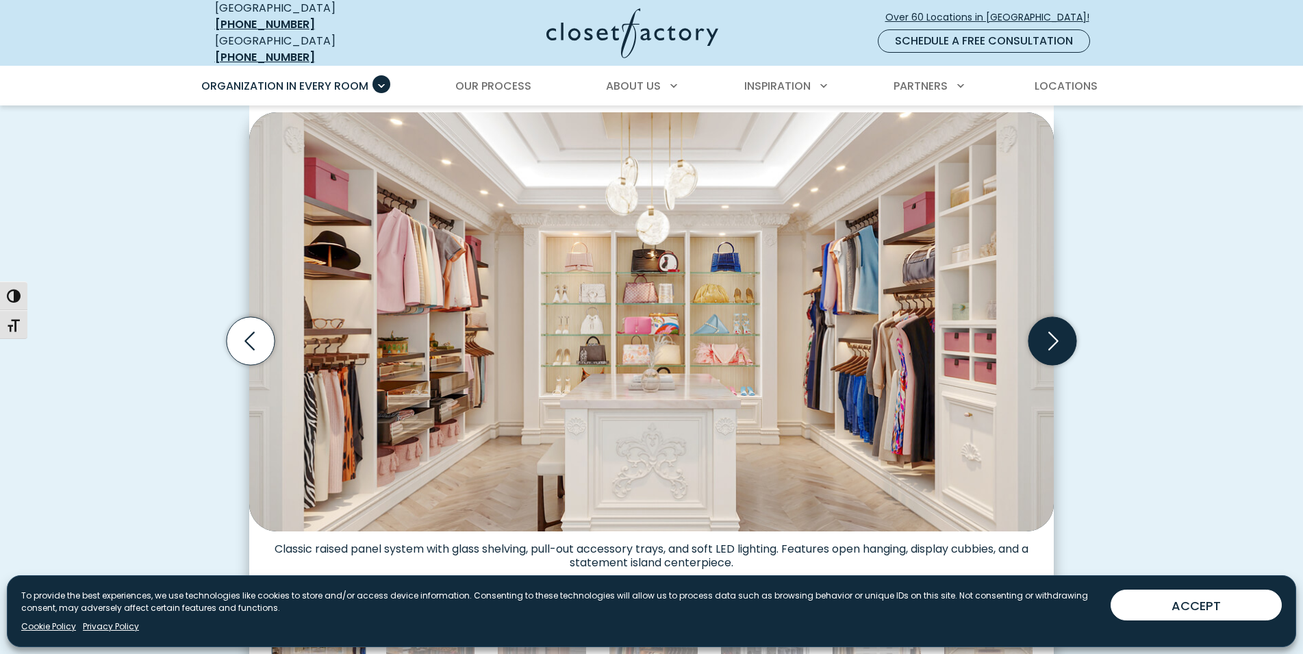
click at [1040, 328] on icon "Next slide" at bounding box center [1052, 341] width 48 height 48
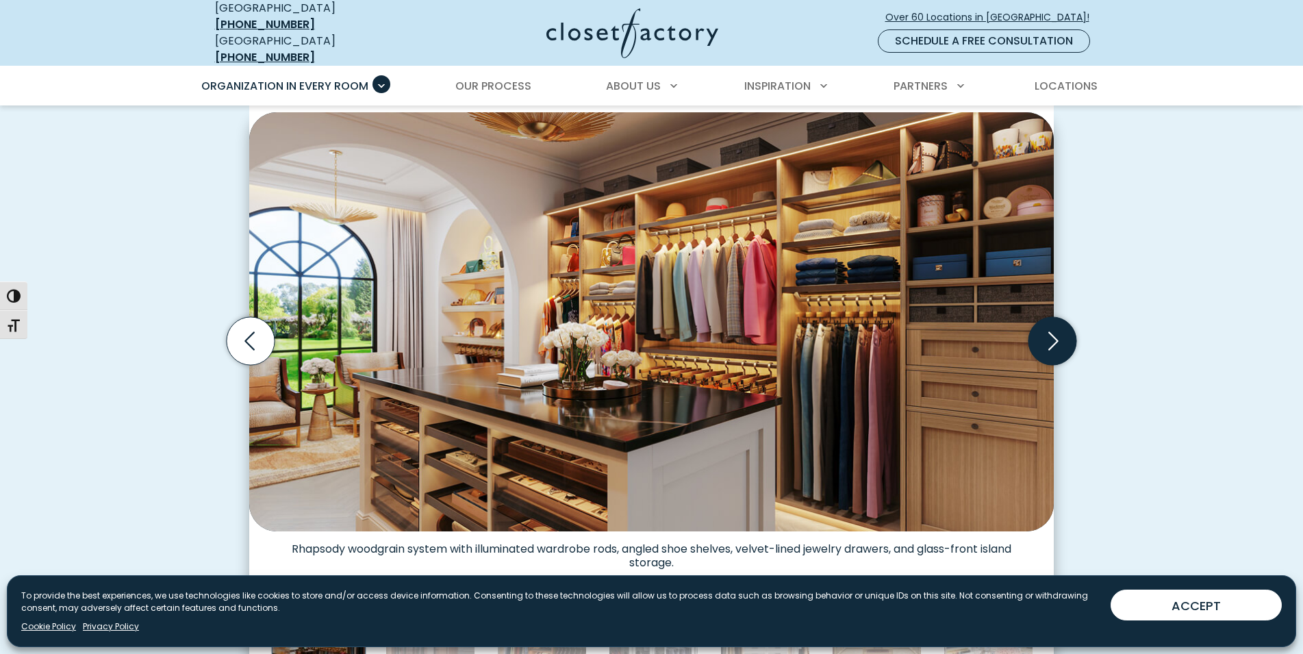
click at [1040, 328] on icon "Next slide" at bounding box center [1052, 341] width 48 height 48
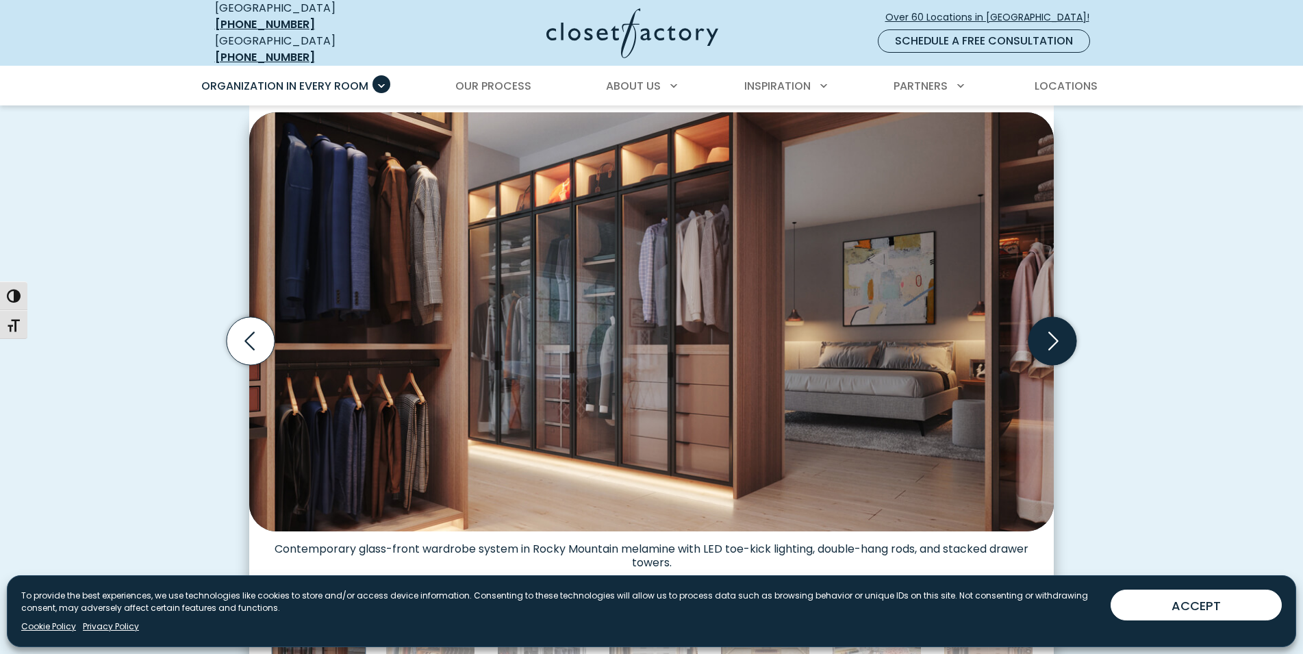
click at [1040, 328] on icon "Next slide" at bounding box center [1052, 341] width 48 height 48
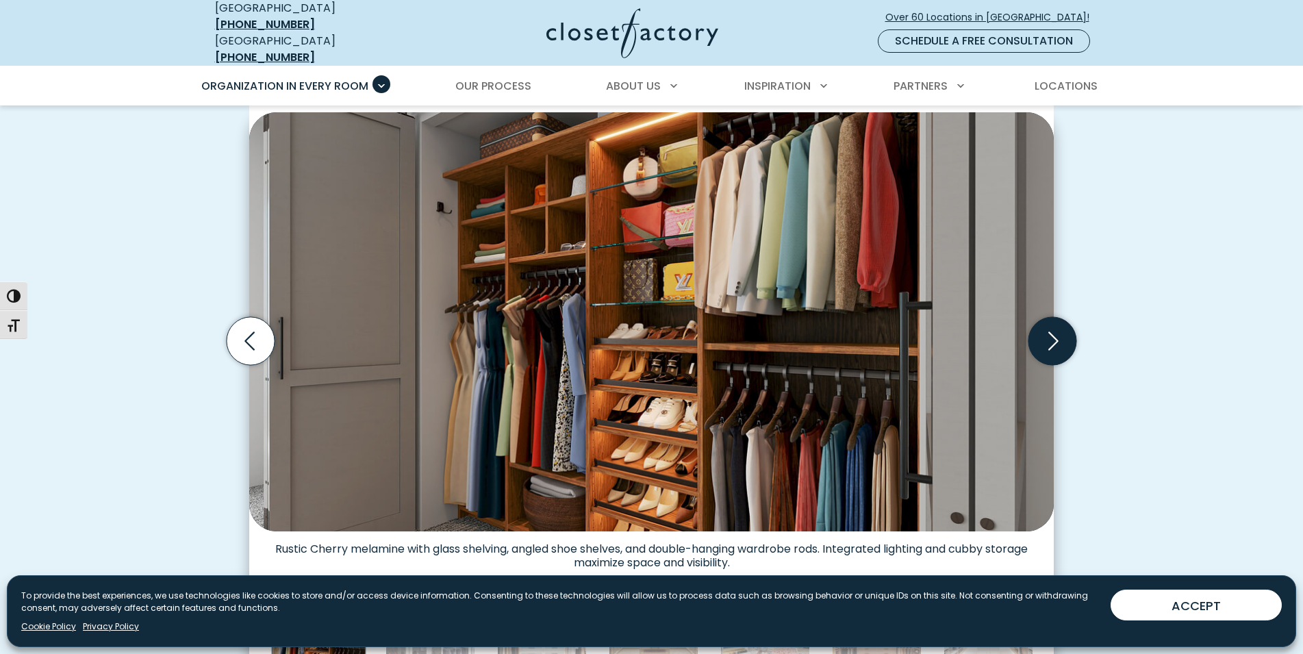
click at [1040, 328] on icon "Next slide" at bounding box center [1052, 341] width 48 height 48
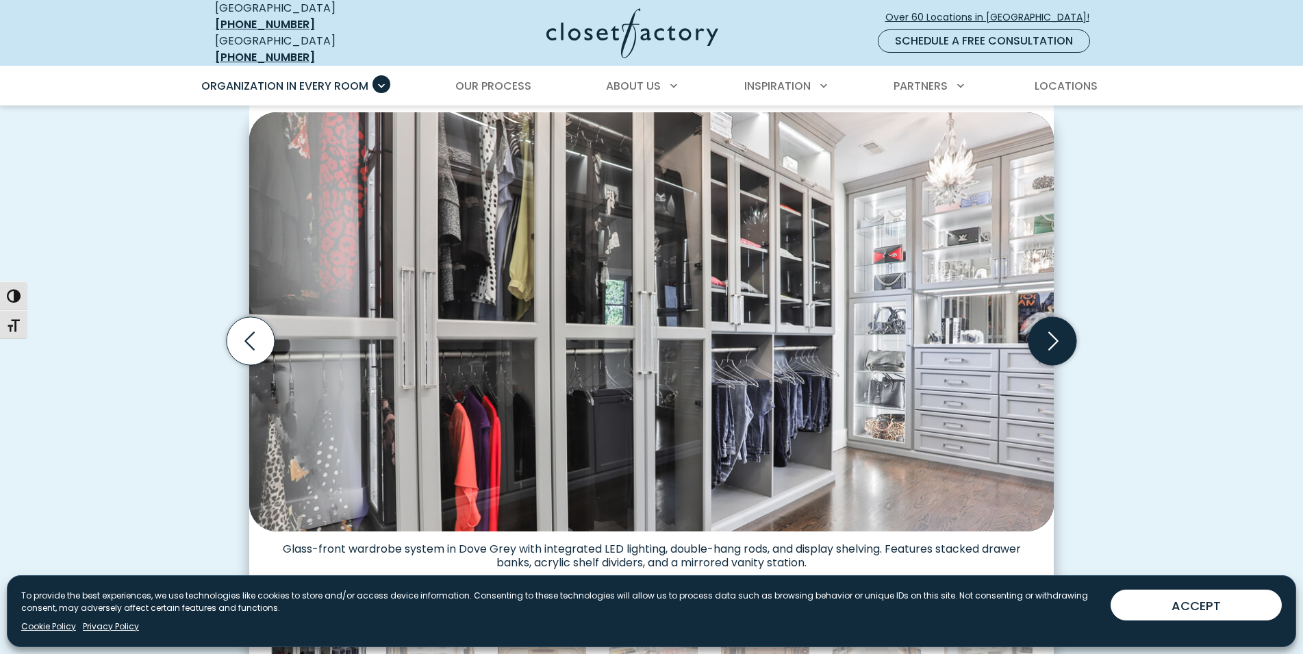
click at [1073, 330] on icon "Next slide" at bounding box center [1052, 341] width 48 height 48
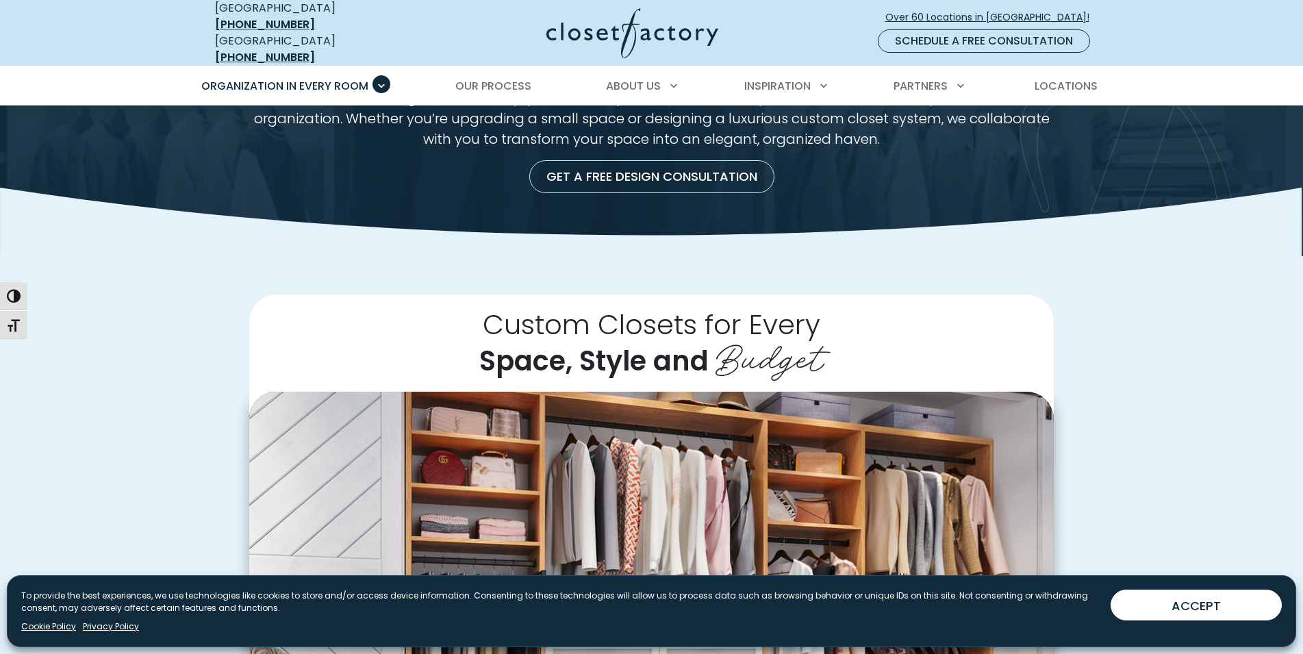
scroll to position [0, 0]
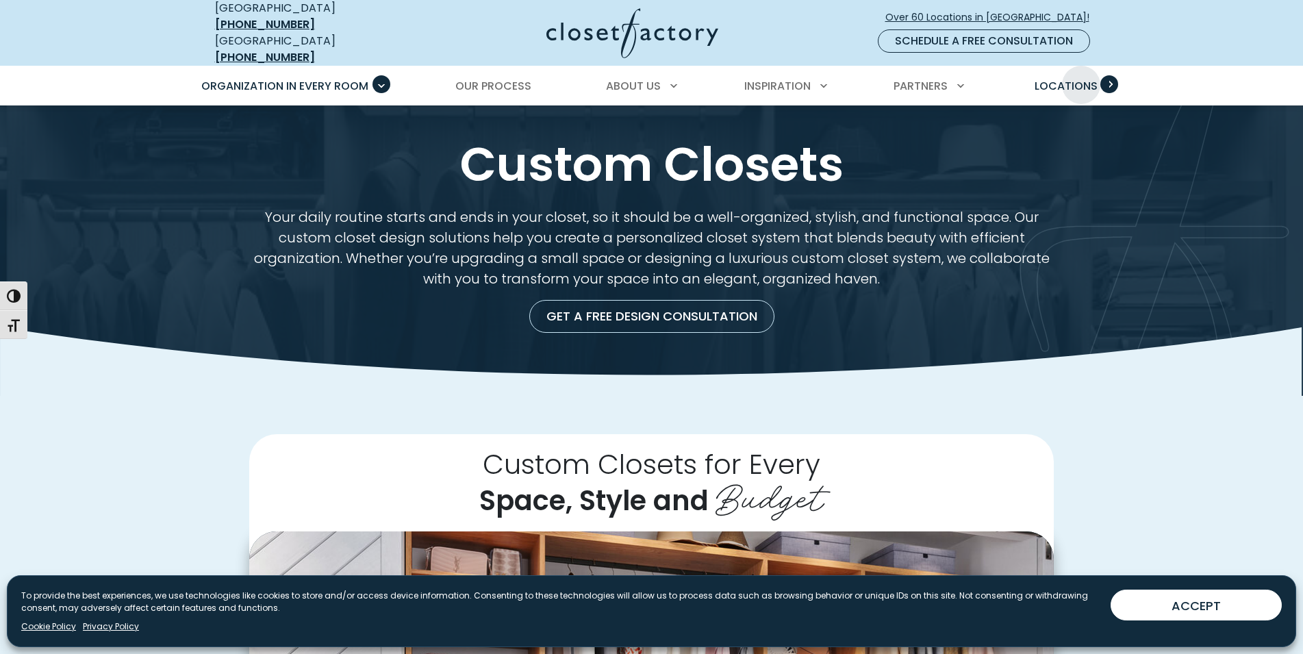
click at [1081, 78] on span "Locations" at bounding box center [1066, 86] width 63 height 16
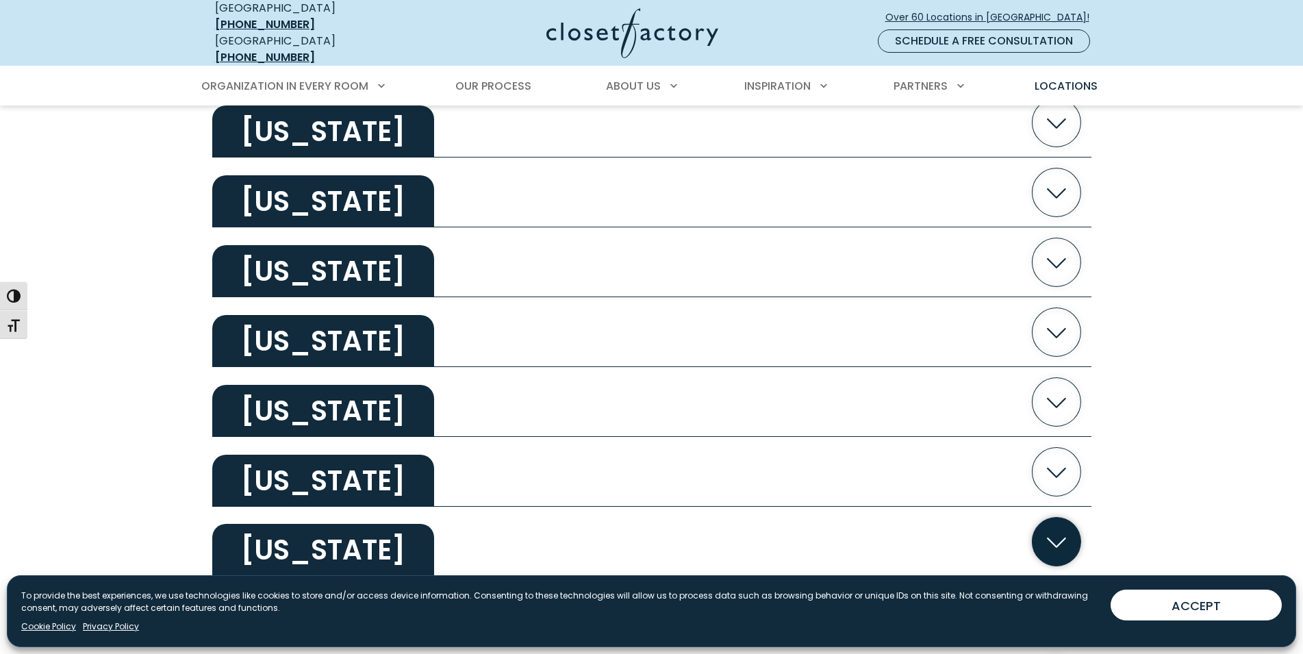
scroll to position [2025, 0]
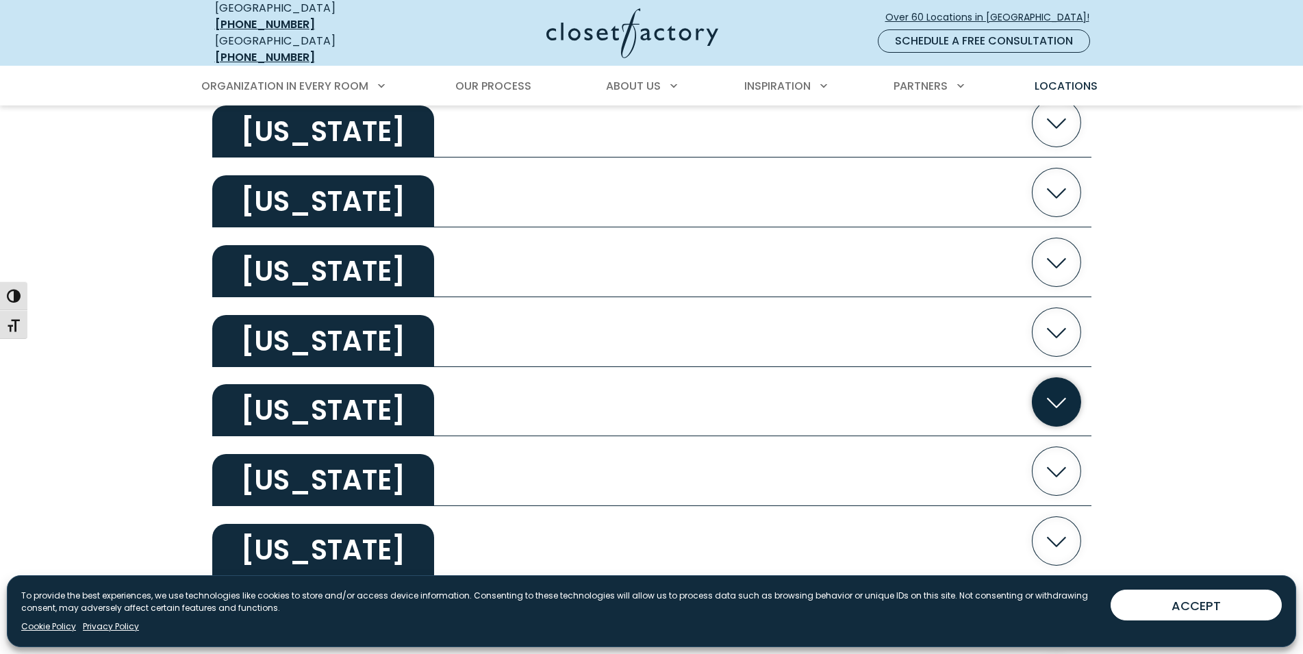
click at [307, 398] on h2 "[US_STATE]" at bounding box center [323, 410] width 222 height 52
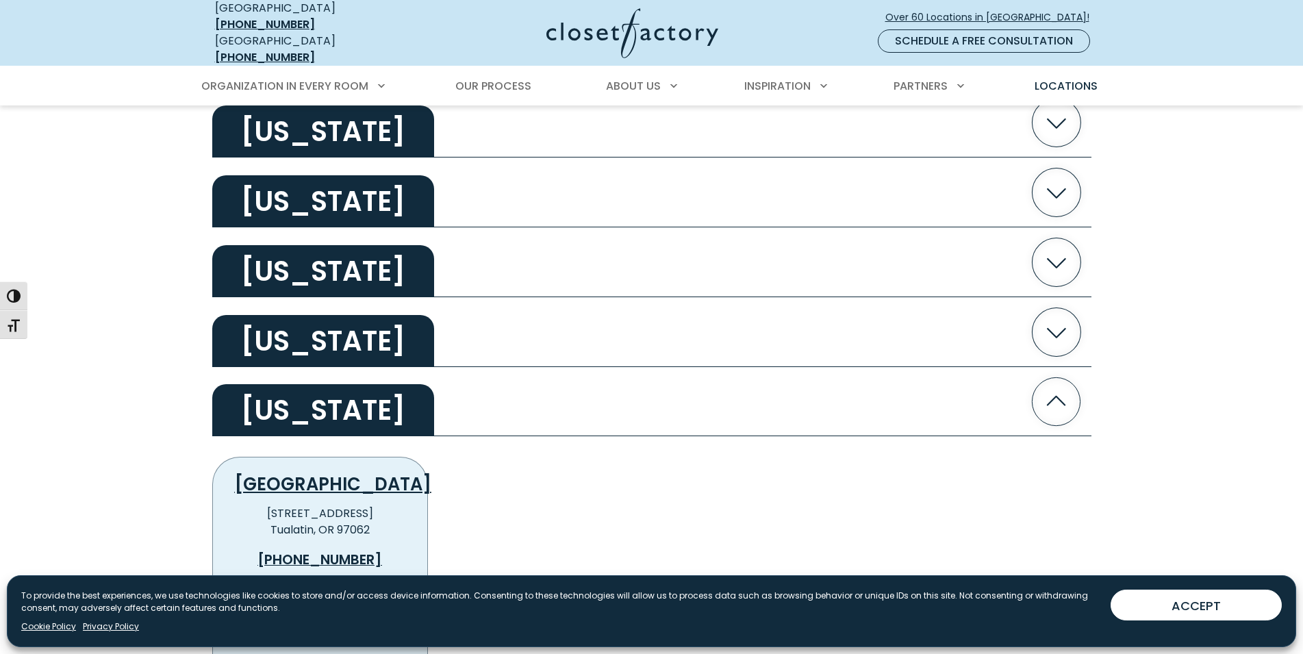
scroll to position [2165, 0]
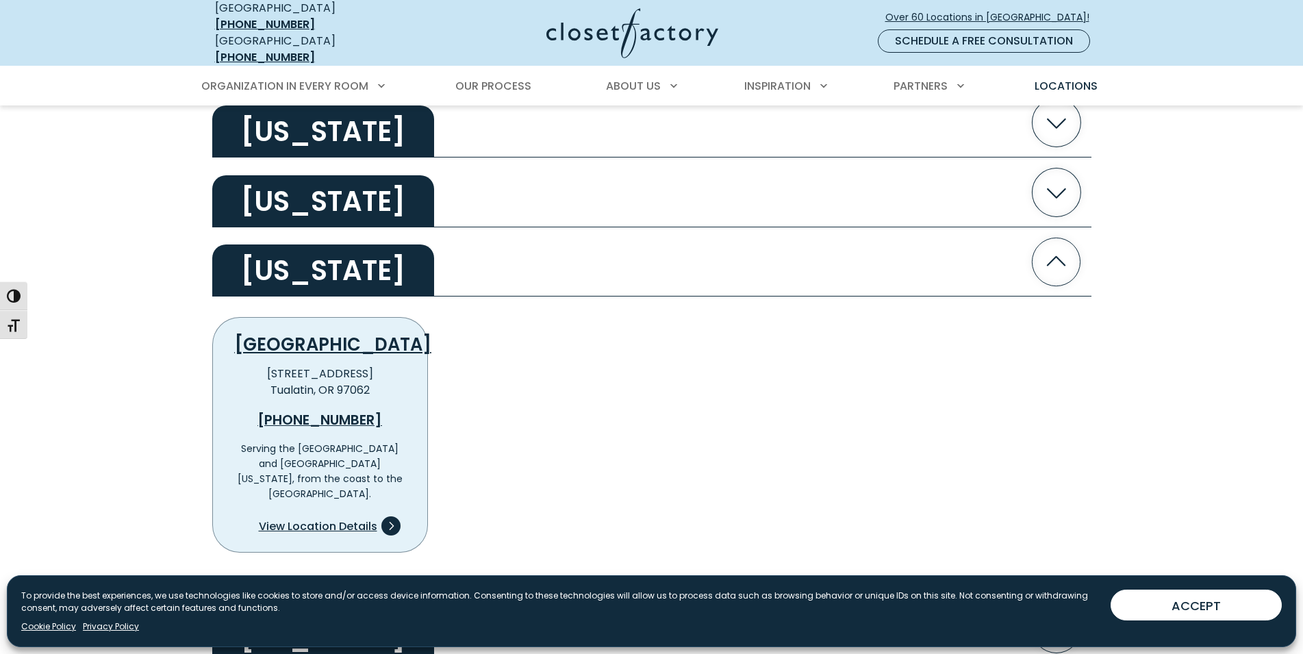
click at [344, 518] on span "View Location Details" at bounding box center [318, 526] width 118 height 16
